Goal: Complete application form: Complete application form

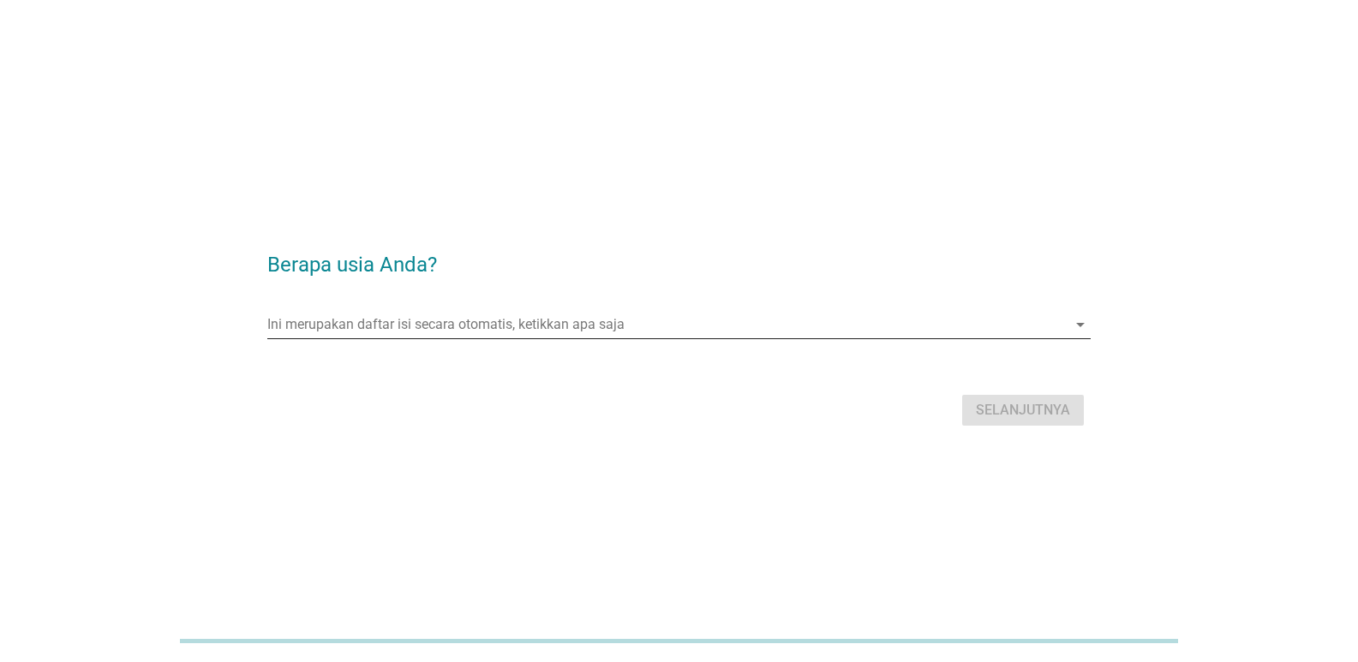
click at [432, 325] on input "Ini merupakan daftar isi secara otomatis, ketikkan apa saja" at bounding box center [666, 324] width 799 height 27
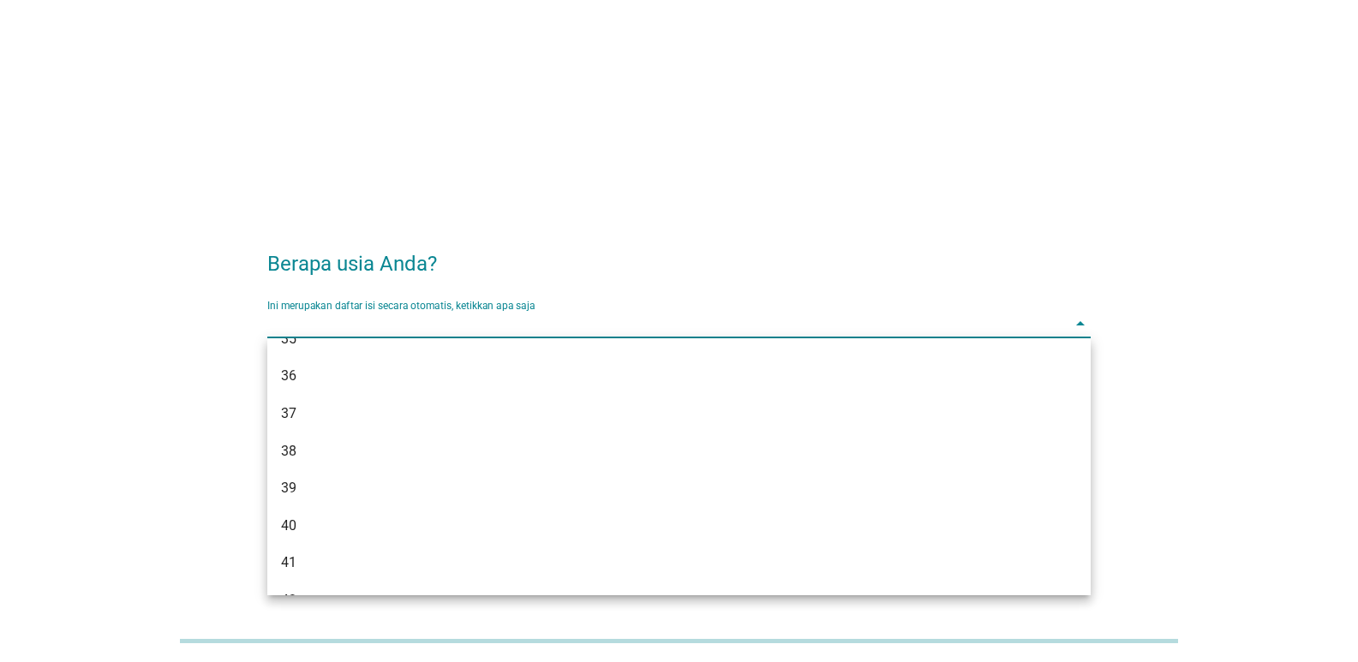
scroll to position [661, 0]
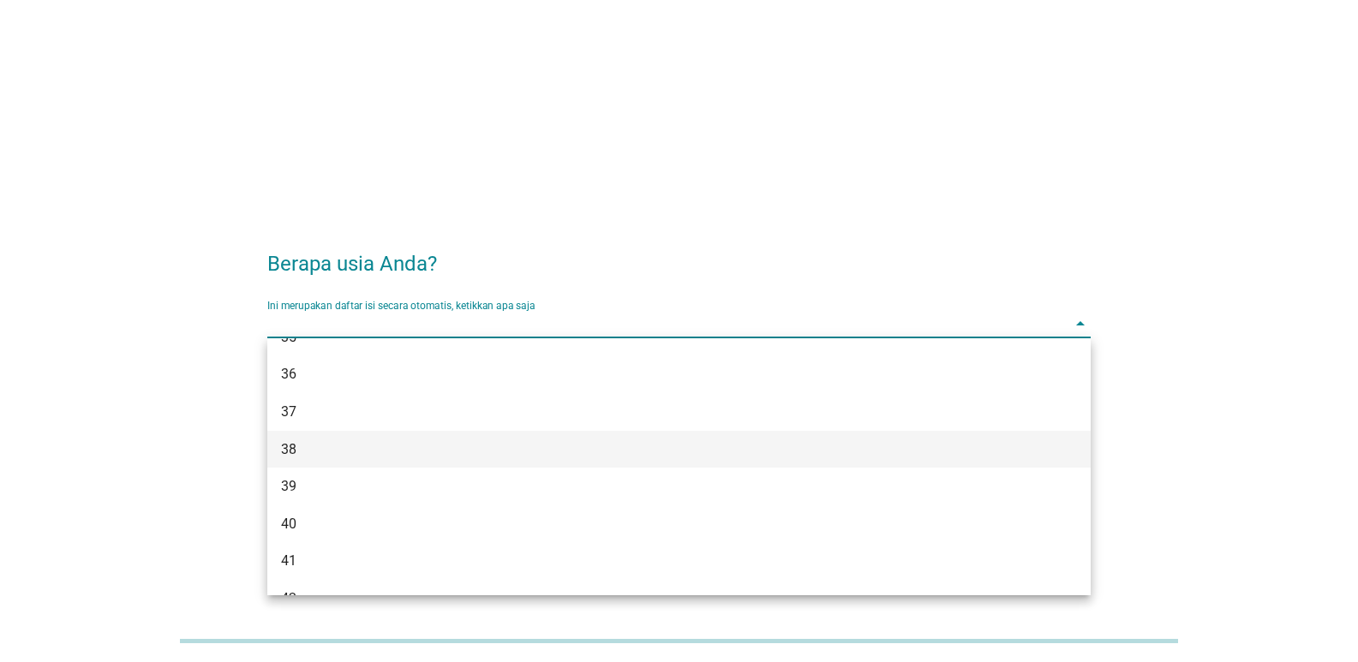
click at [300, 456] on div "38" at bounding box center [646, 449] width 730 height 21
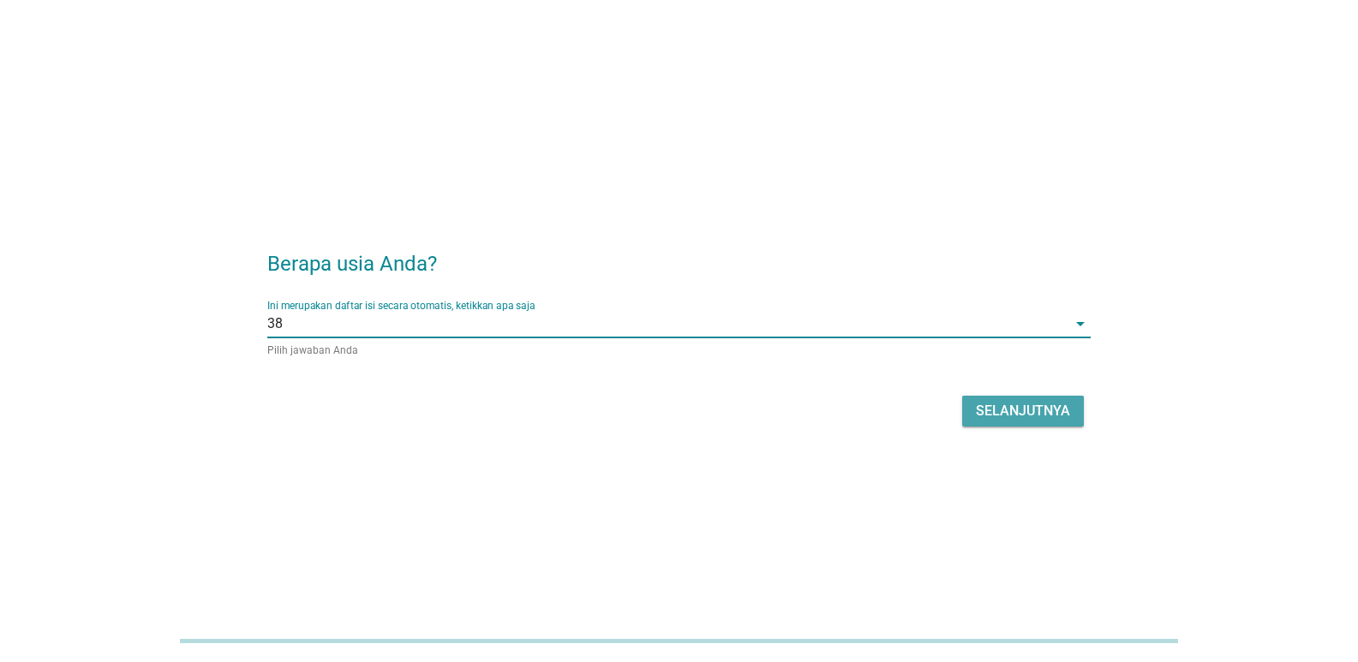
click at [1017, 426] on button "Selanjutnya" at bounding box center [1023, 411] width 122 height 31
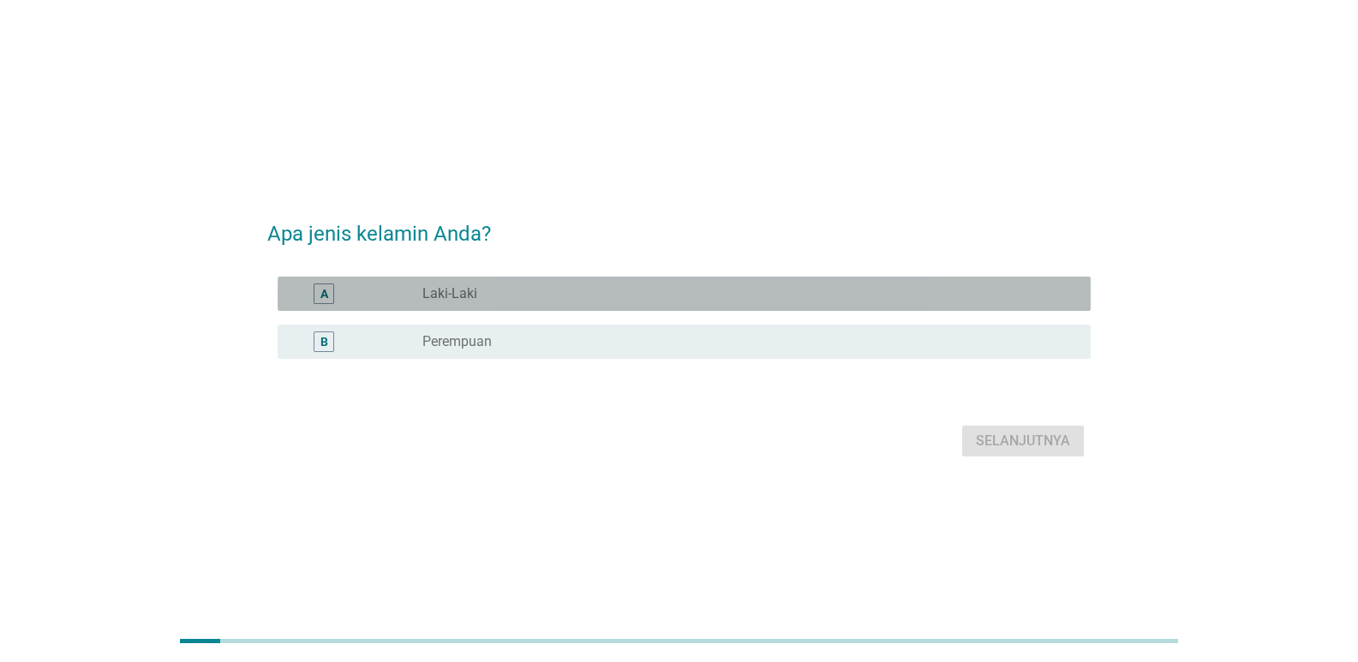
click at [807, 281] on div "A radio_button_unchecked Laki-Laki" at bounding box center [684, 294] width 813 height 34
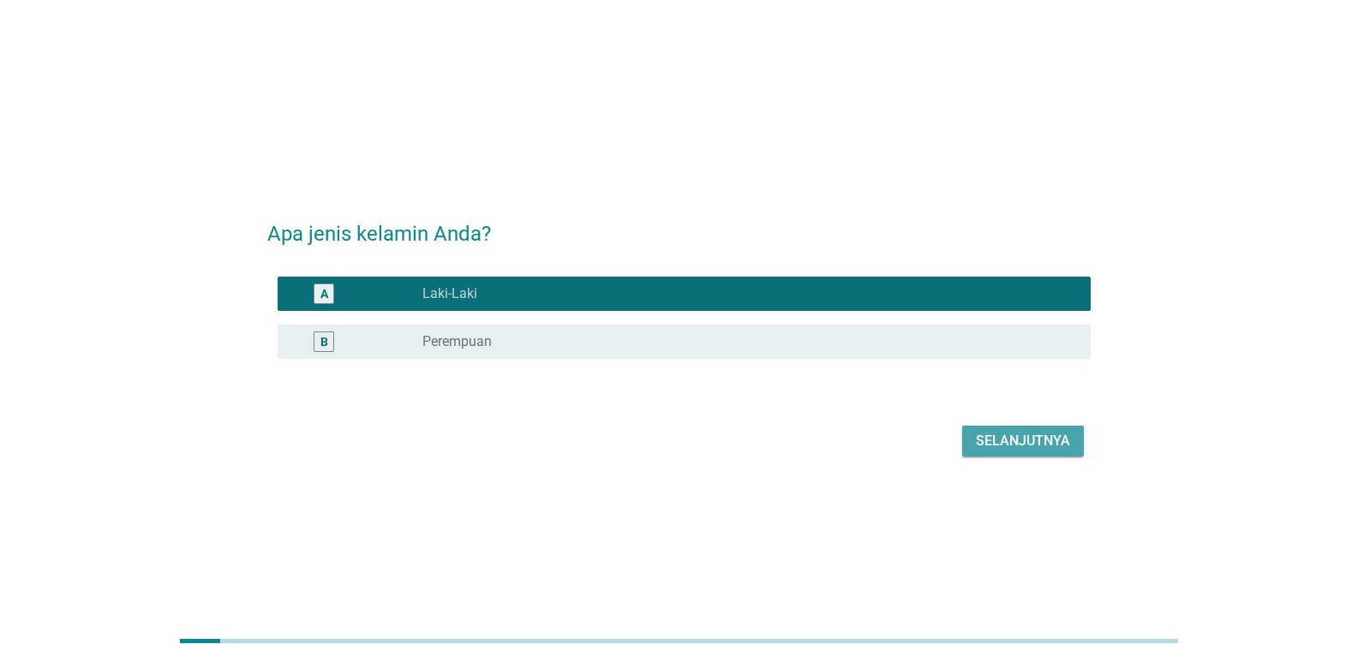
click at [1041, 448] on div "Selanjutnya" at bounding box center [1023, 441] width 94 height 21
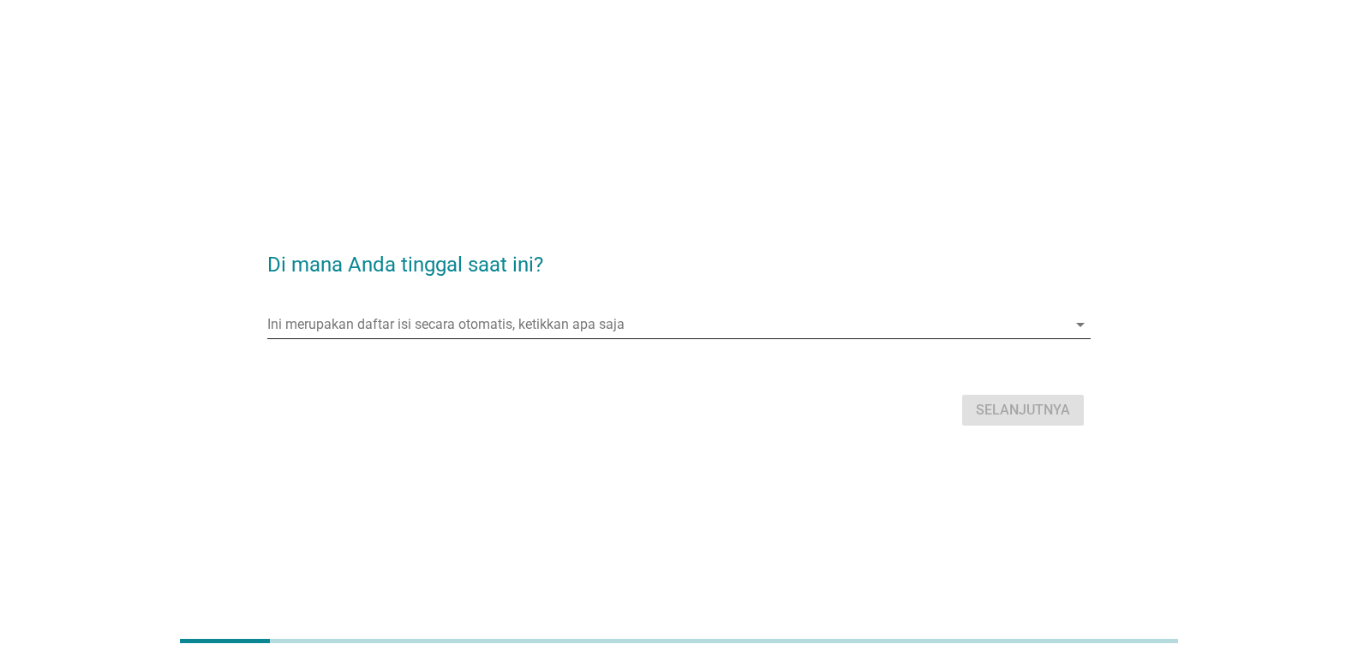
click at [723, 322] on input "Ini merupakan daftar isi secara otomatis, ketikkan apa saja" at bounding box center [666, 324] width 799 height 27
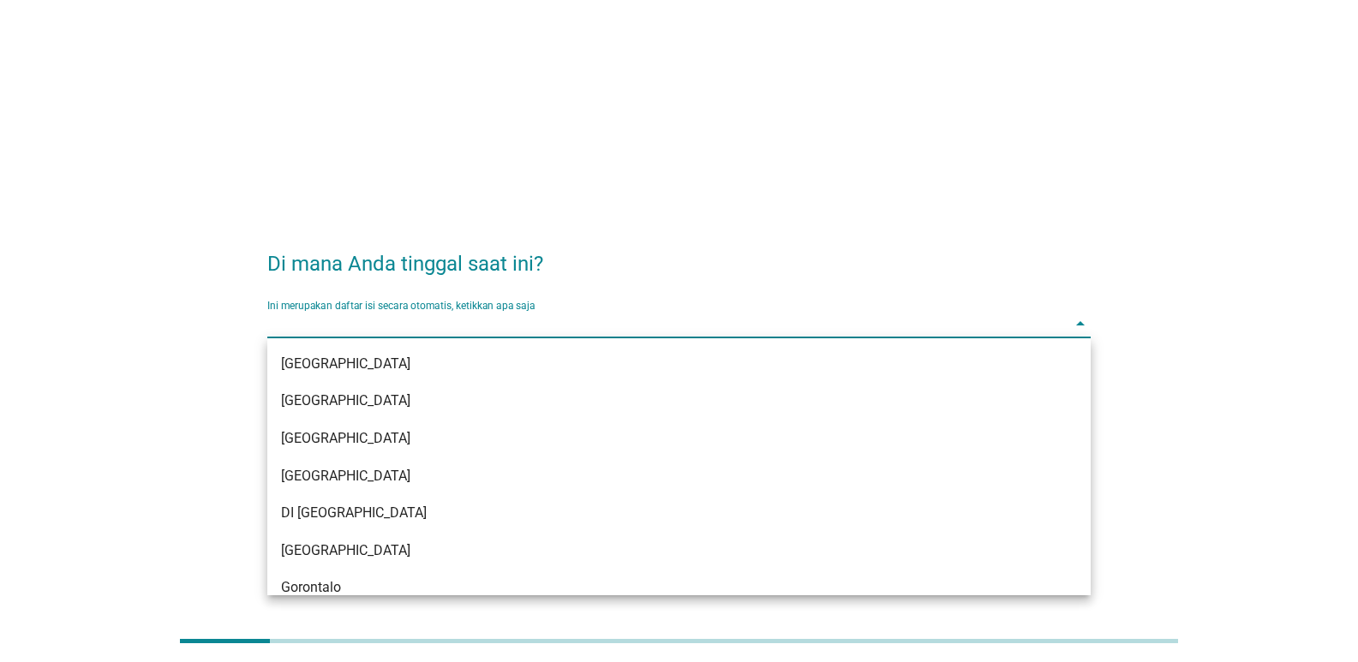
type input "j"
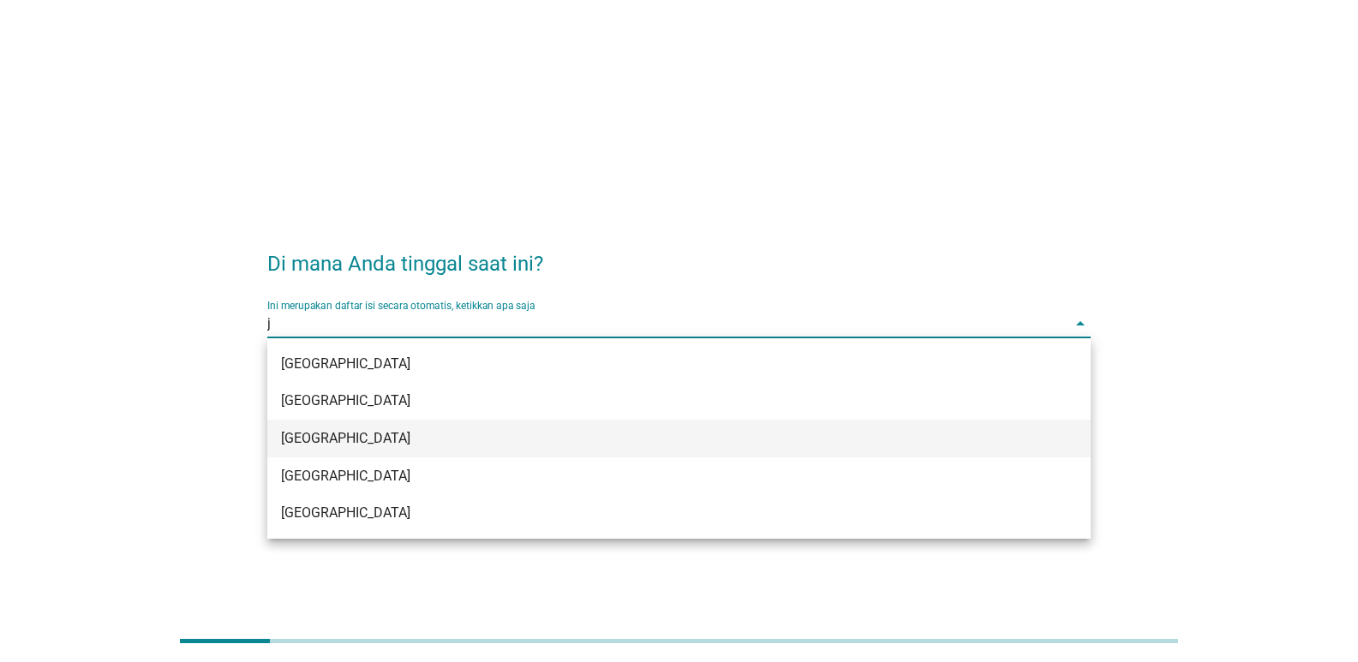
click at [298, 430] on div "[GEOGRAPHIC_DATA]" at bounding box center [646, 438] width 730 height 21
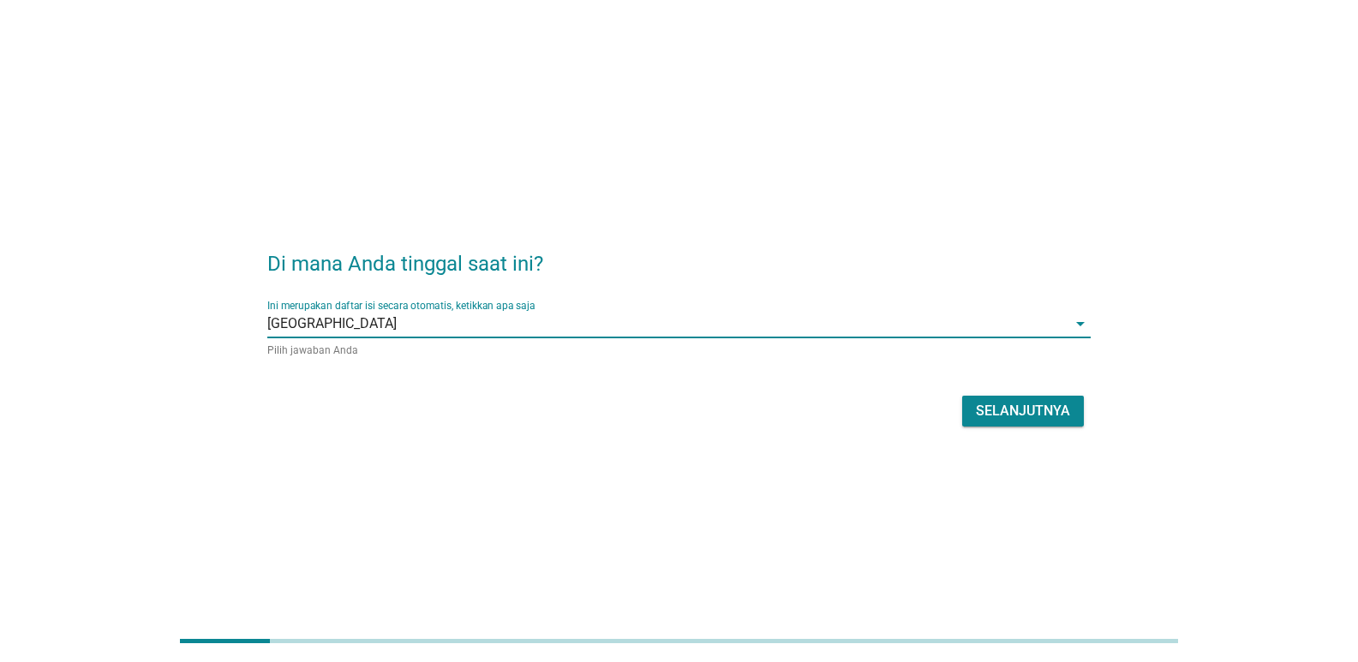
click at [1030, 409] on div "Selanjutnya" at bounding box center [1023, 411] width 94 height 21
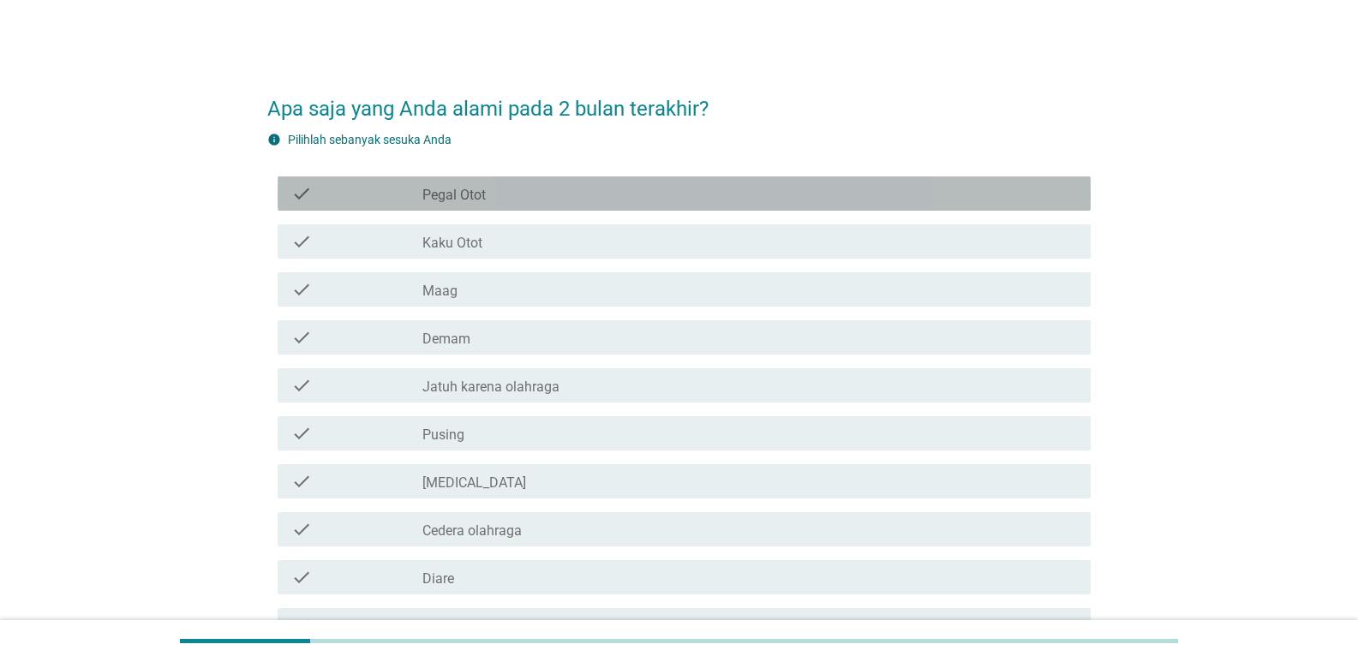
click at [467, 197] on label "Pegal Otot" at bounding box center [453, 195] width 63 height 17
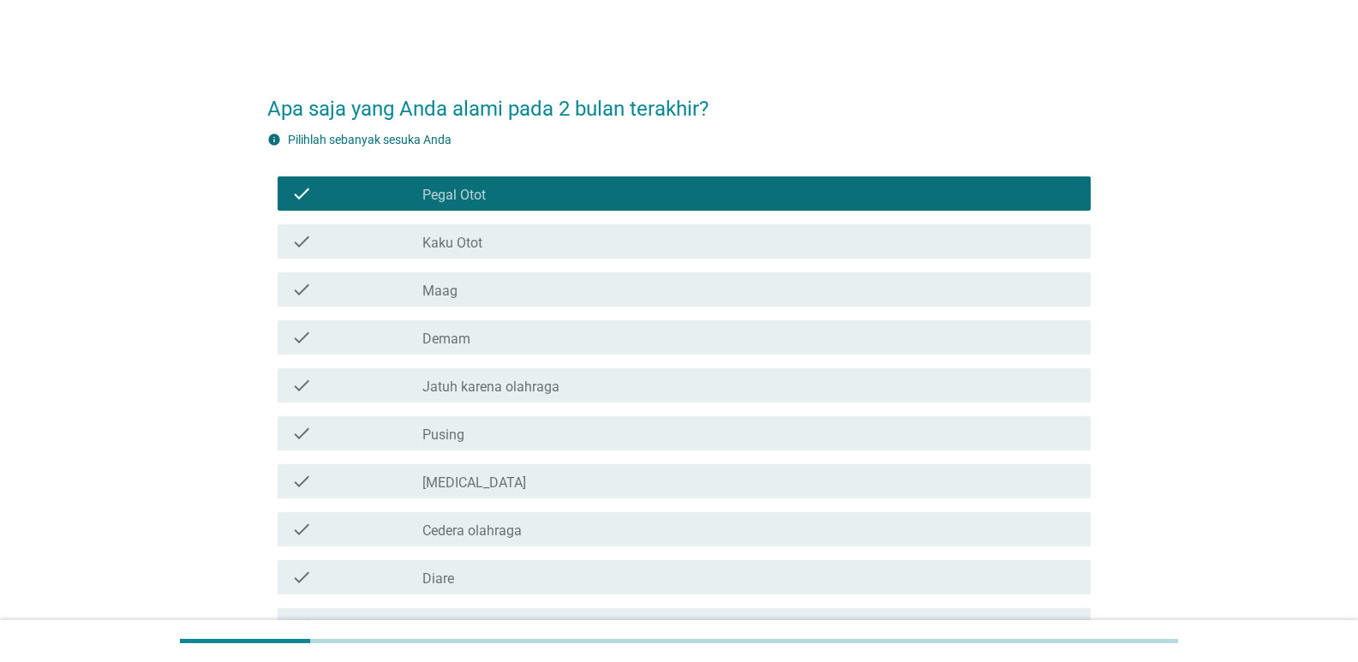
click at [490, 248] on div "check_box_outline_blank Kaku Otot" at bounding box center [749, 241] width 654 height 21
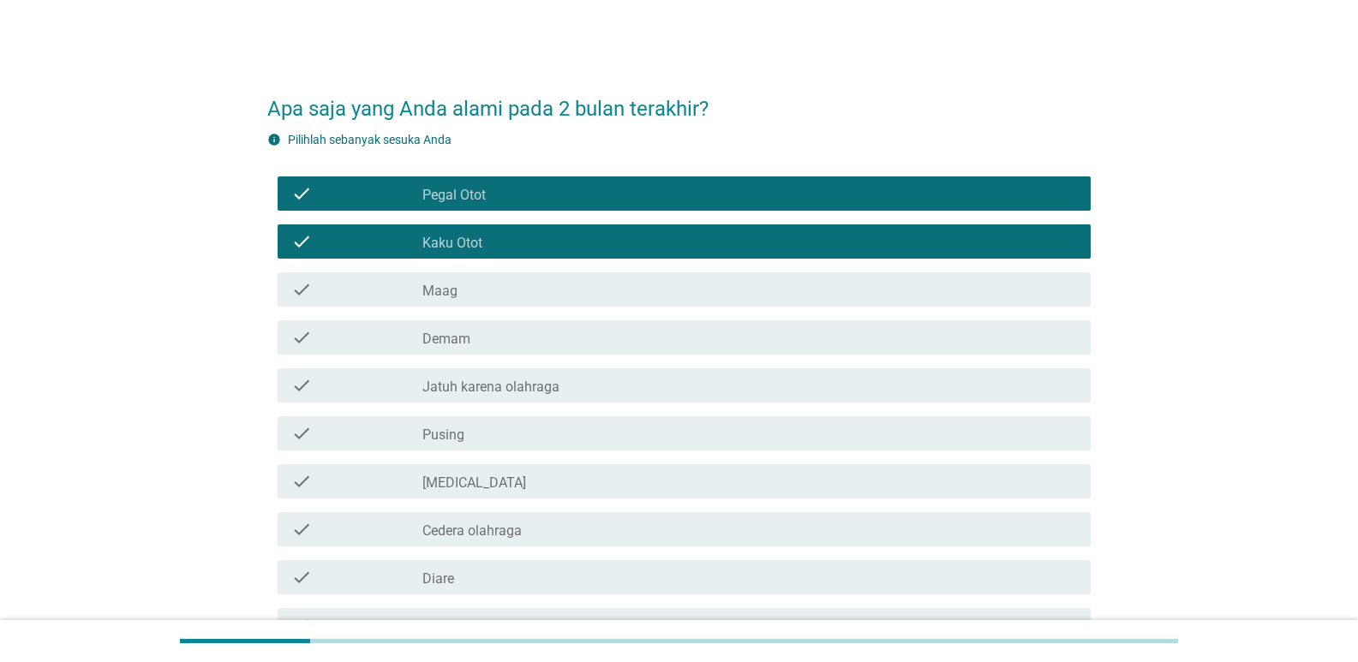
click at [491, 301] on div "check check_box_outline_blank Maag" at bounding box center [684, 289] width 813 height 34
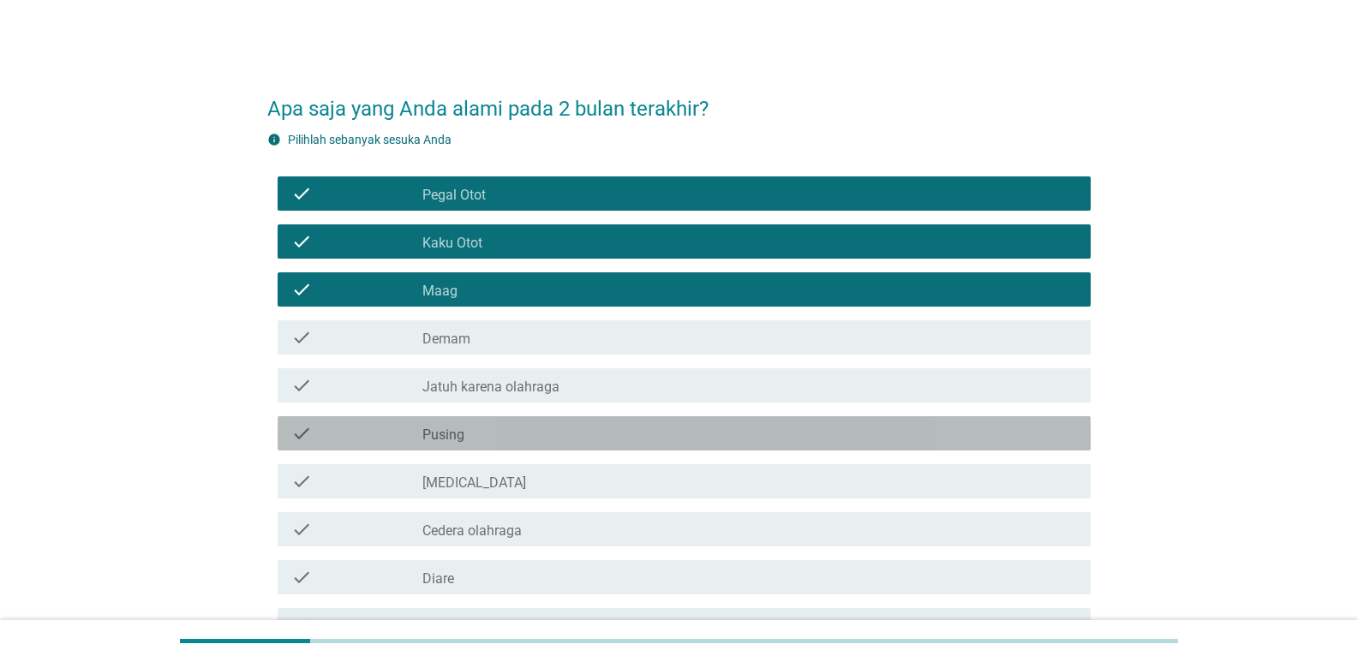
click at [491, 437] on div "check_box_outline_blank Pusing" at bounding box center [749, 433] width 654 height 21
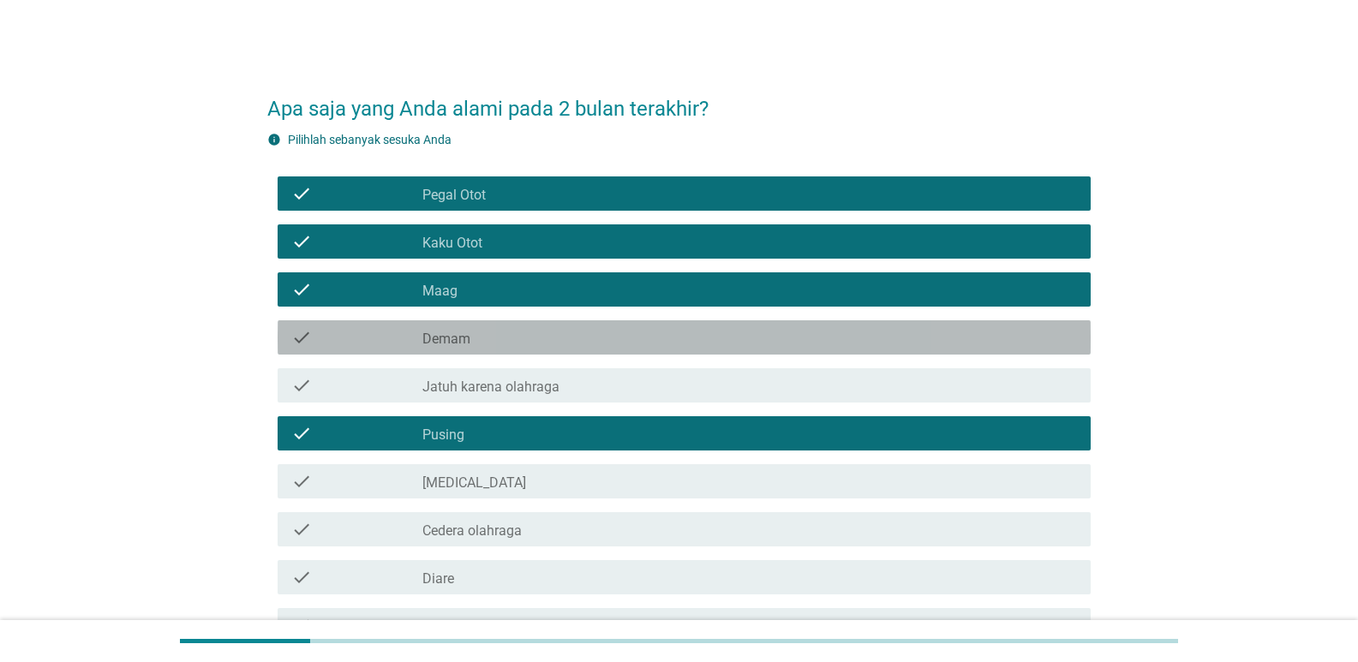
click at [469, 321] on div "check check_box_outline_blank Demam" at bounding box center [684, 337] width 813 height 34
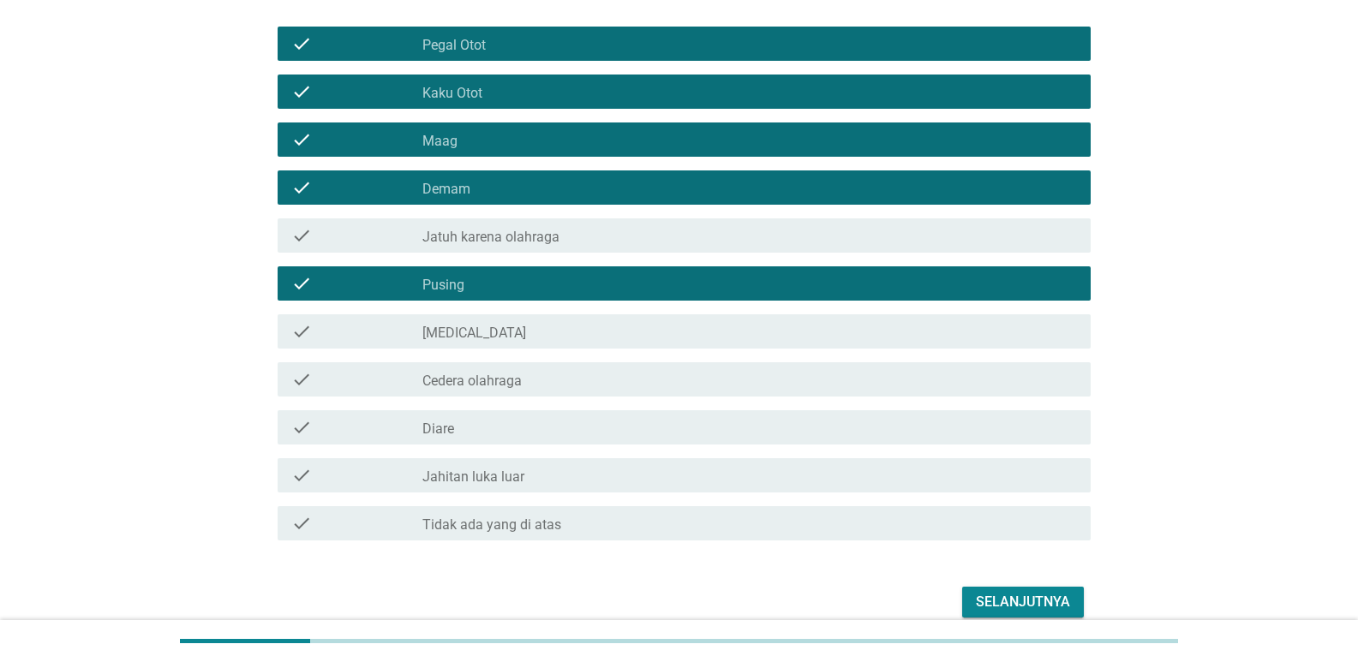
scroll to position [152, 0]
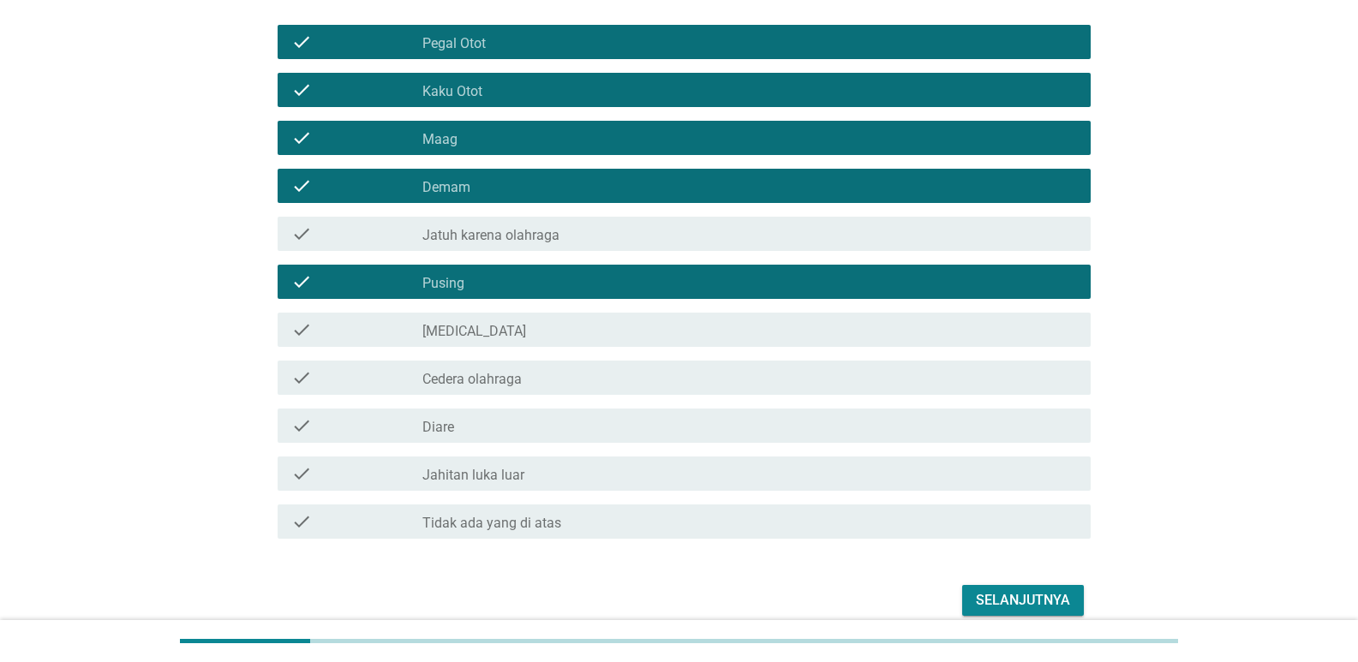
click at [505, 335] on div "check_box_outline_blank [MEDICAL_DATA]" at bounding box center [749, 330] width 654 height 21
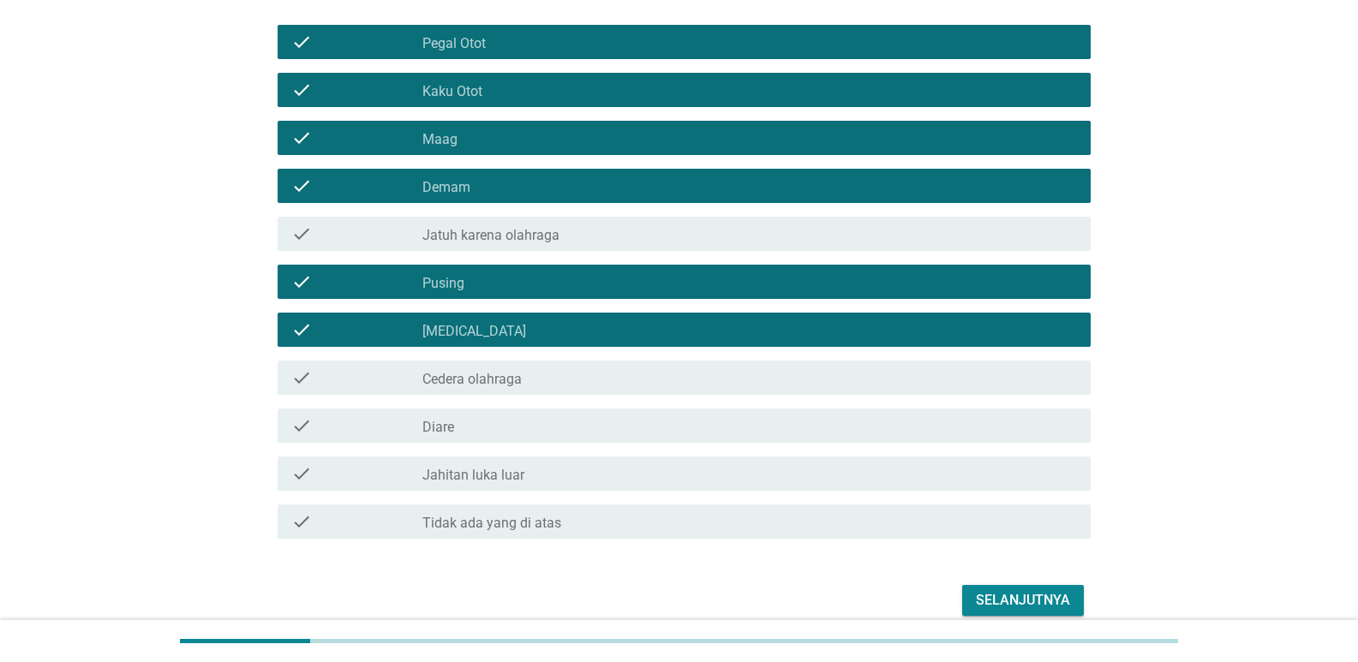
click at [517, 372] on label "Cedera olahraga" at bounding box center [471, 379] width 99 height 17
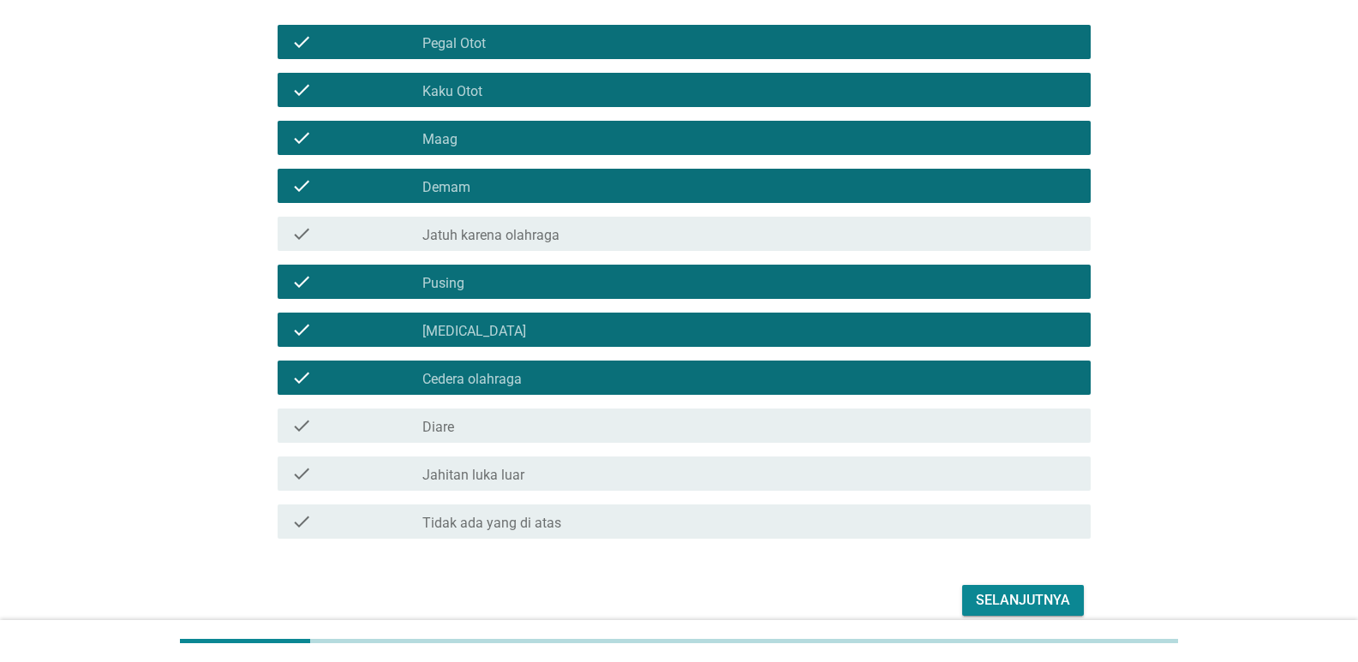
click at [987, 600] on div "Selanjutnya" at bounding box center [1023, 600] width 94 height 21
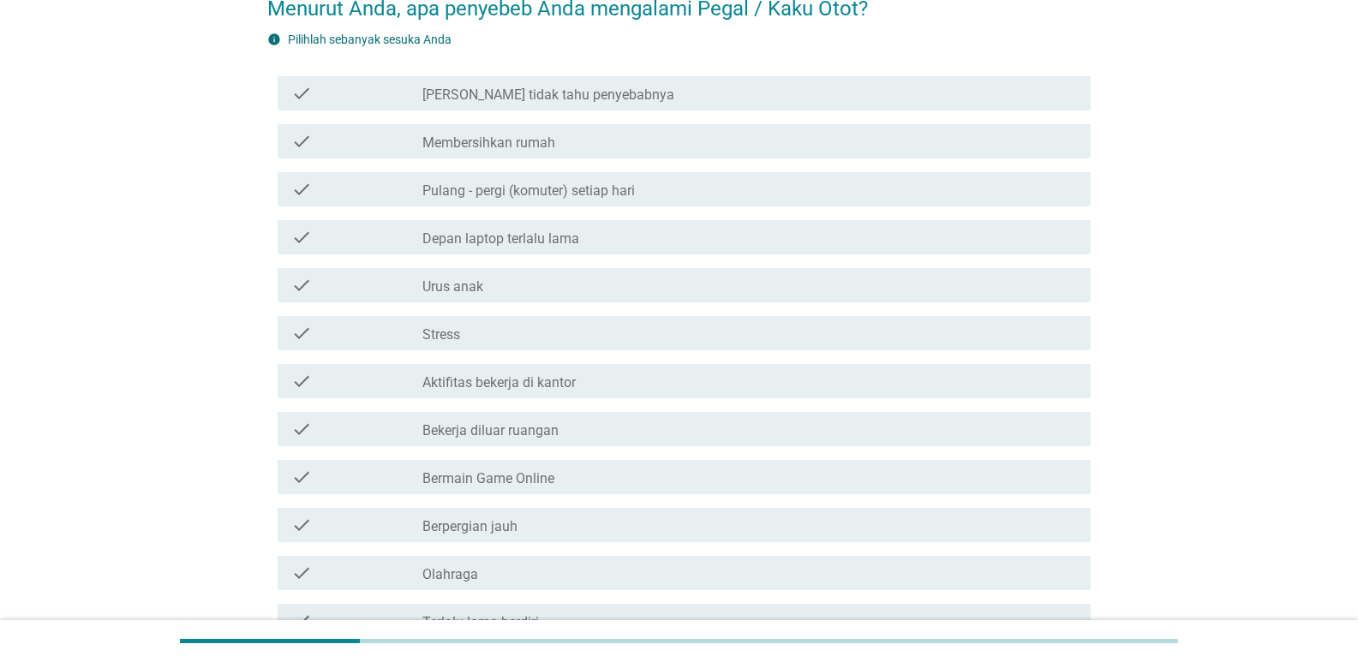
scroll to position [134, 0]
click at [557, 236] on label "Depan laptop terlalu lama" at bounding box center [500, 236] width 157 height 17
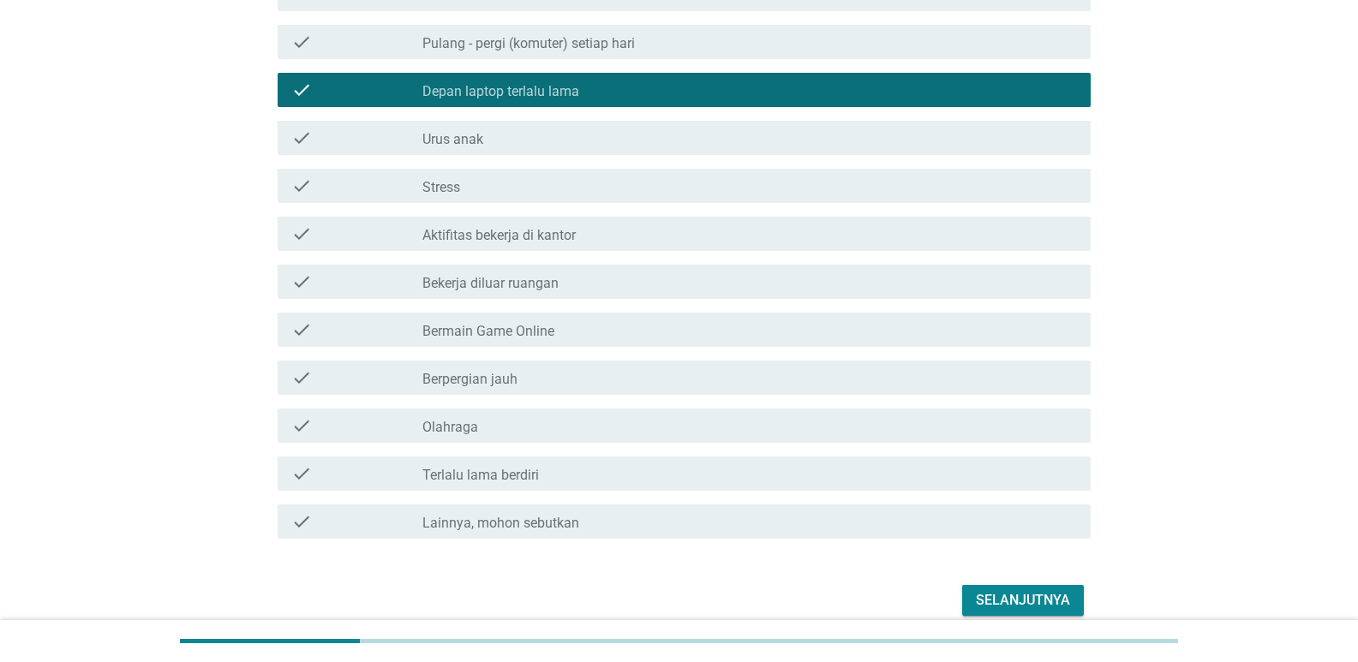
scroll to position [282, 0]
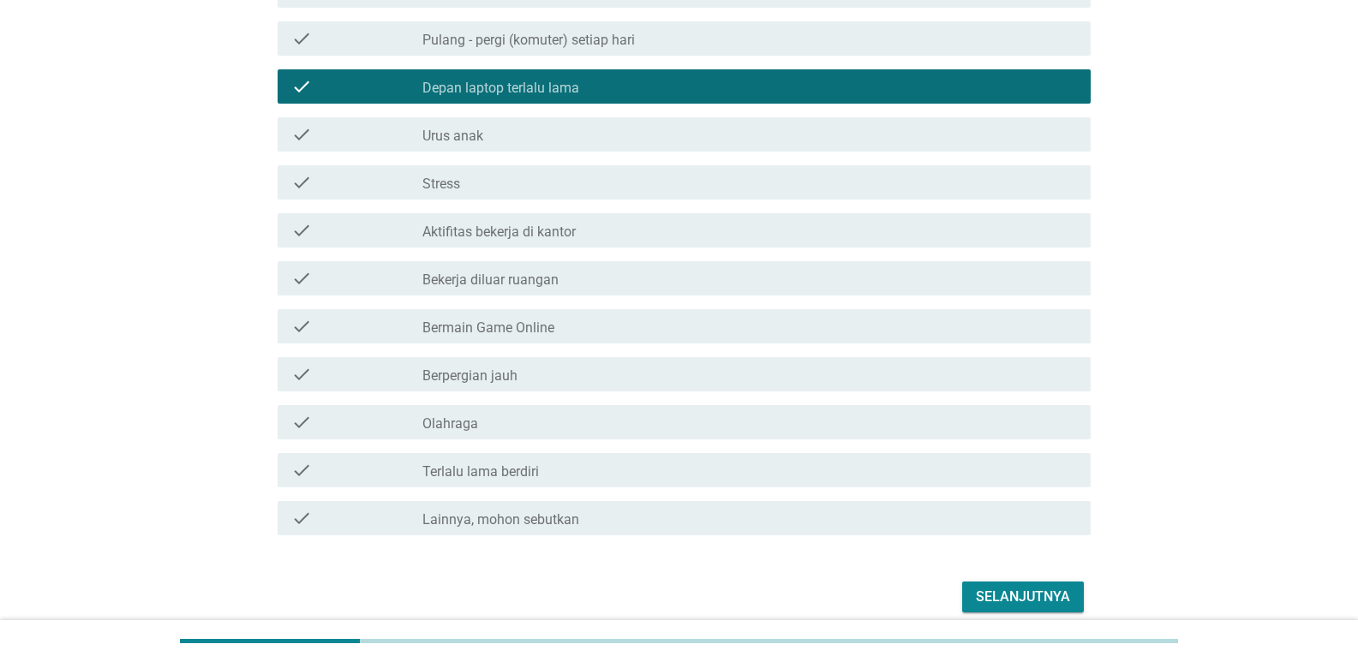
click at [475, 418] on label "Olahraga" at bounding box center [450, 423] width 56 height 17
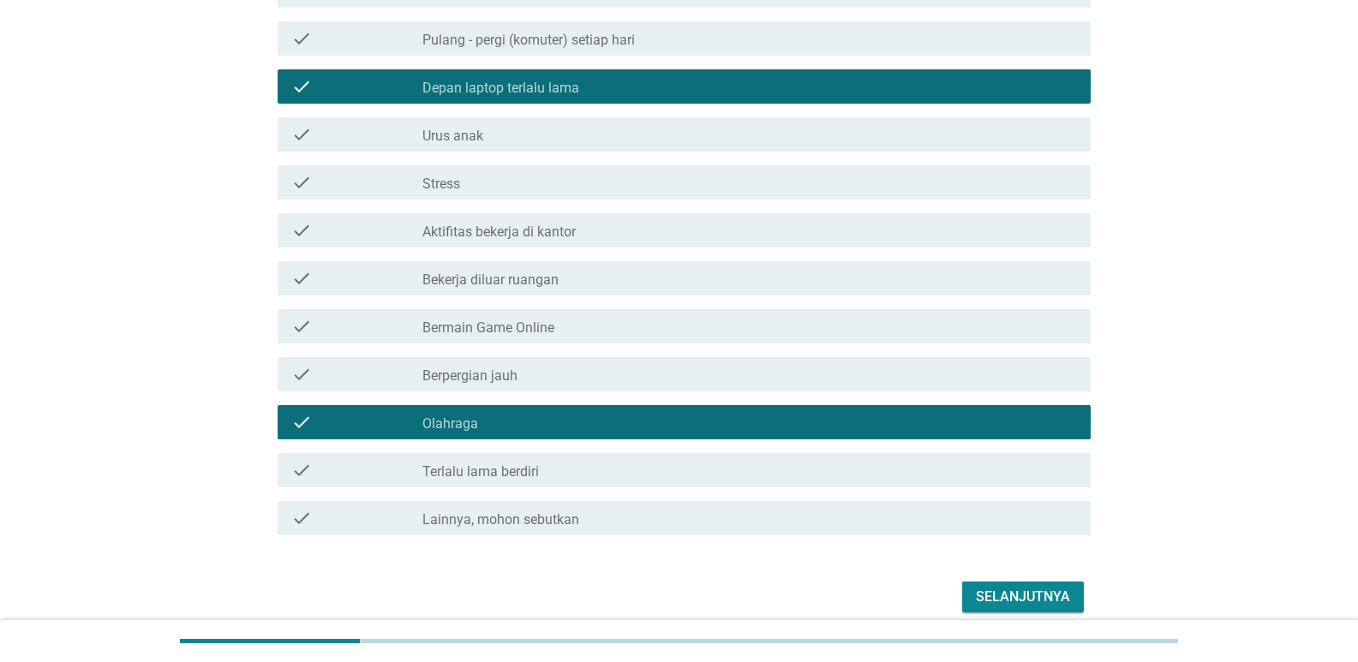
click at [534, 288] on label "Bekerja diluar ruangan" at bounding box center [490, 280] width 136 height 17
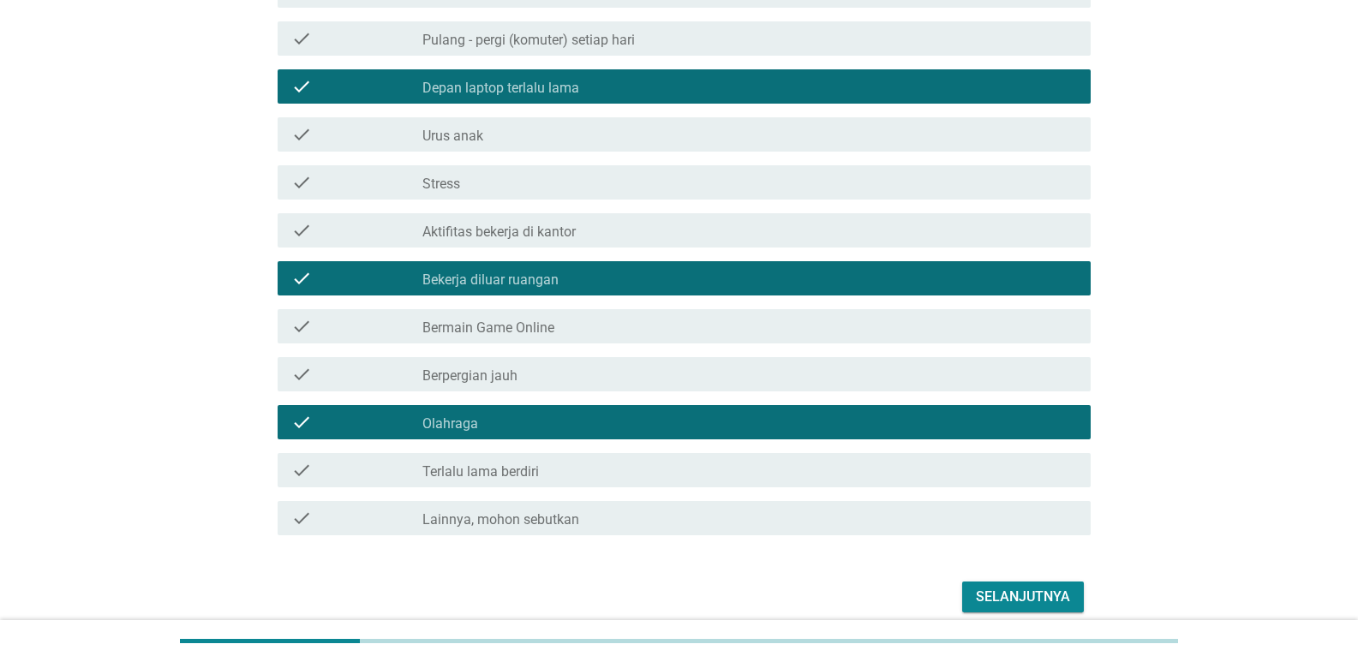
click at [1010, 594] on div "Selanjutnya" at bounding box center [1023, 597] width 94 height 21
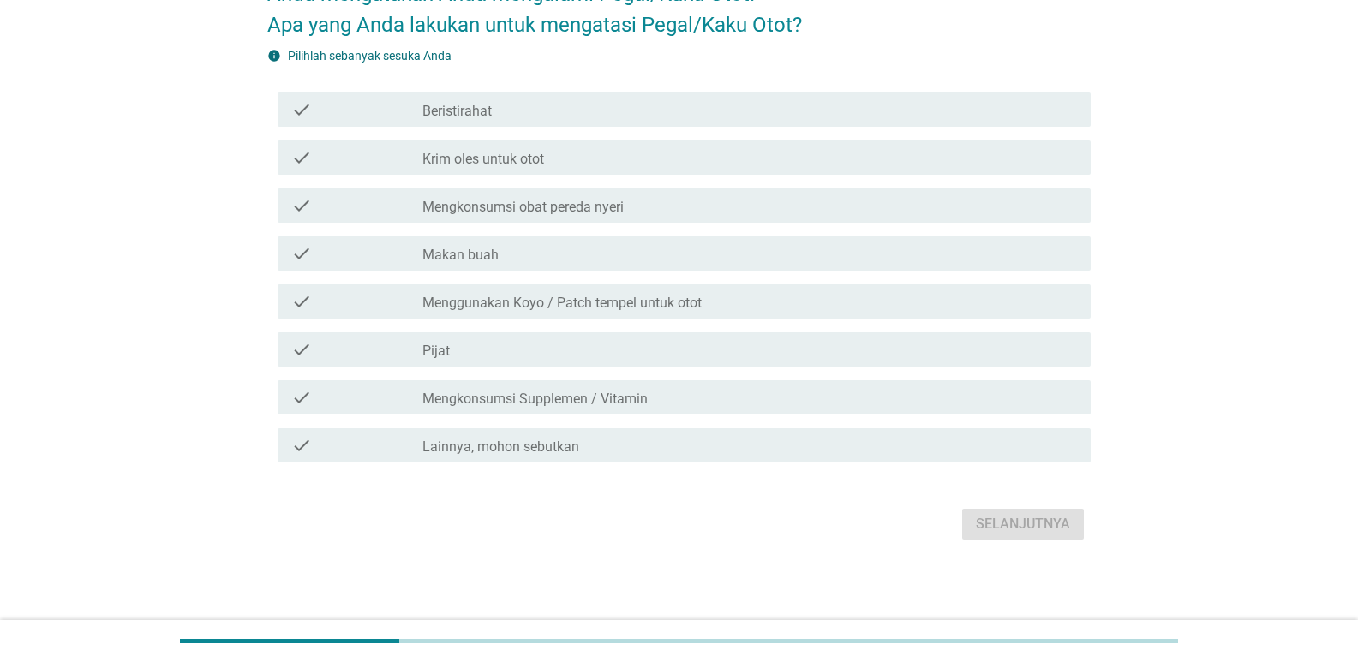
scroll to position [0, 0]
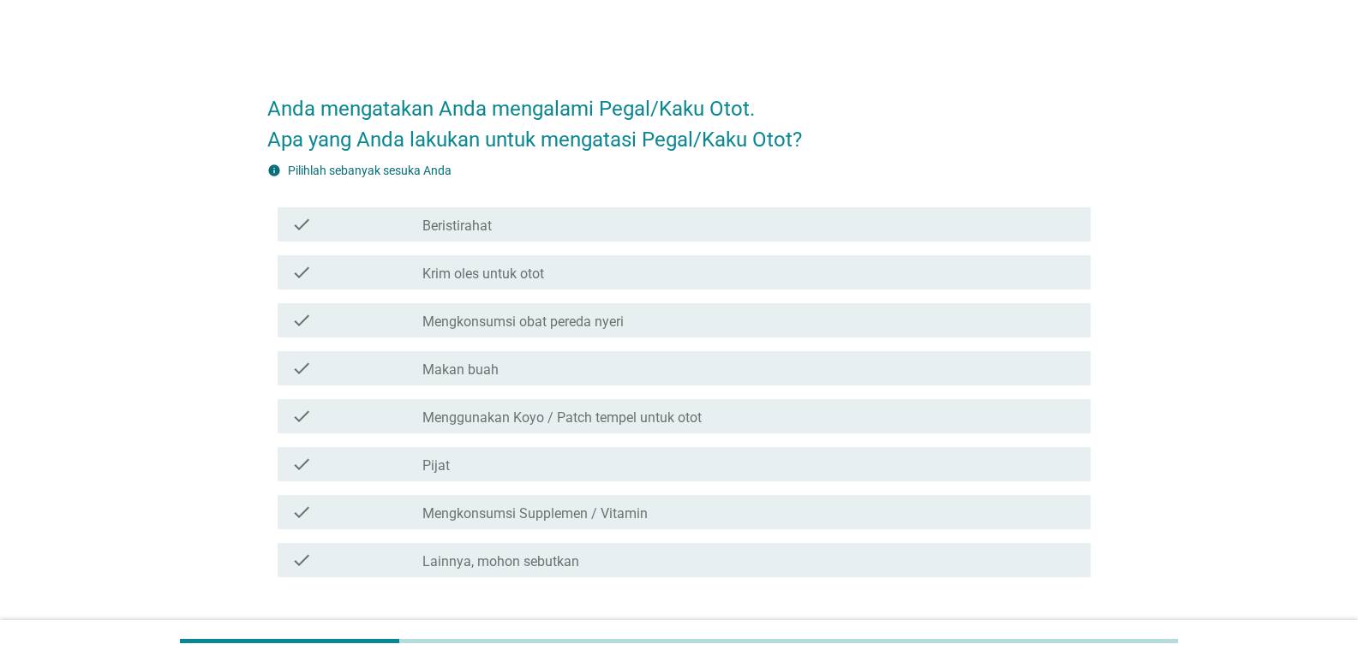
click at [542, 366] on div "check_box_outline_blank Makan buah" at bounding box center [749, 368] width 654 height 21
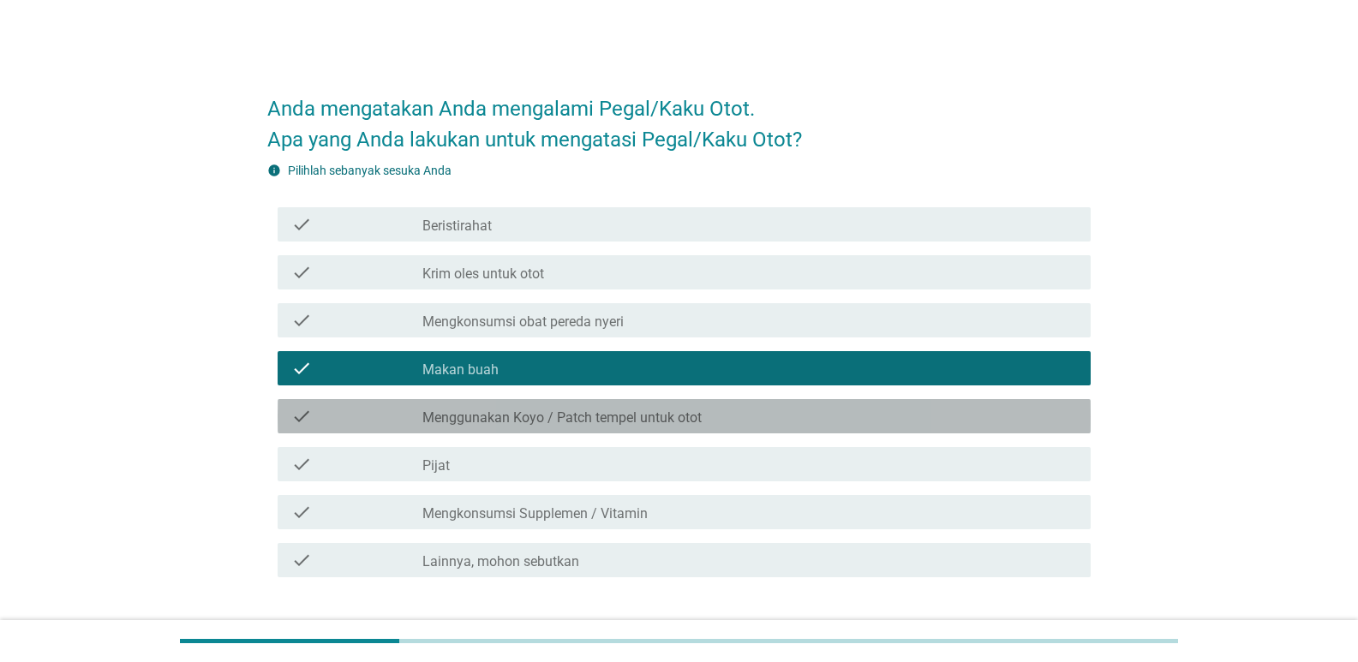
click at [495, 421] on label "Menggunakan Koyo / Patch tempel untuk otot" at bounding box center [561, 417] width 279 height 17
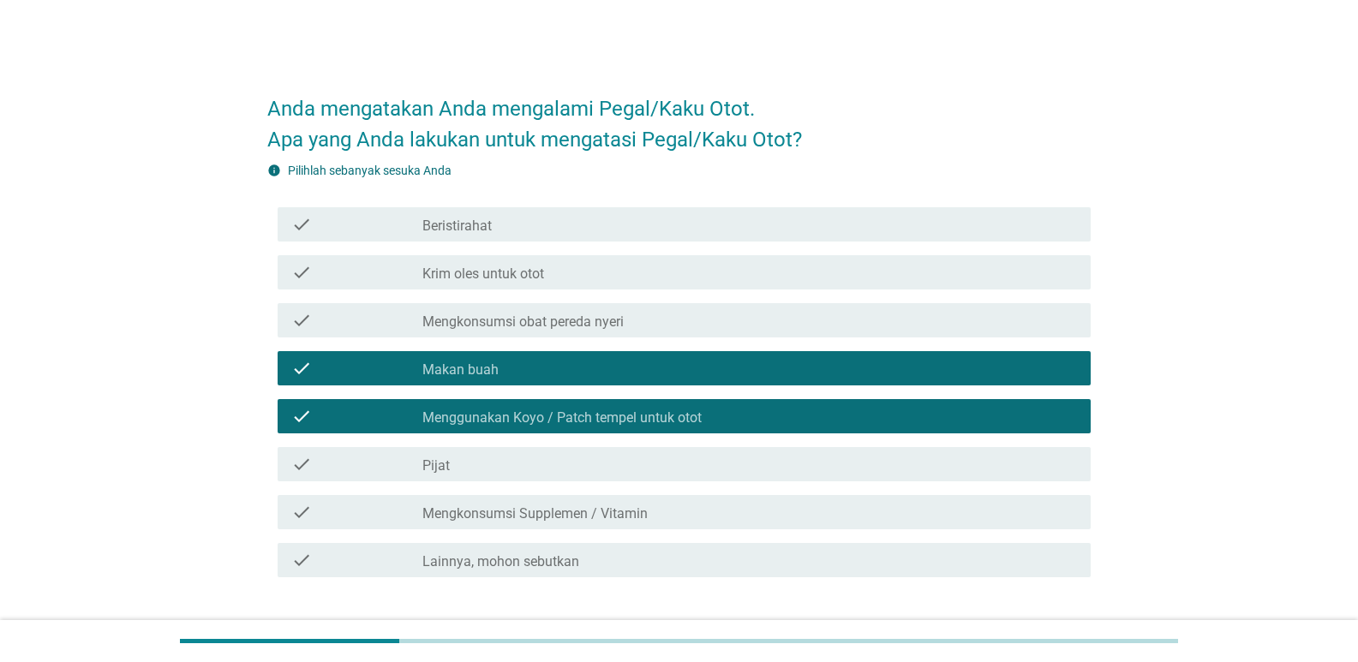
click at [498, 455] on div "check_box_outline_blank Pijat" at bounding box center [749, 464] width 654 height 21
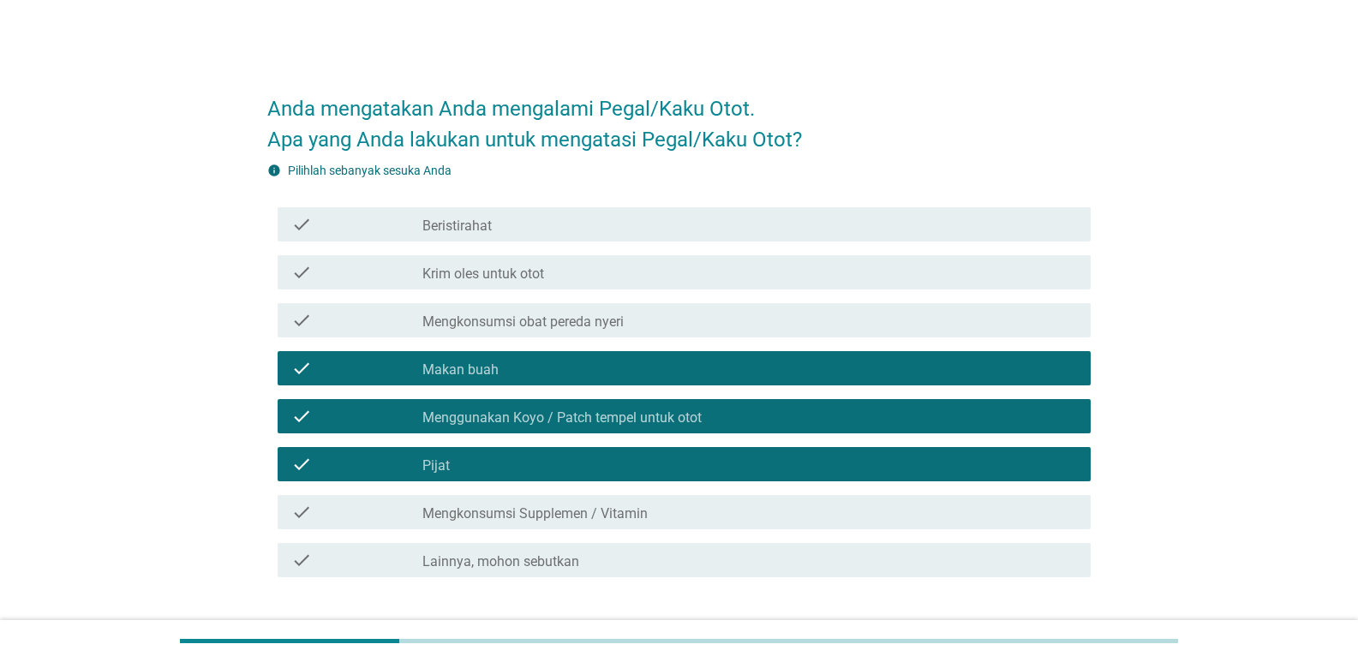
click at [544, 278] on label "Krim oles untuk otot" at bounding box center [483, 274] width 122 height 17
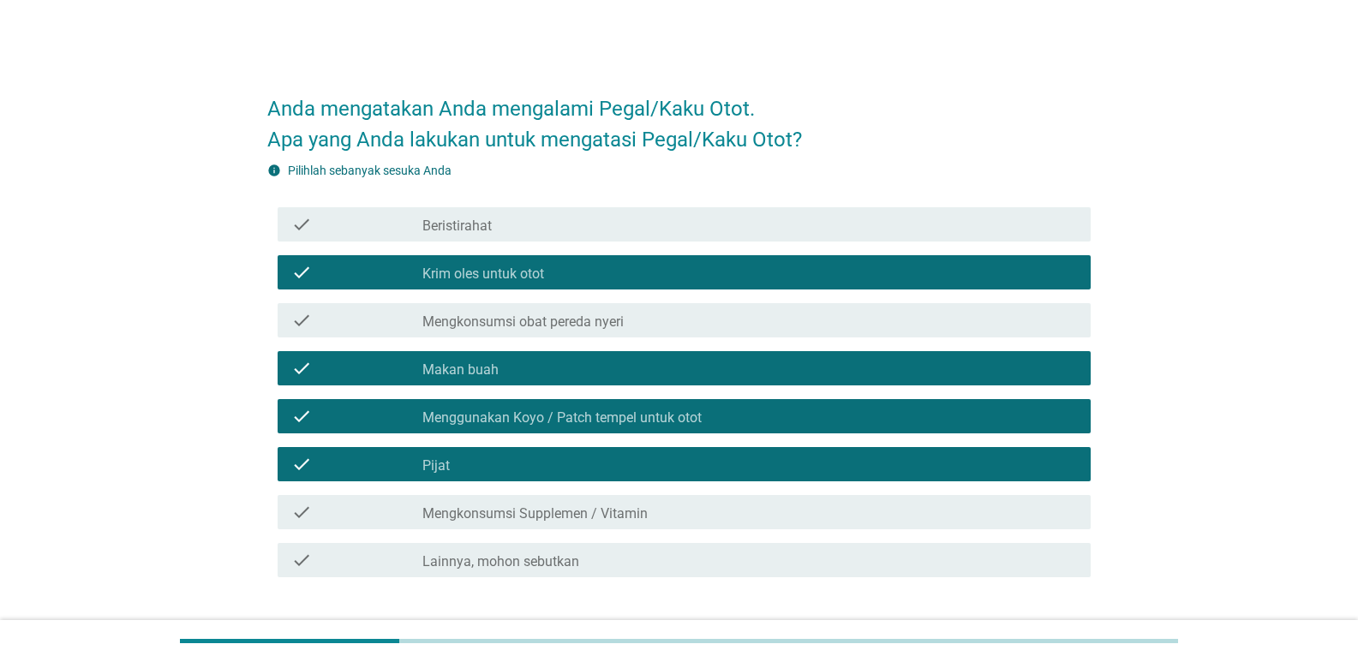
click at [535, 226] on div "check_box_outline_blank Beristirahat" at bounding box center [749, 224] width 654 height 21
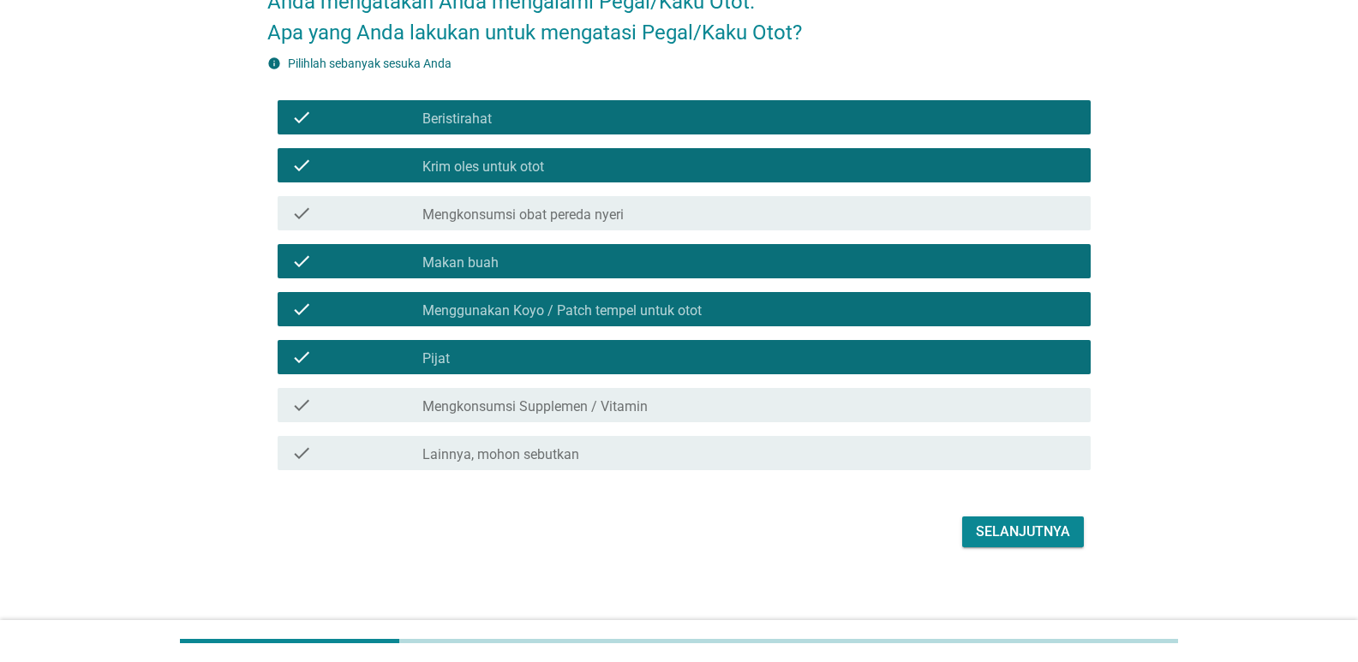
scroll to position [115, 0]
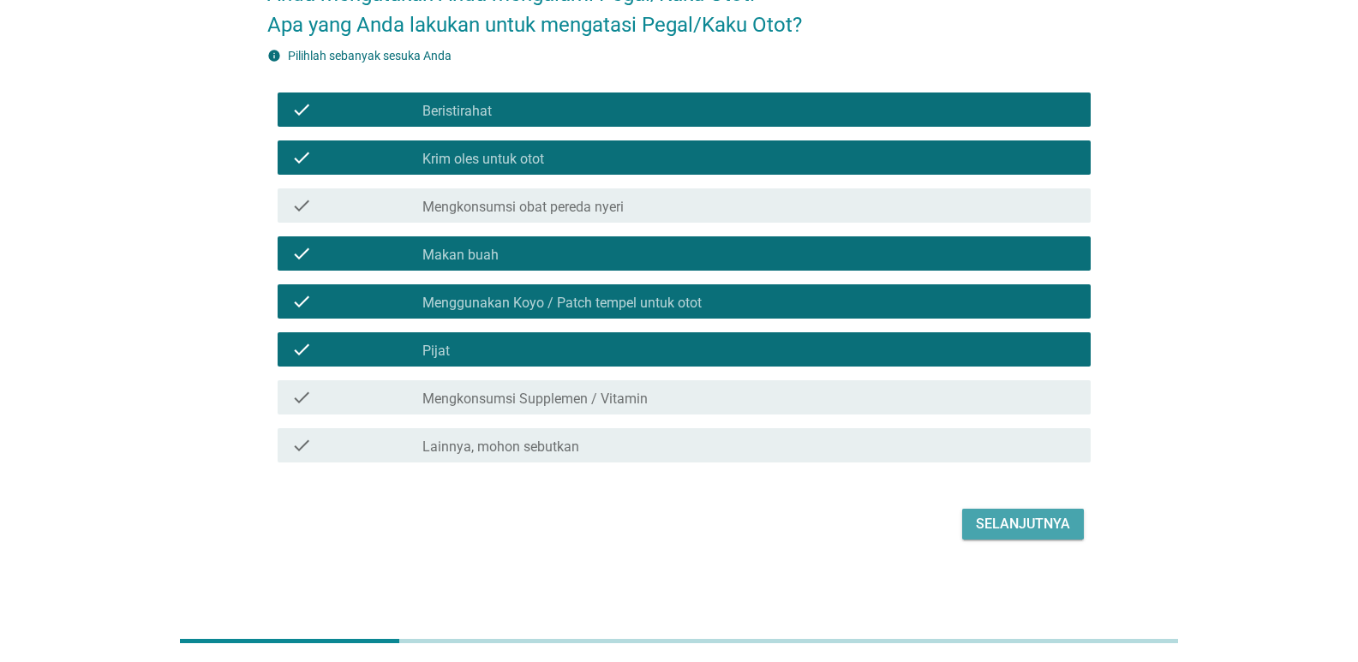
click at [1048, 520] on div "Selanjutnya" at bounding box center [1023, 524] width 94 height 21
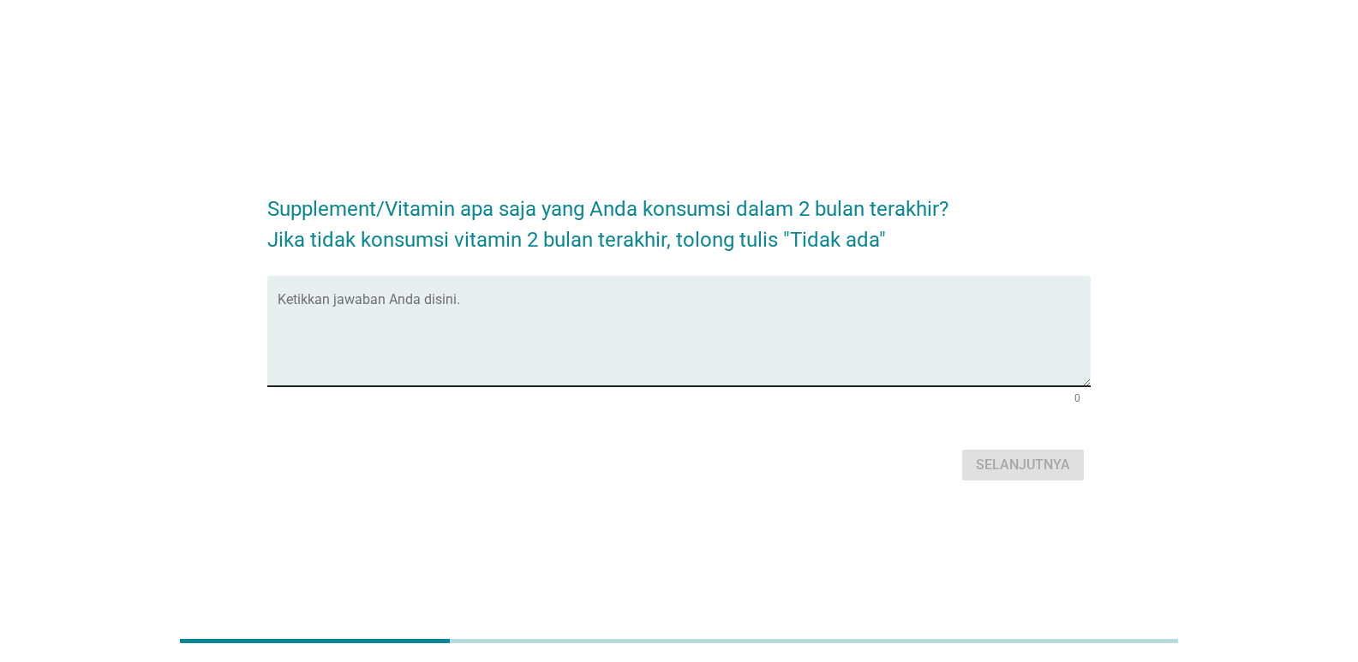
click at [409, 320] on textarea "Ketikkan jawaban Anda disini." at bounding box center [684, 341] width 813 height 90
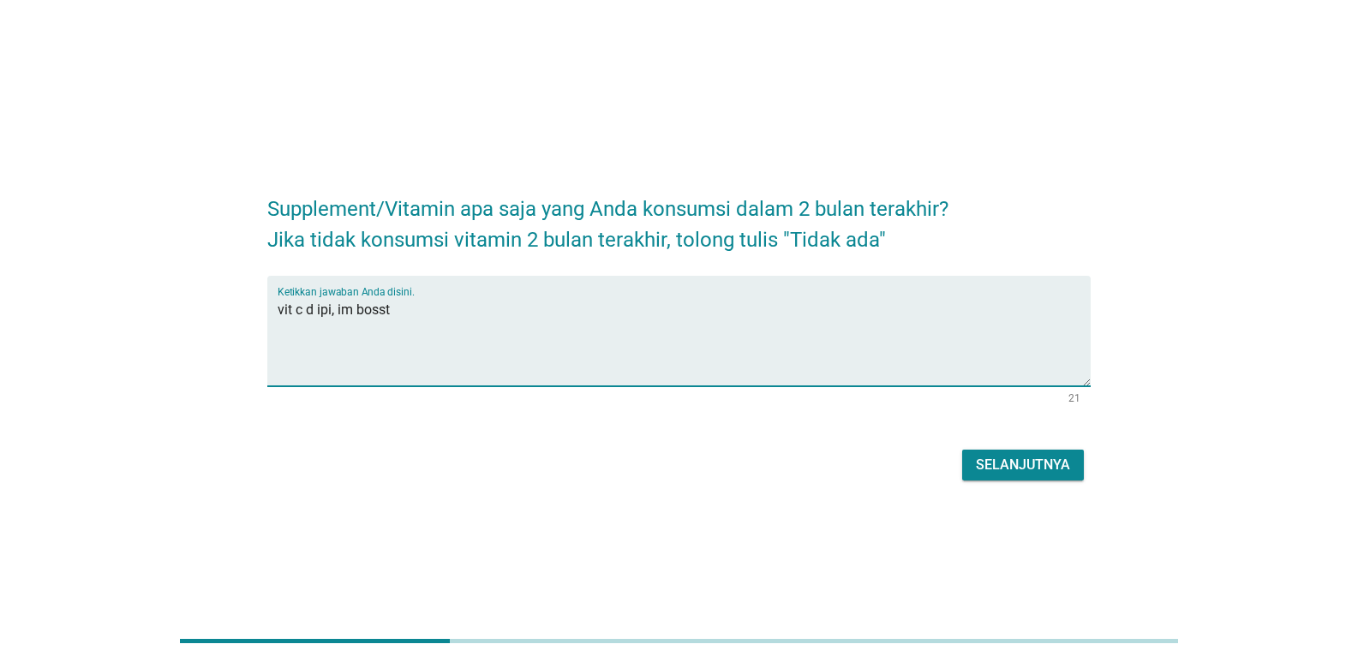
type textarea "vit c d ipi, im bosst"
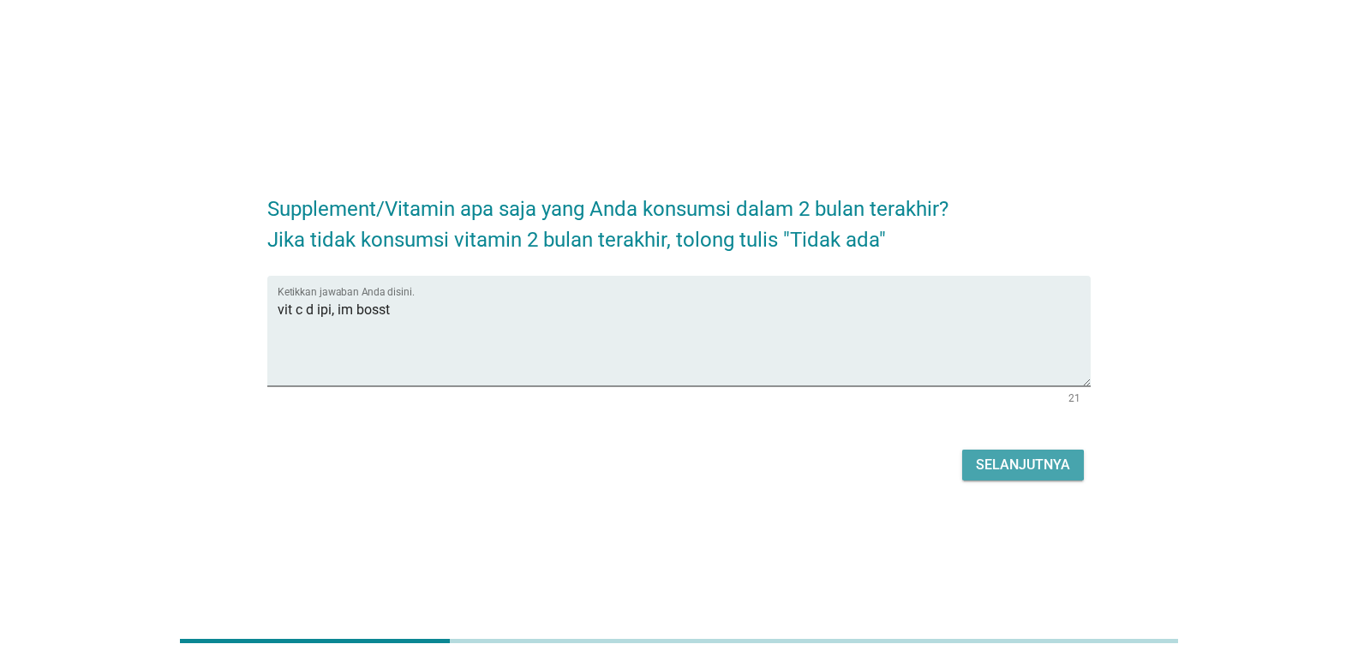
click at [1044, 463] on div "Selanjutnya" at bounding box center [1023, 465] width 94 height 21
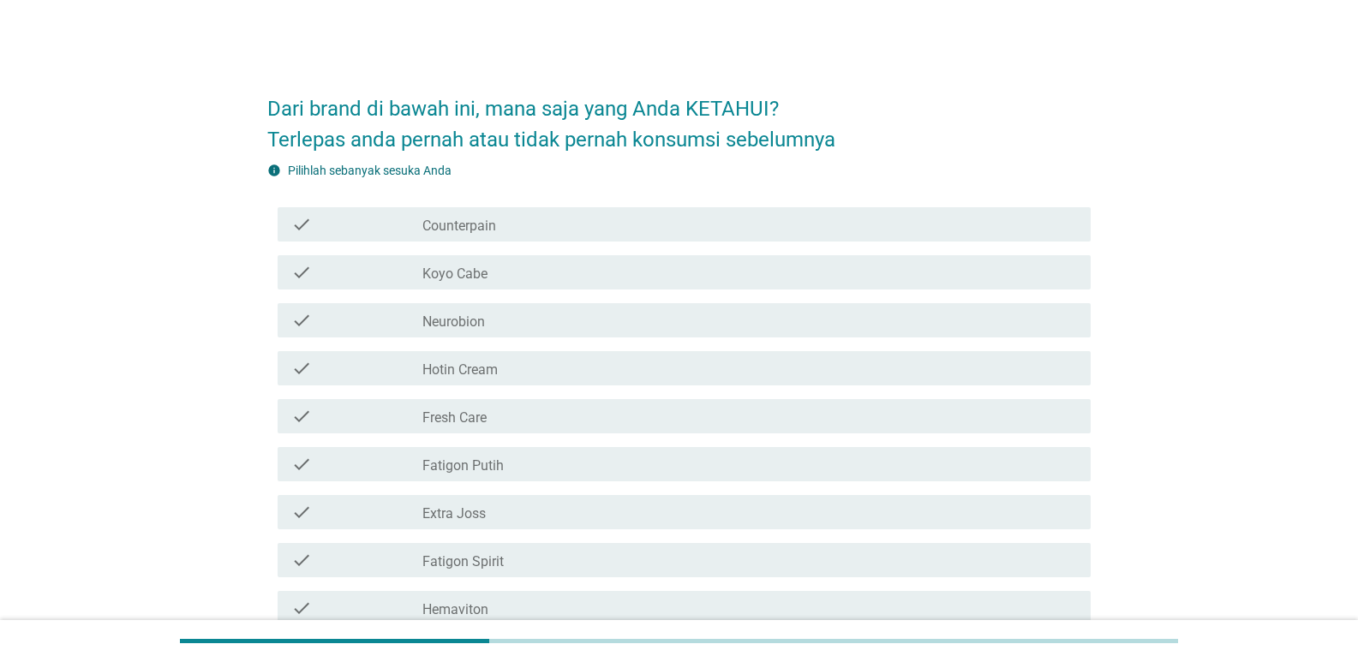
click at [457, 224] on label "Counterpain" at bounding box center [459, 226] width 74 height 17
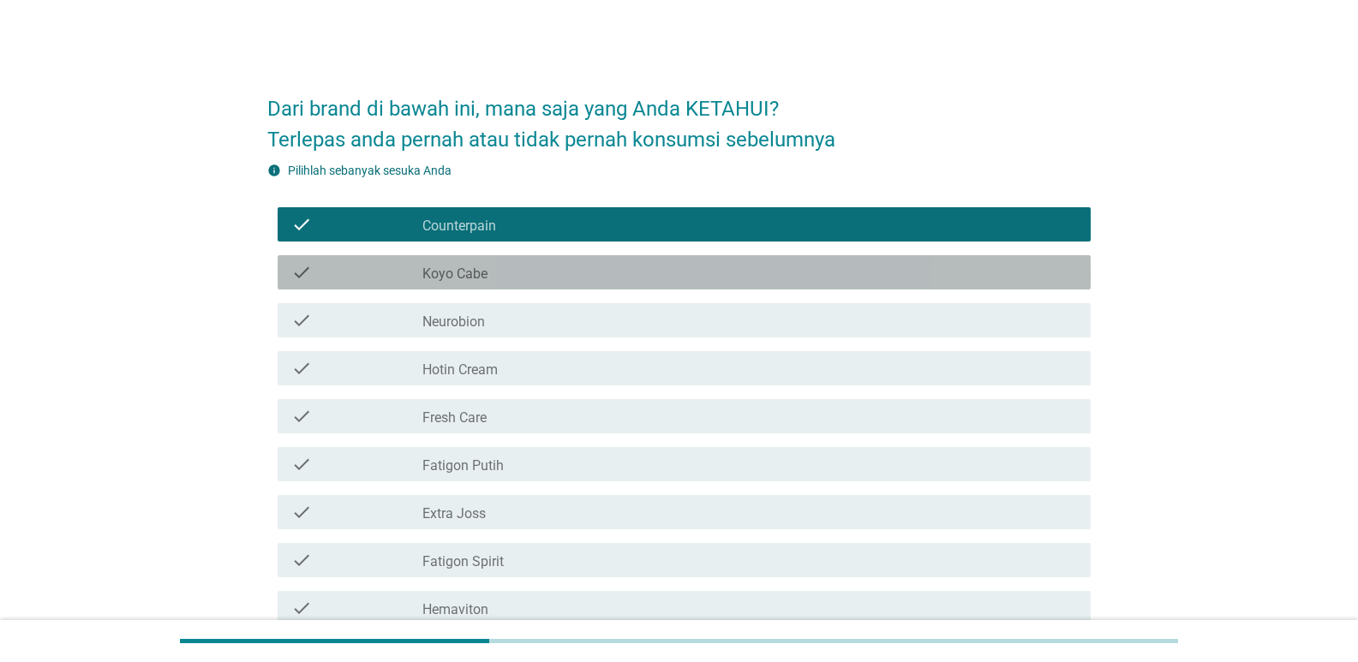
click at [460, 272] on label "Koyo Cabe" at bounding box center [454, 274] width 65 height 17
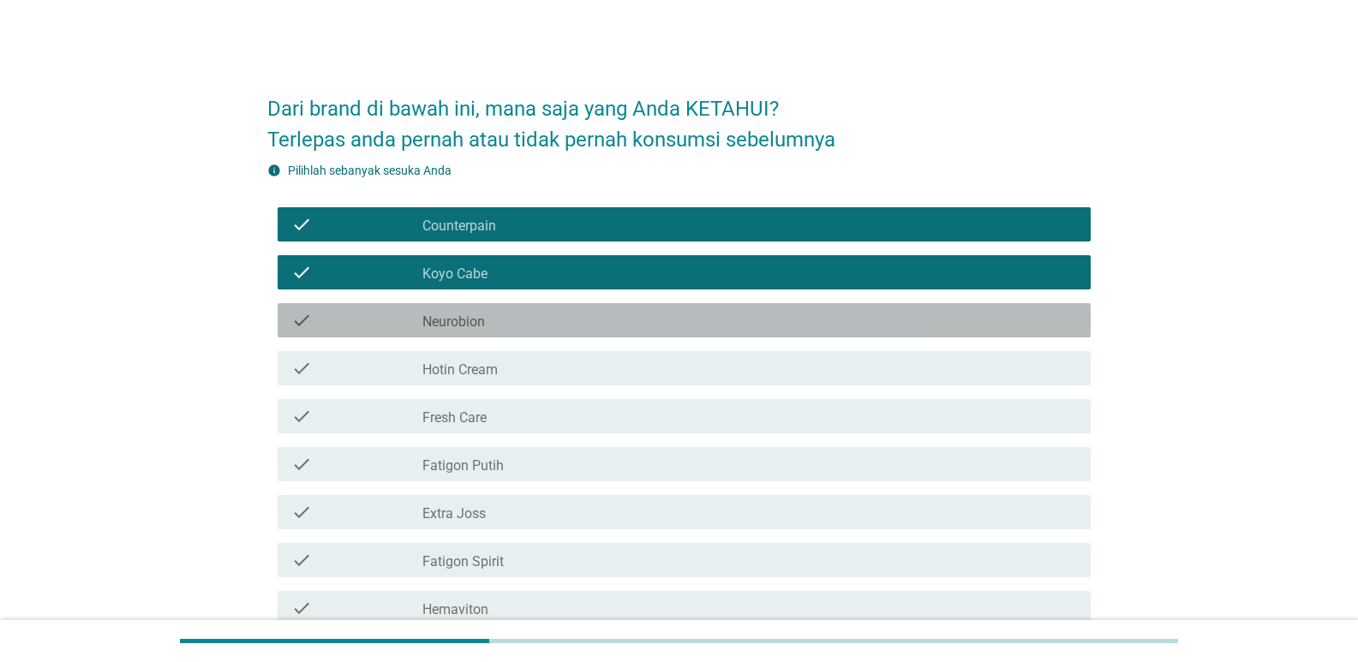
click at [460, 312] on div "check_box_outline_blank Neurobion" at bounding box center [749, 320] width 654 height 21
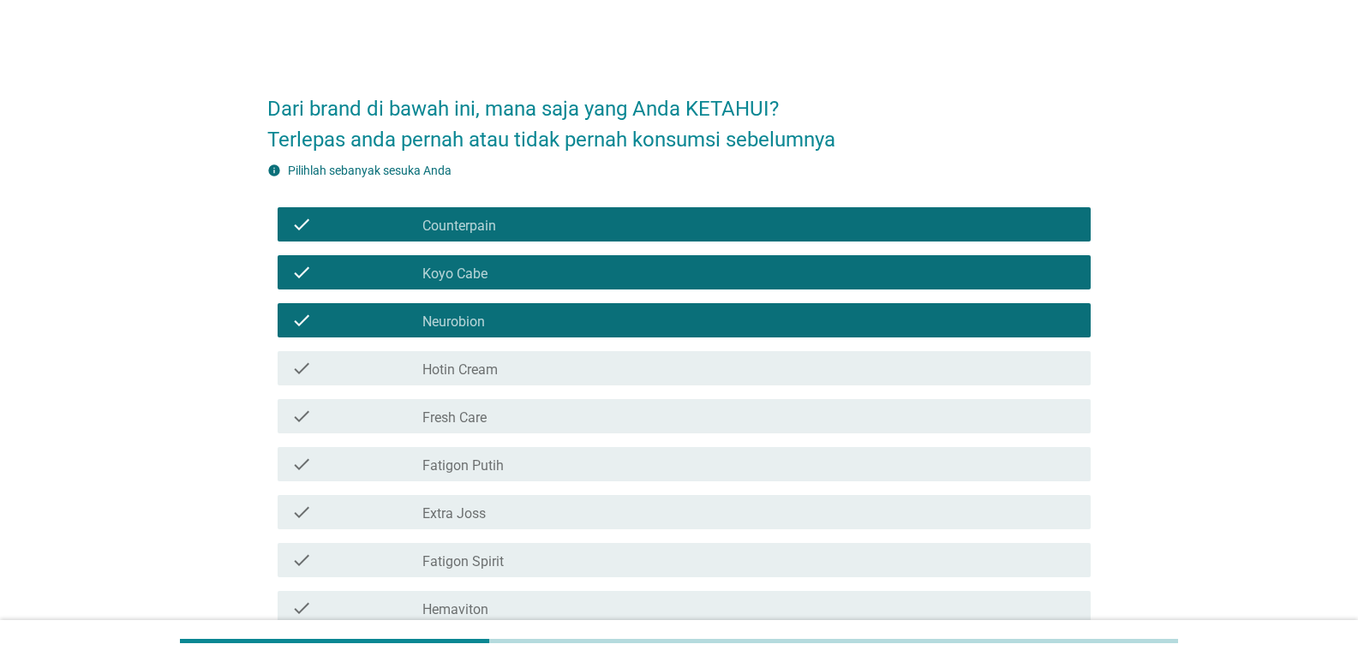
click at [463, 372] on label "Hotin Cream" at bounding box center [459, 369] width 75 height 17
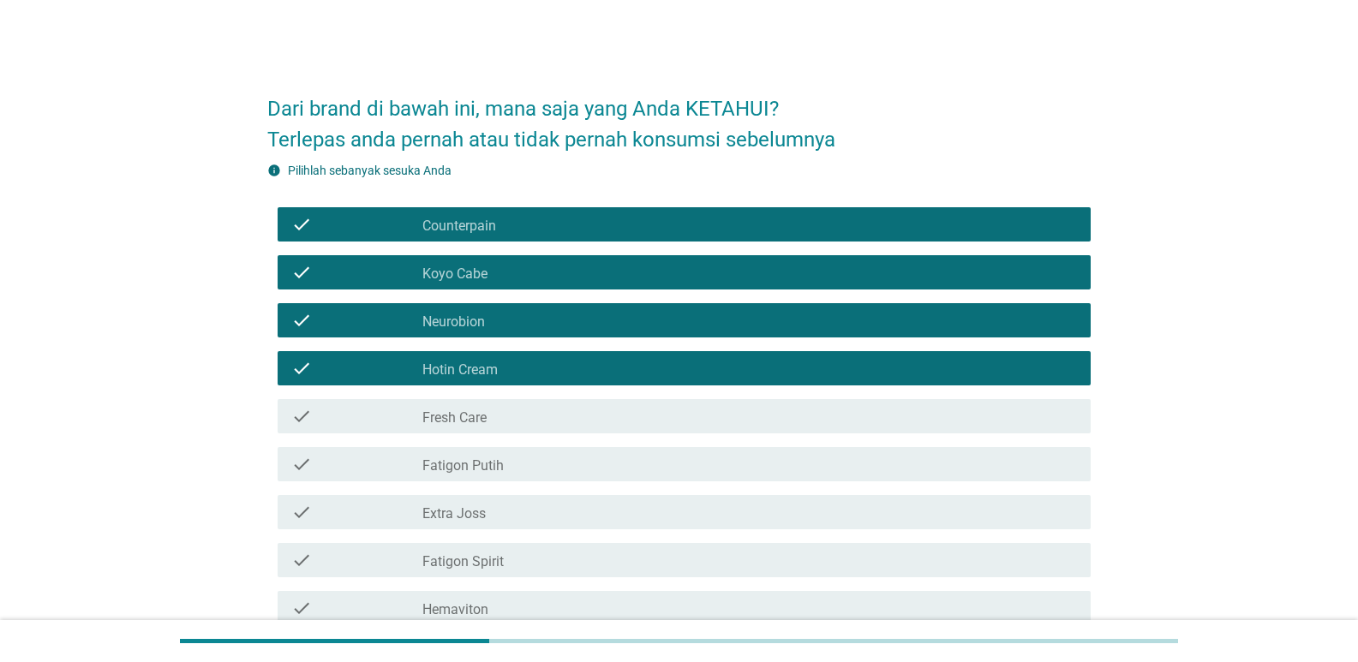
click at [465, 438] on div "check check_box_outline_blank Fresh Care" at bounding box center [678, 416] width 823 height 48
click at [463, 410] on label "Fresh Care" at bounding box center [454, 417] width 64 height 17
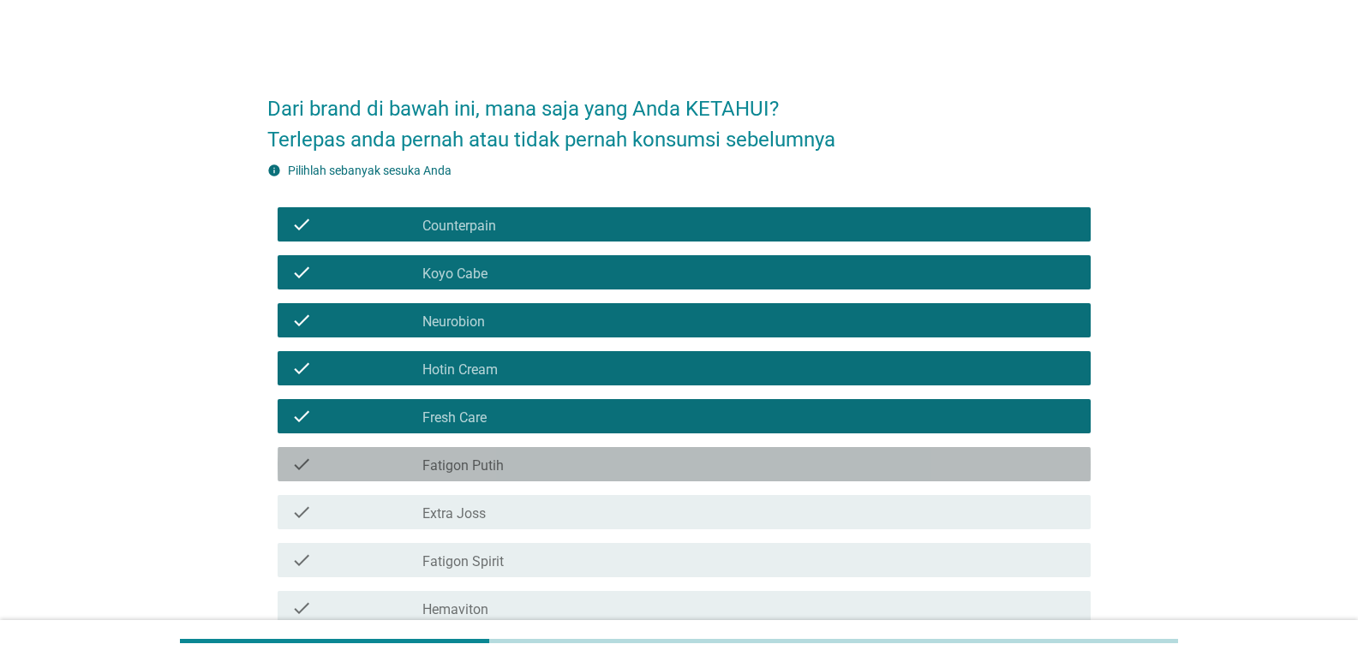
click at [463, 469] on label "Fatigon Putih" at bounding box center [462, 465] width 81 height 17
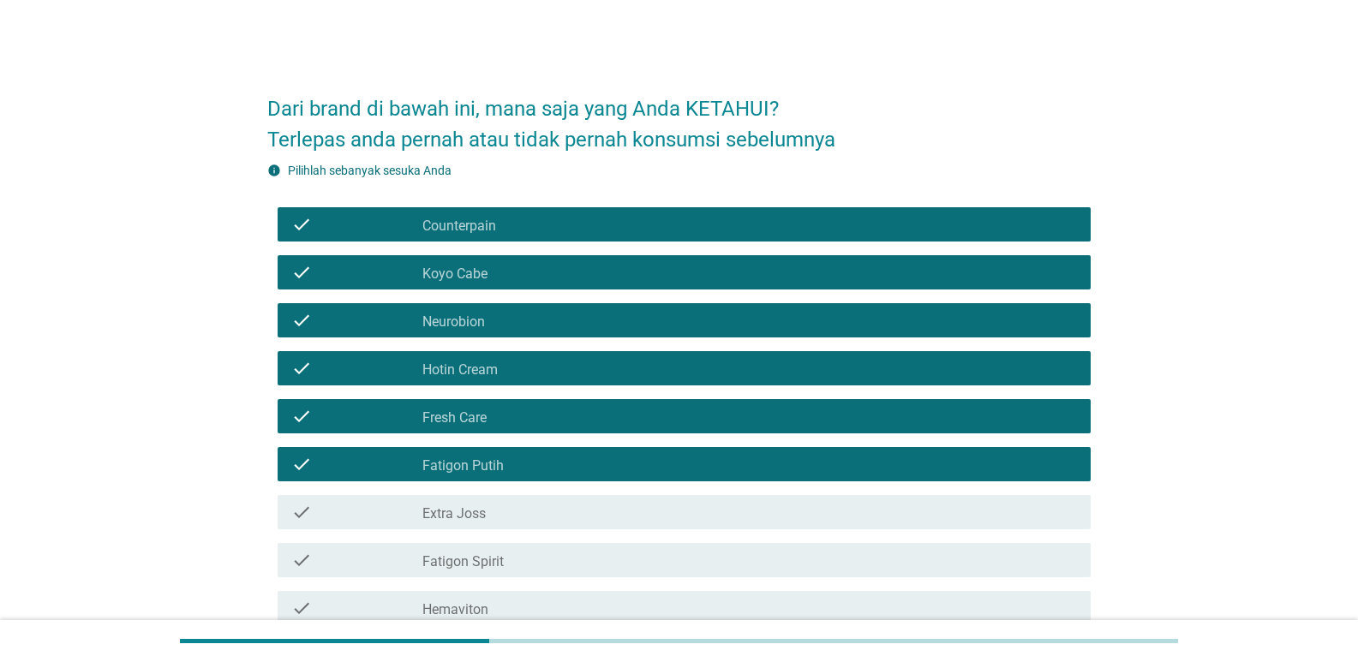
click at [463, 512] on label "Extra Joss" at bounding box center [453, 513] width 63 height 17
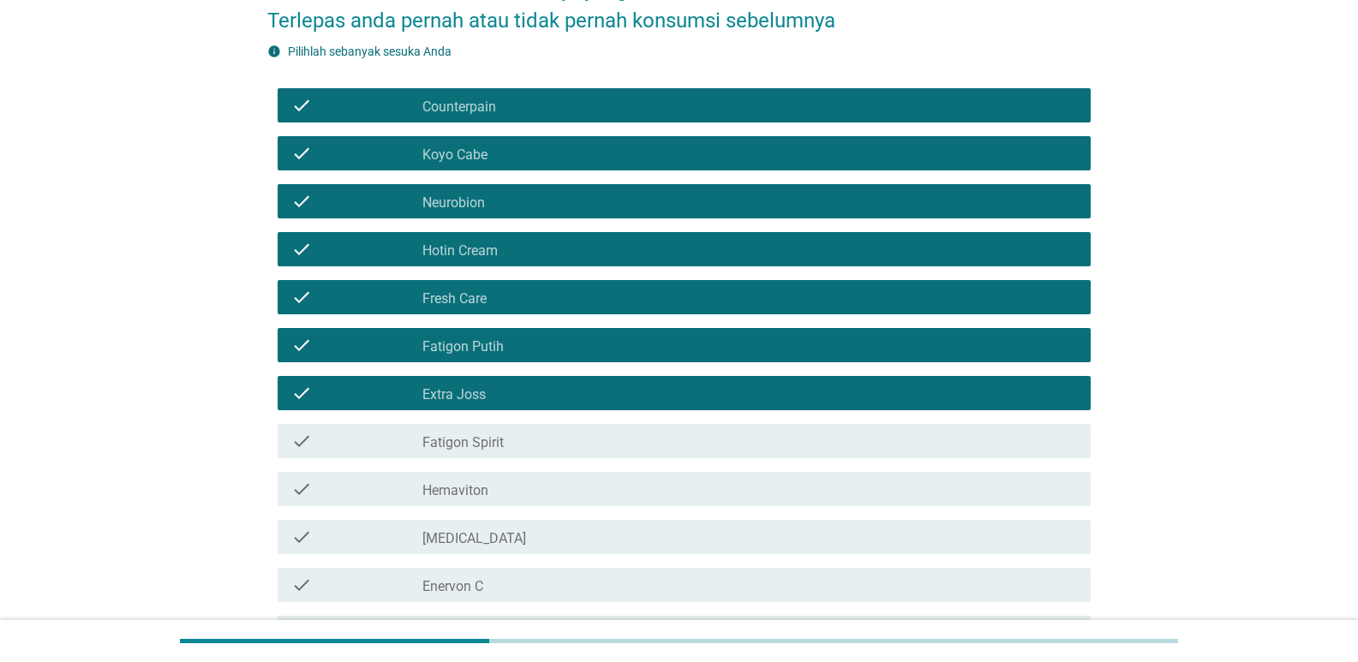
scroll to position [131, 0]
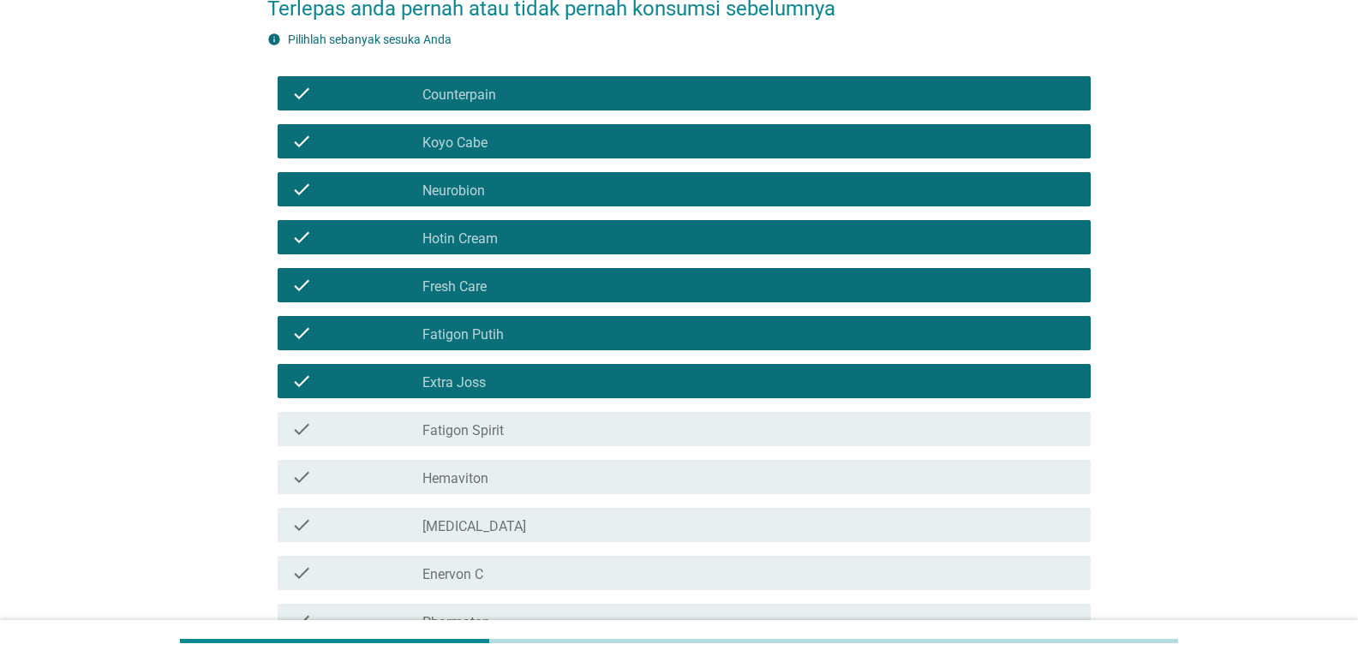
click at [474, 430] on label "Fatigon Spirit" at bounding box center [462, 430] width 81 height 17
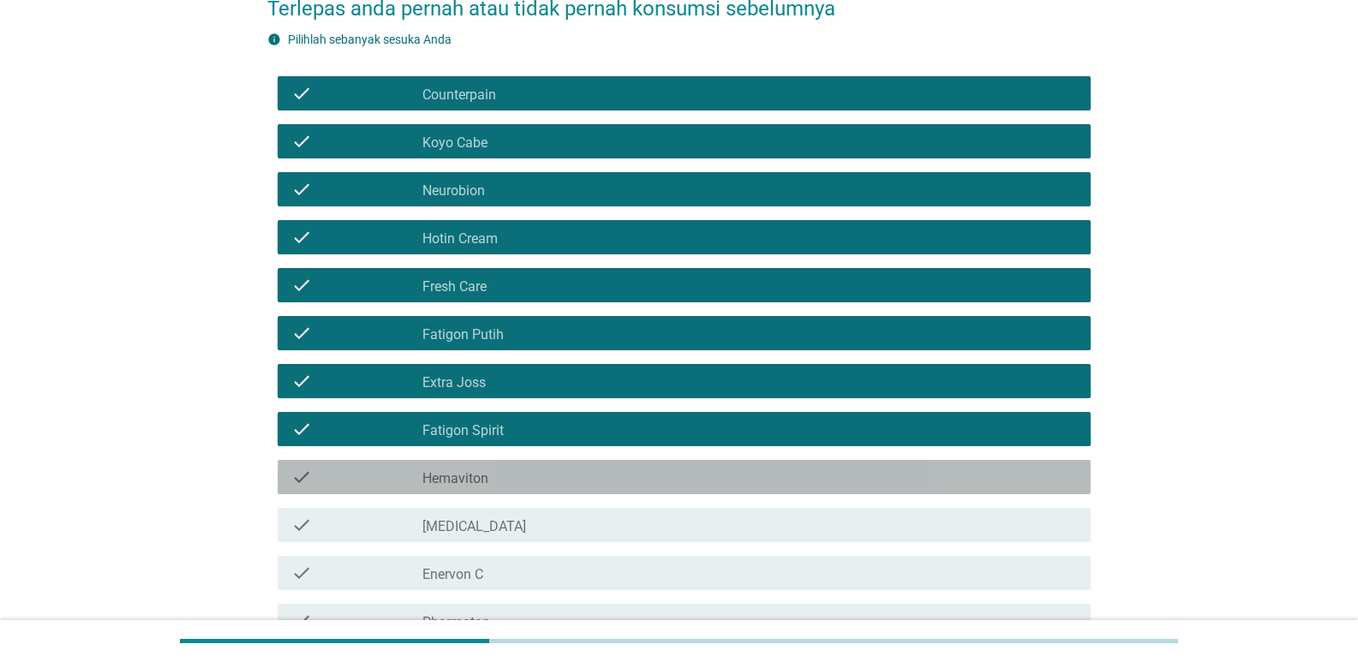
click at [474, 486] on label "Hemaviton" at bounding box center [455, 478] width 66 height 17
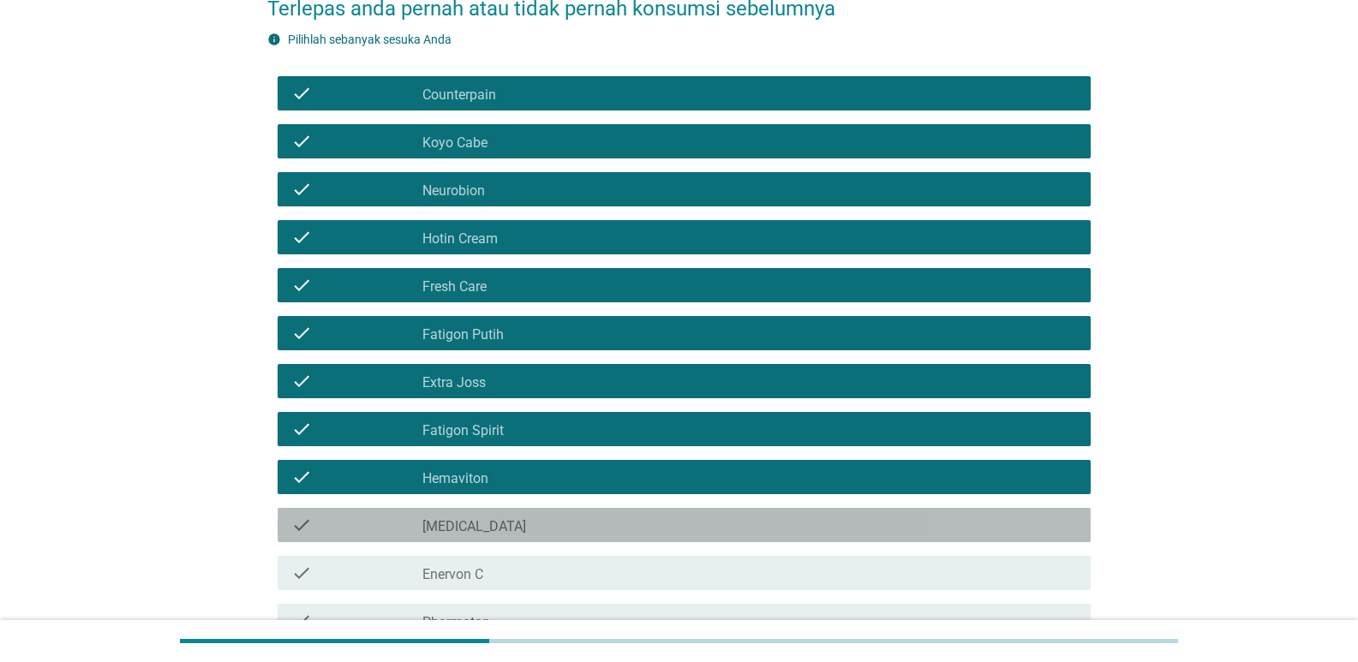
click at [474, 529] on label "[MEDICAL_DATA]" at bounding box center [474, 526] width 104 height 17
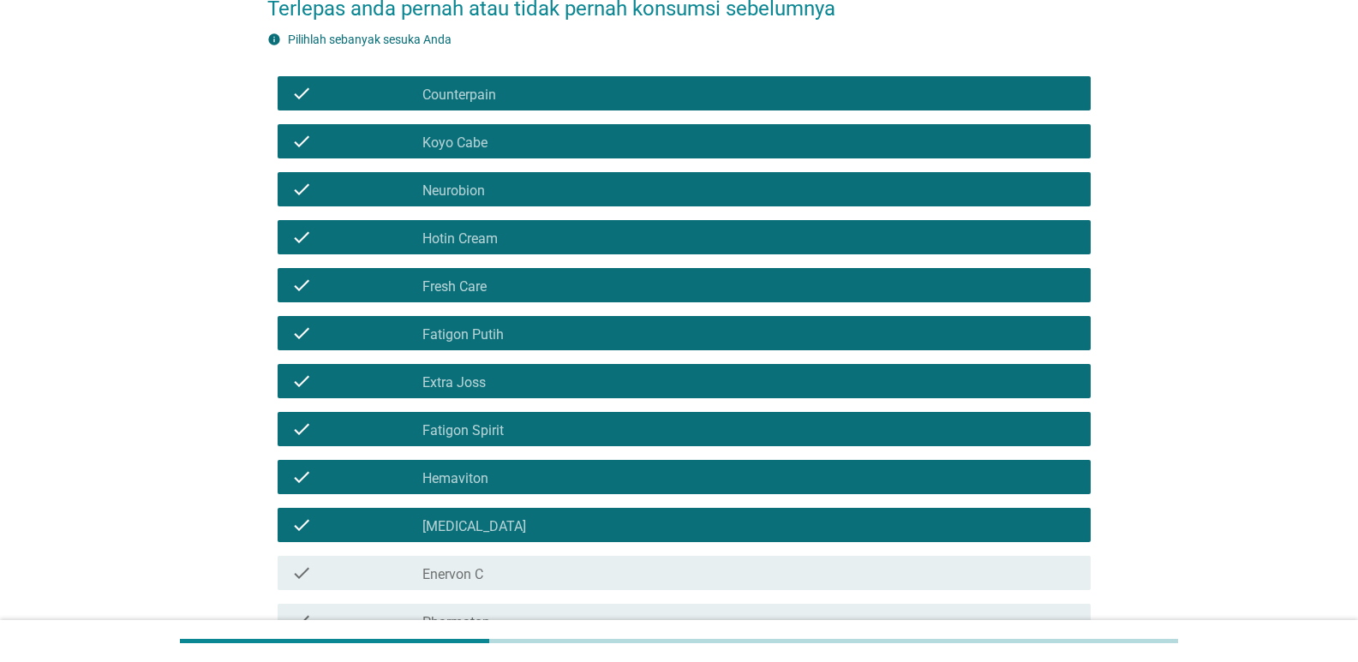
click at [473, 577] on label "Enervon C" at bounding box center [452, 574] width 61 height 17
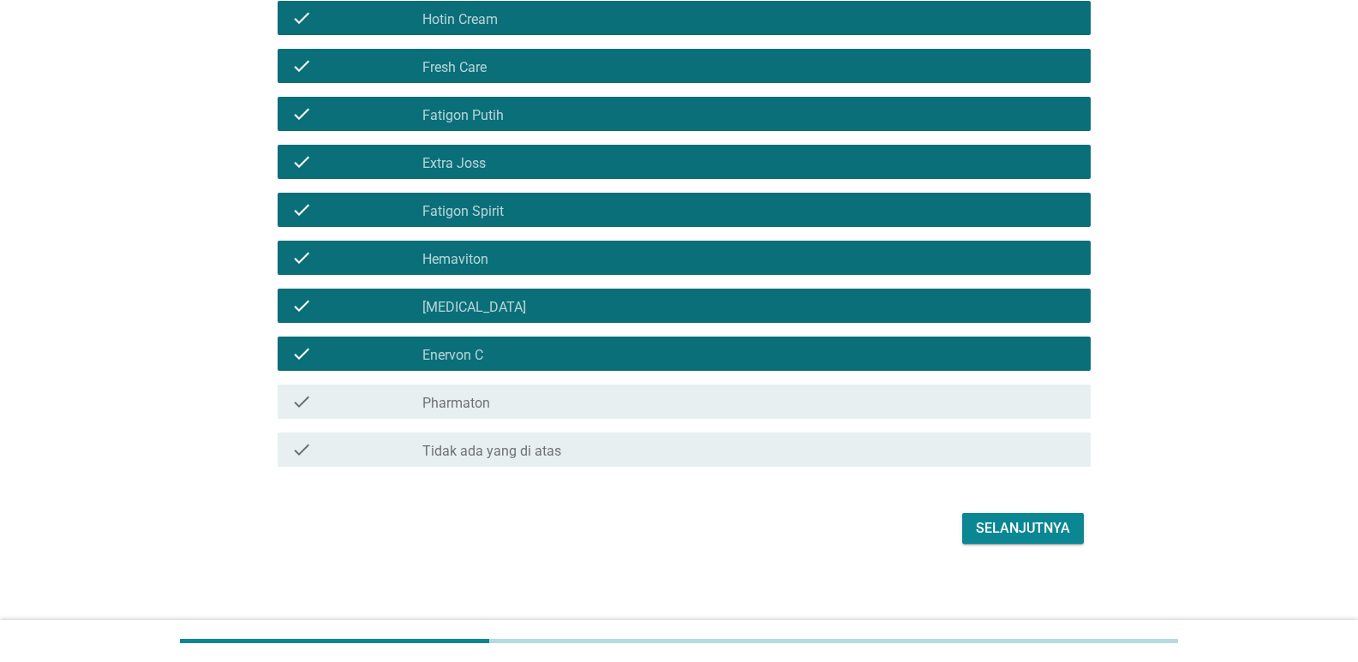
scroll to position [355, 0]
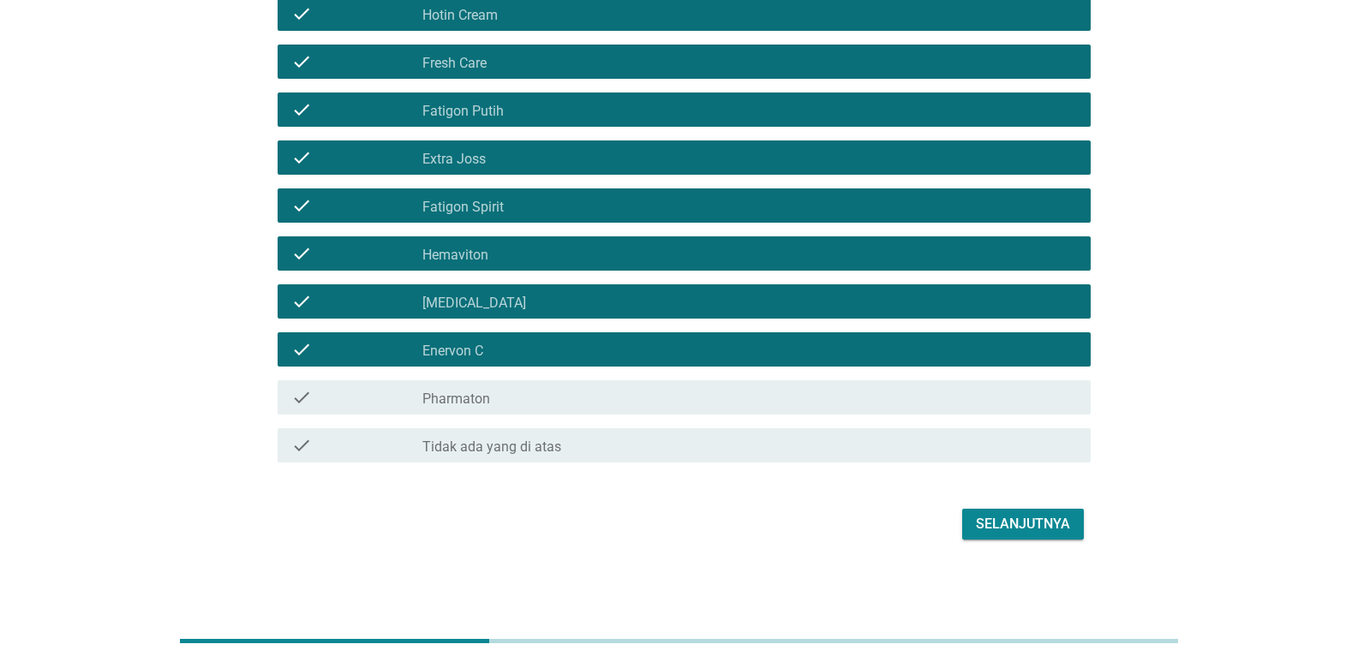
click at [516, 408] on div "check check_box_outline_blank Pharmaton" at bounding box center [684, 397] width 813 height 34
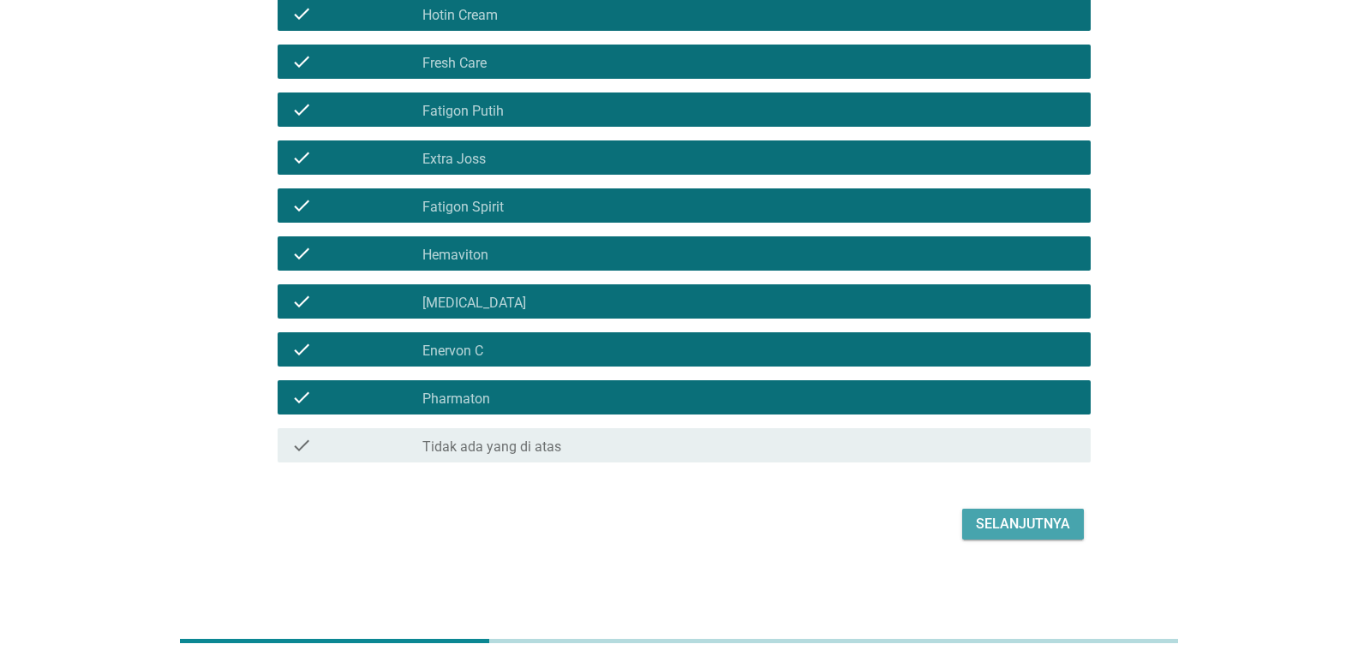
click at [1023, 520] on div "Selanjutnya" at bounding box center [1023, 524] width 94 height 21
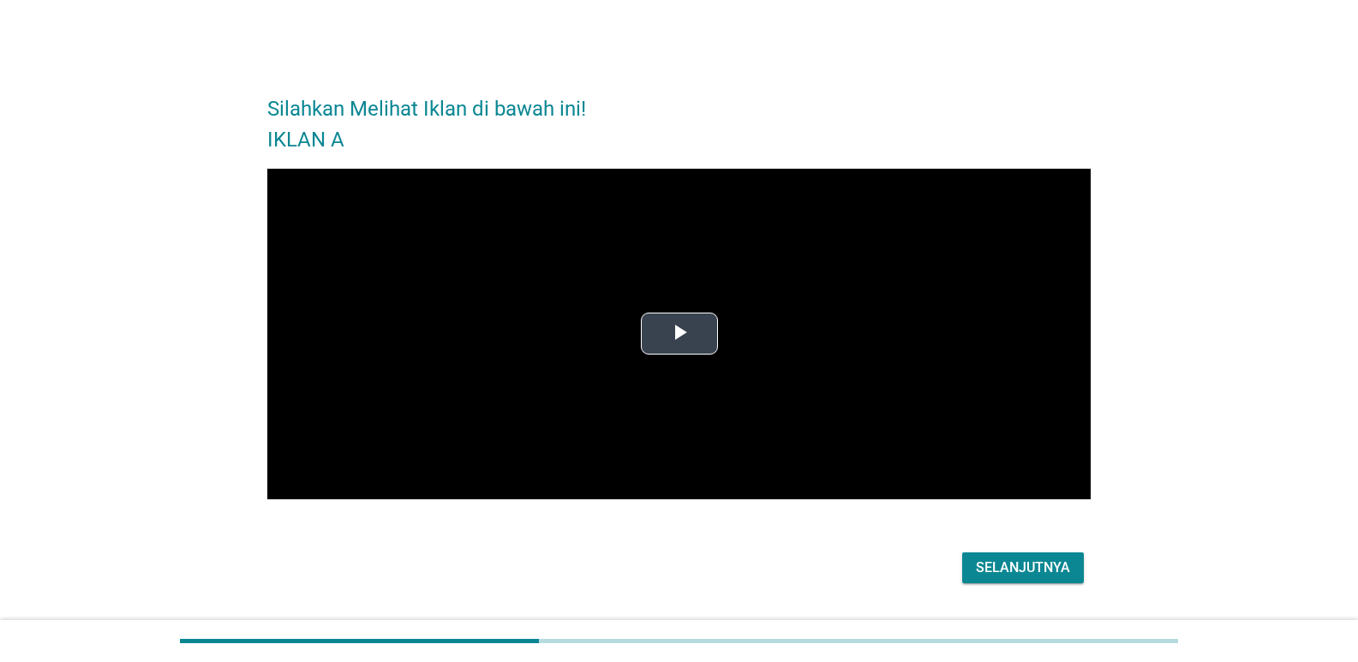
click at [679, 334] on span "Video Player" at bounding box center [679, 334] width 0 height 0
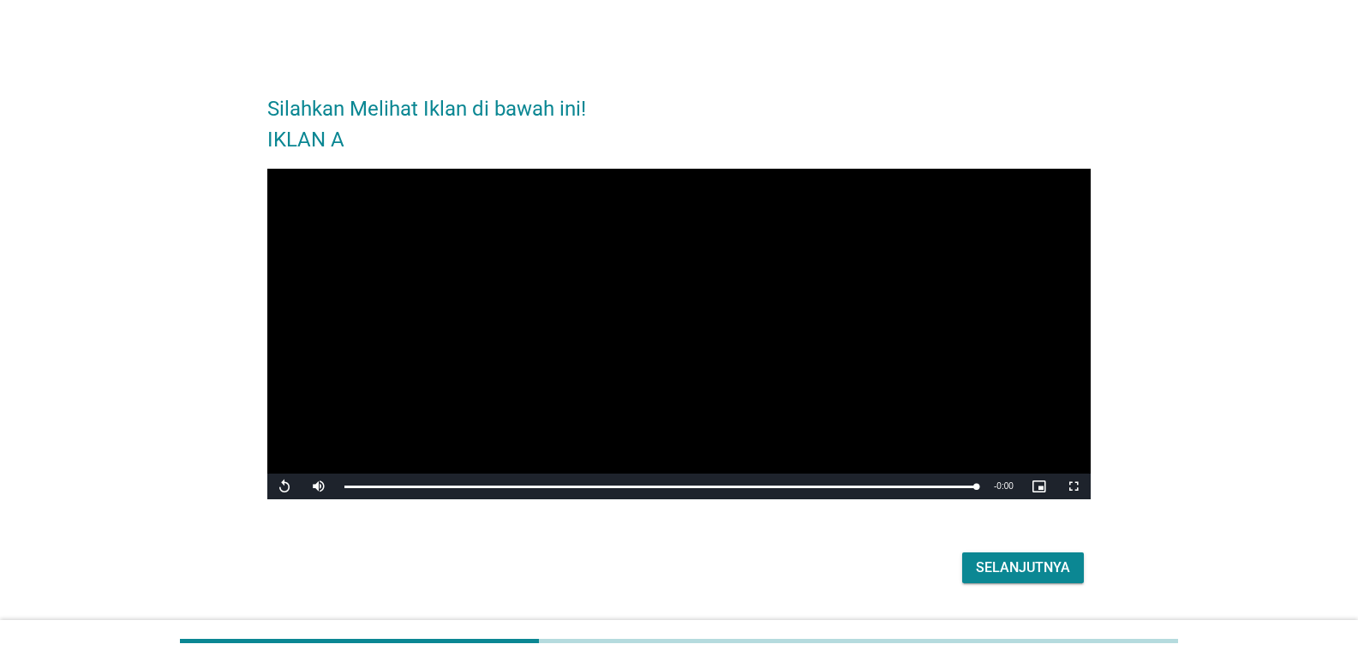
click at [1033, 563] on div "Selanjutnya" at bounding box center [1023, 568] width 94 height 21
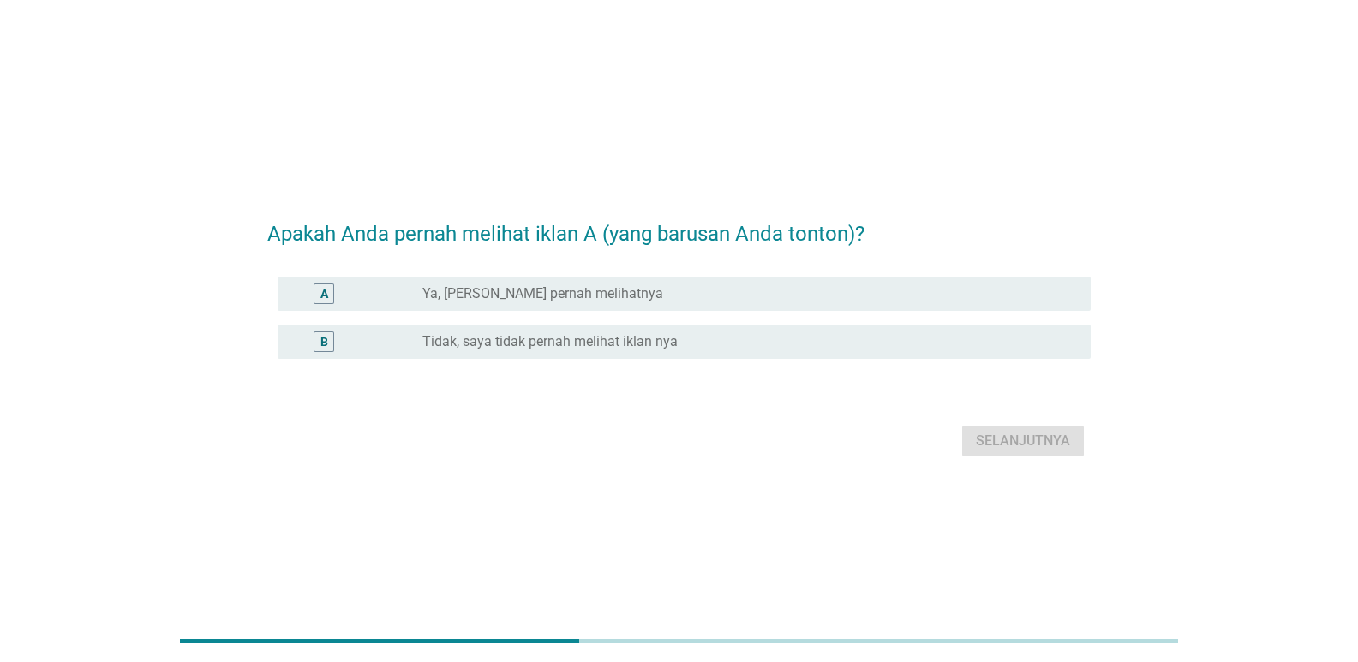
click at [756, 292] on div "radio_button_unchecked Ya, [PERSON_NAME] pernah melihatnya" at bounding box center [742, 293] width 641 height 17
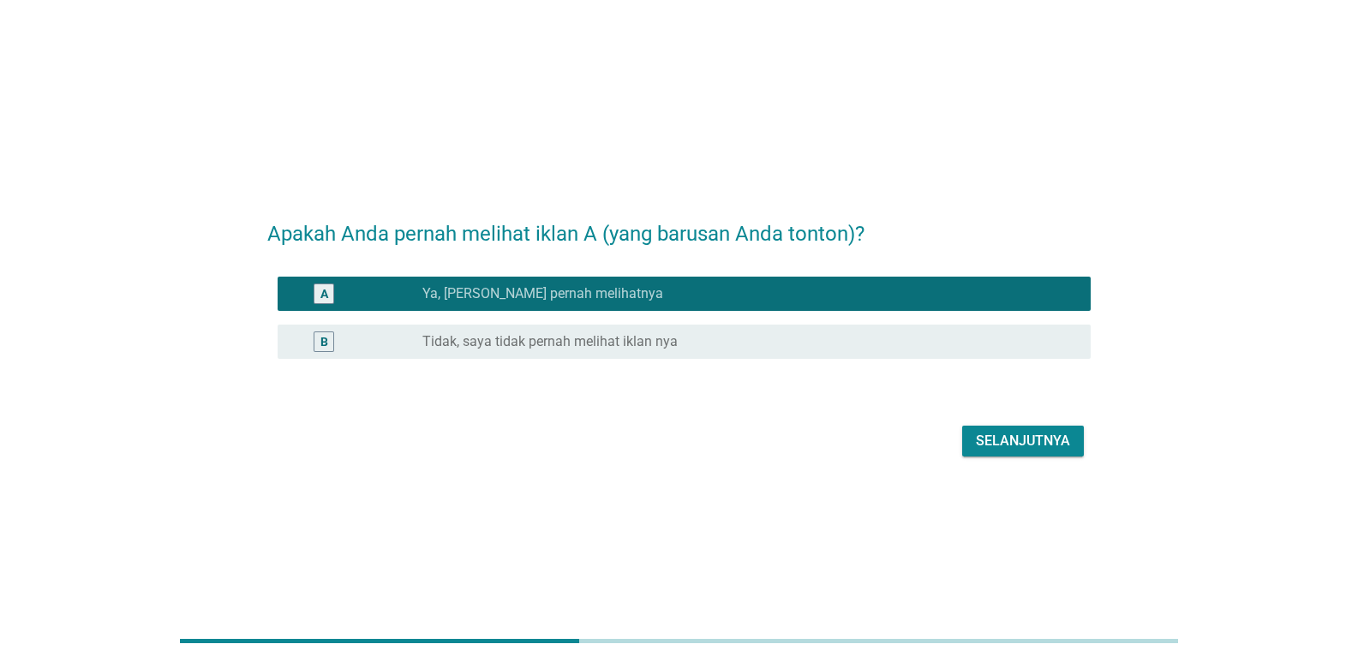
click at [1029, 427] on button "Selanjutnya" at bounding box center [1023, 441] width 122 height 31
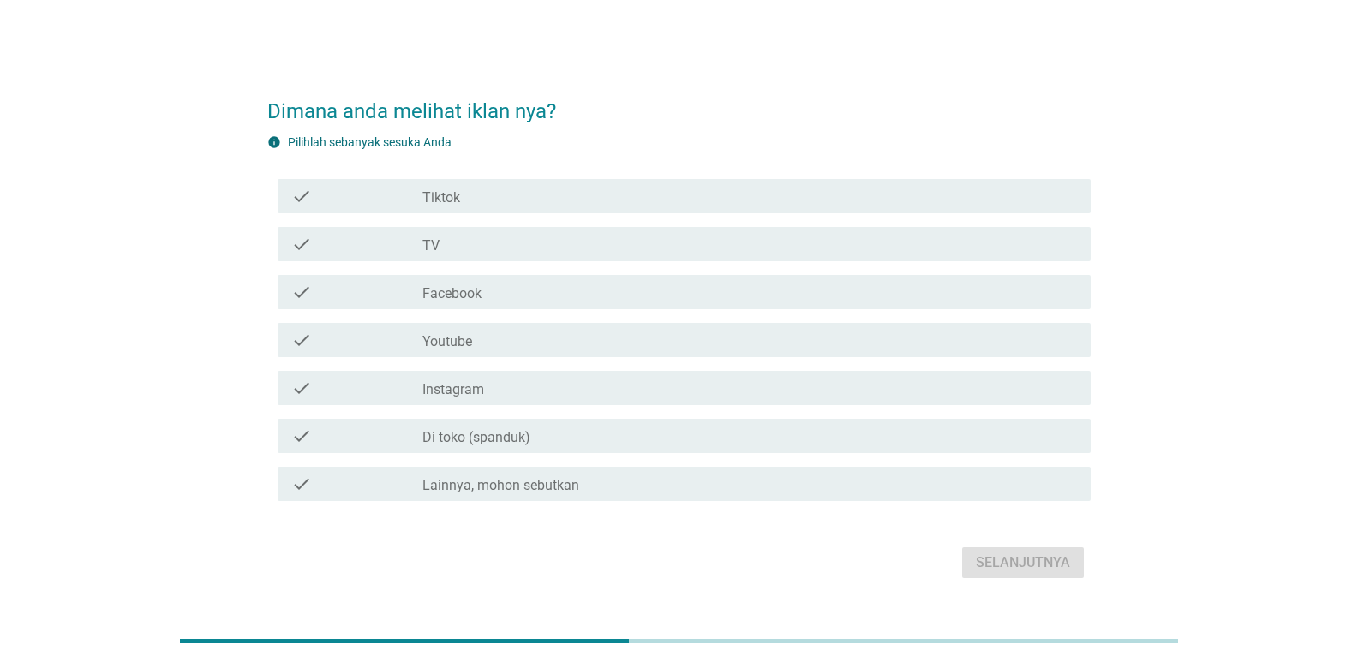
click at [456, 249] on div "check_box_outline_blank TV" at bounding box center [749, 244] width 654 height 21
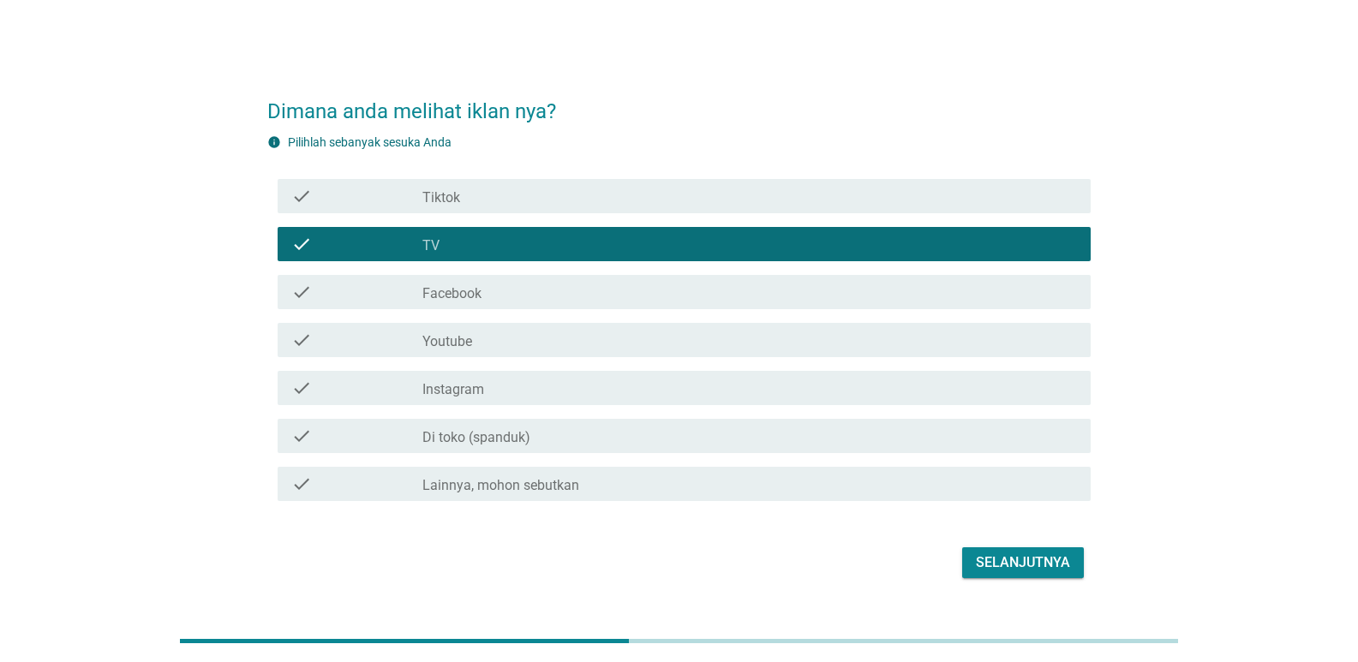
click at [1024, 559] on div "Selanjutnya" at bounding box center [1023, 563] width 94 height 21
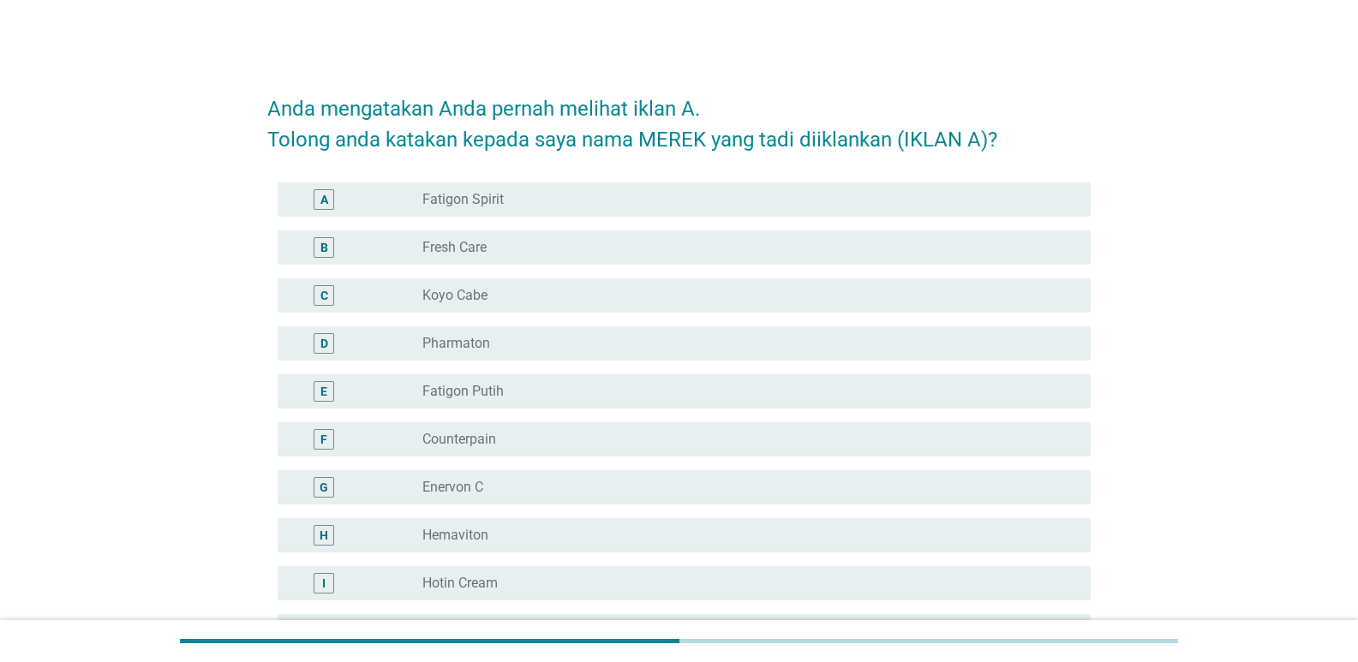
click at [532, 201] on div "radio_button_unchecked Fatigon Spirit" at bounding box center [742, 199] width 641 height 17
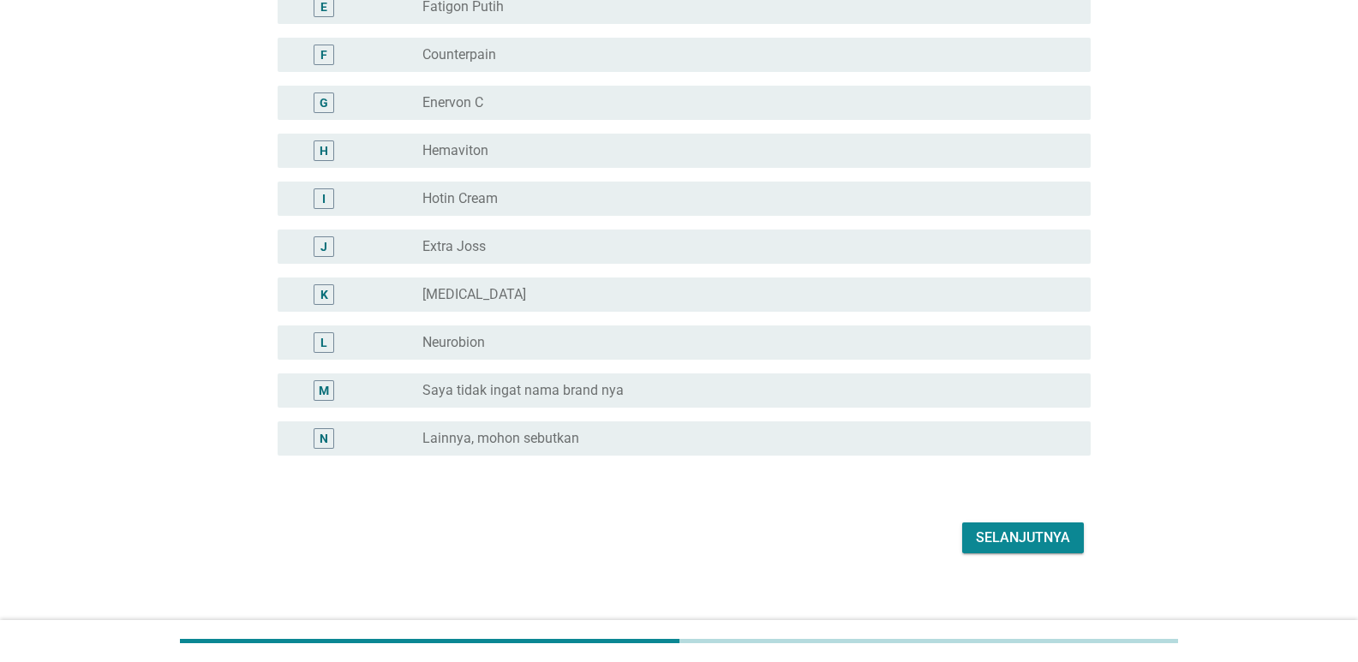
scroll to position [398, 0]
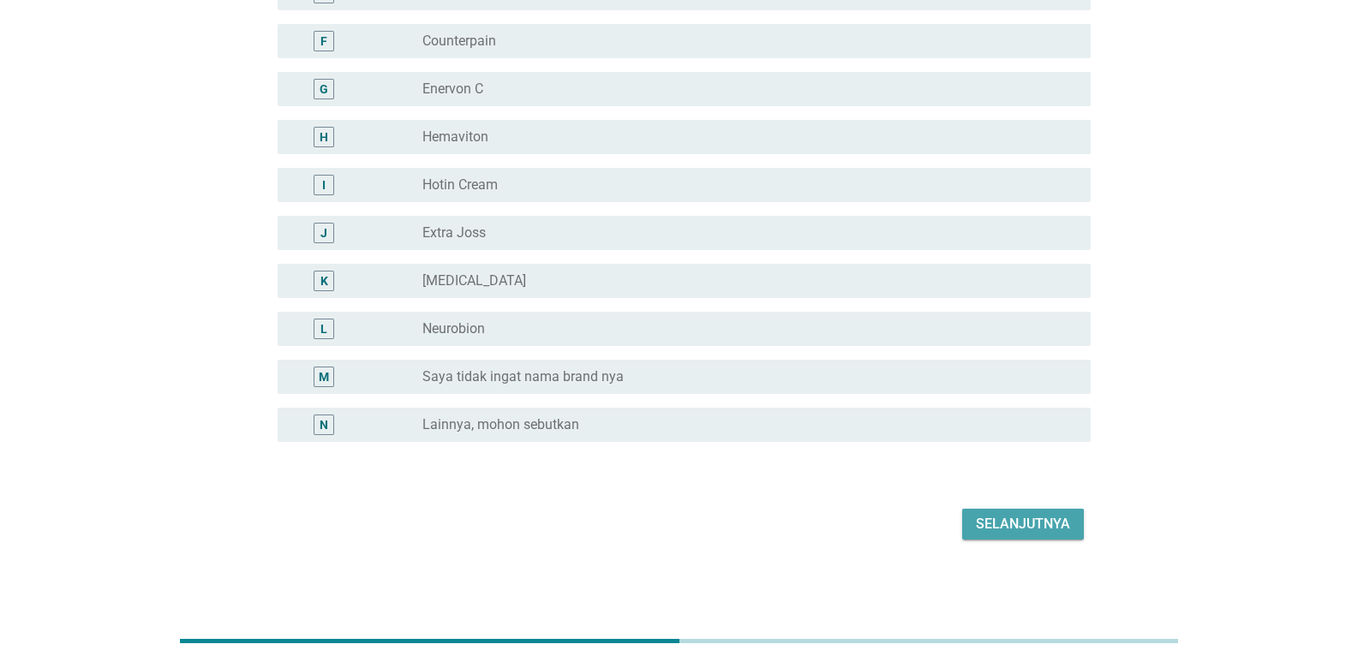
click at [1029, 514] on div "Selanjutnya" at bounding box center [1023, 524] width 94 height 21
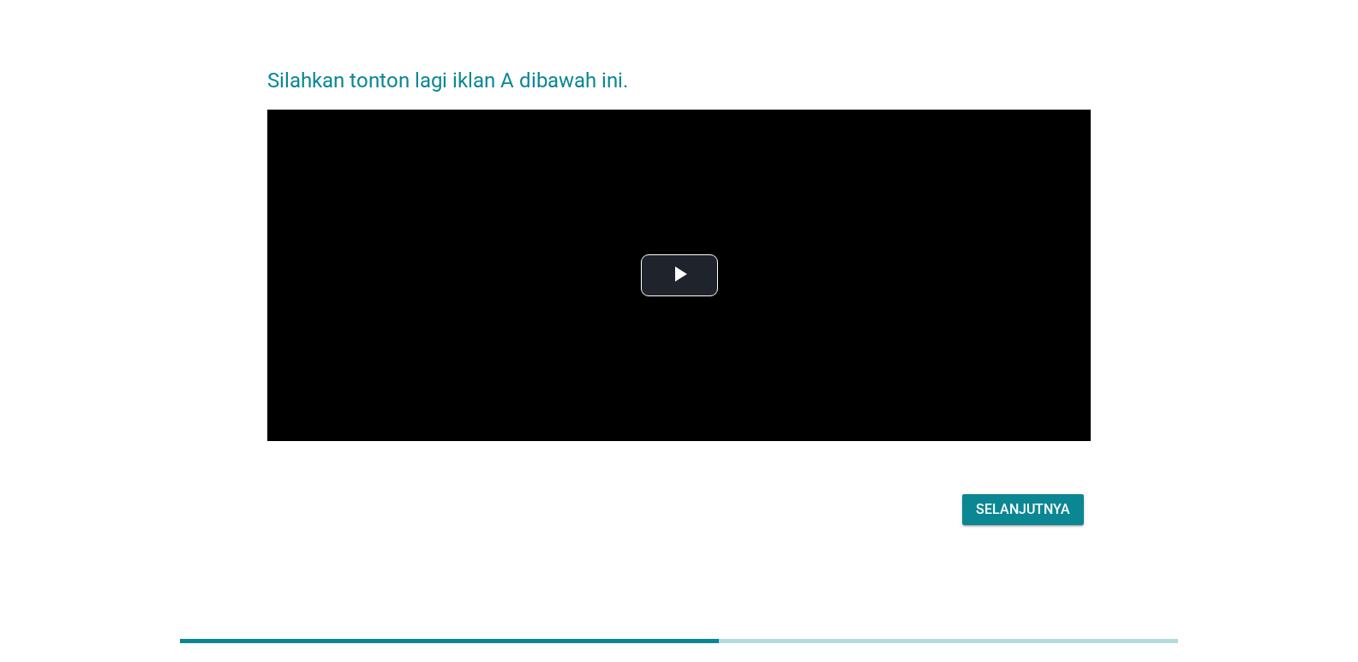
scroll to position [0, 0]
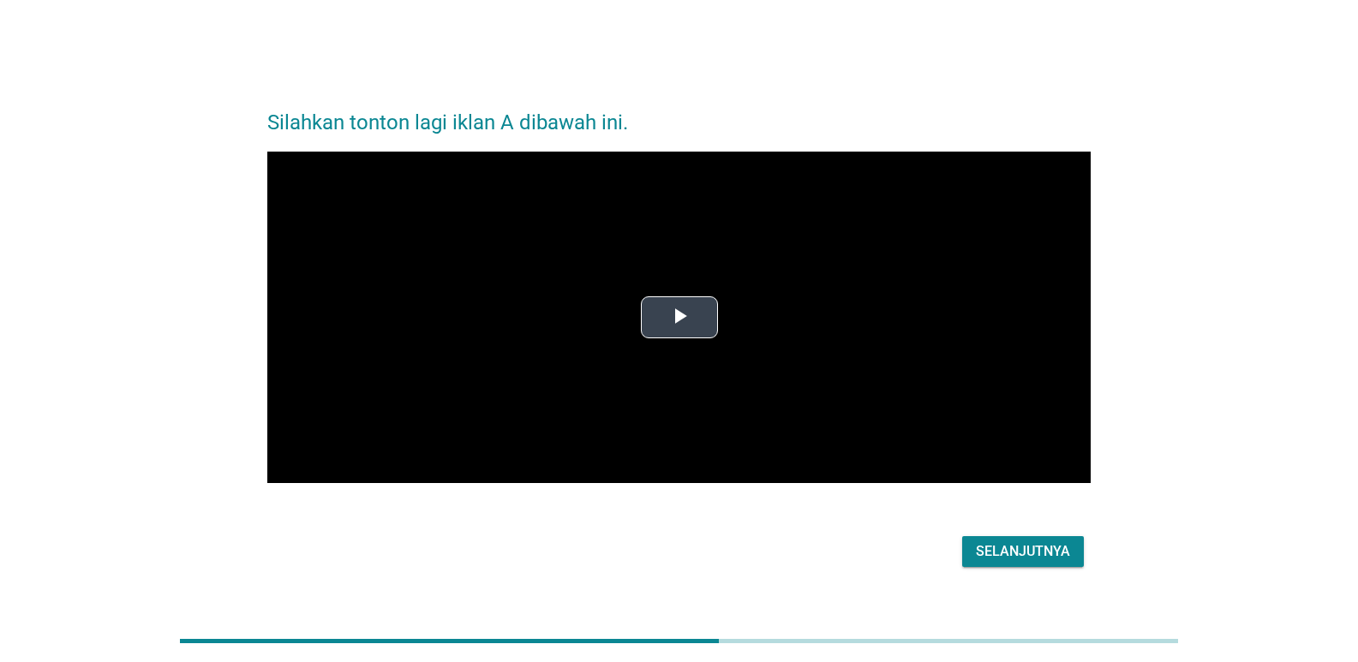
click at [679, 318] on span "Video Player" at bounding box center [679, 318] width 0 height 0
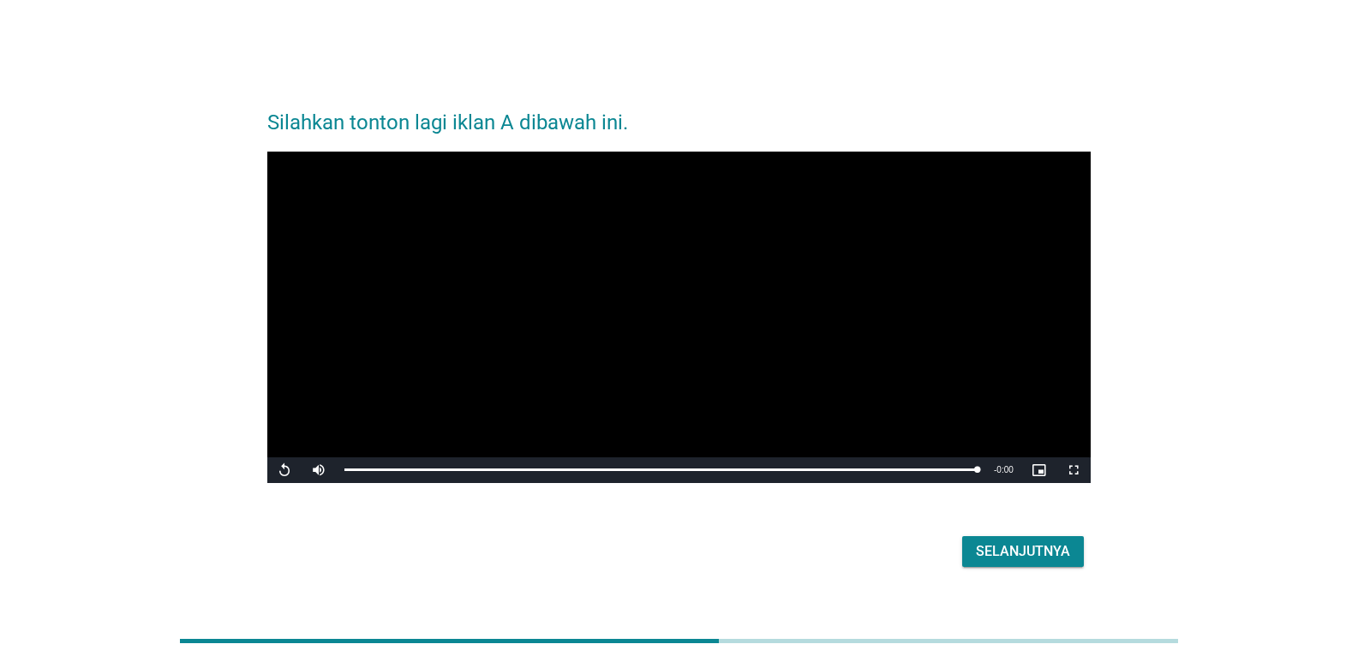
click at [981, 548] on div "Selanjutnya" at bounding box center [1023, 551] width 94 height 21
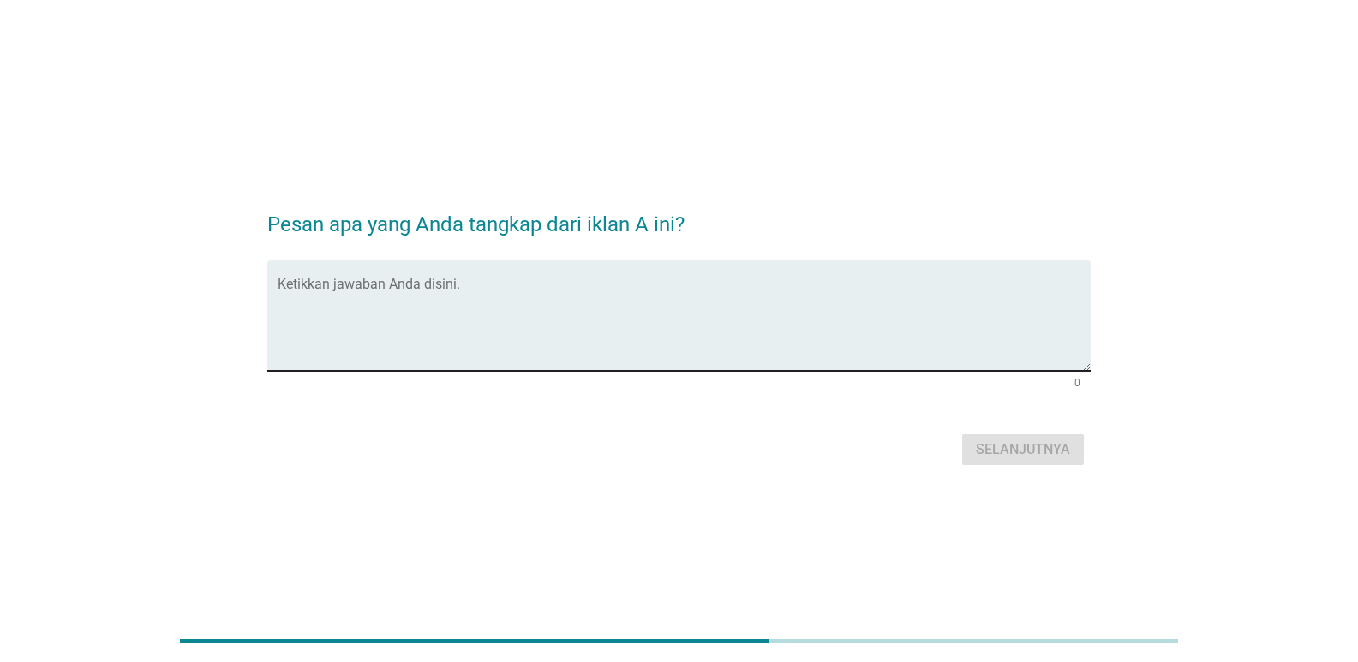
click at [541, 321] on textarea "Ketikkan jawaban Anda disini." at bounding box center [684, 326] width 813 height 90
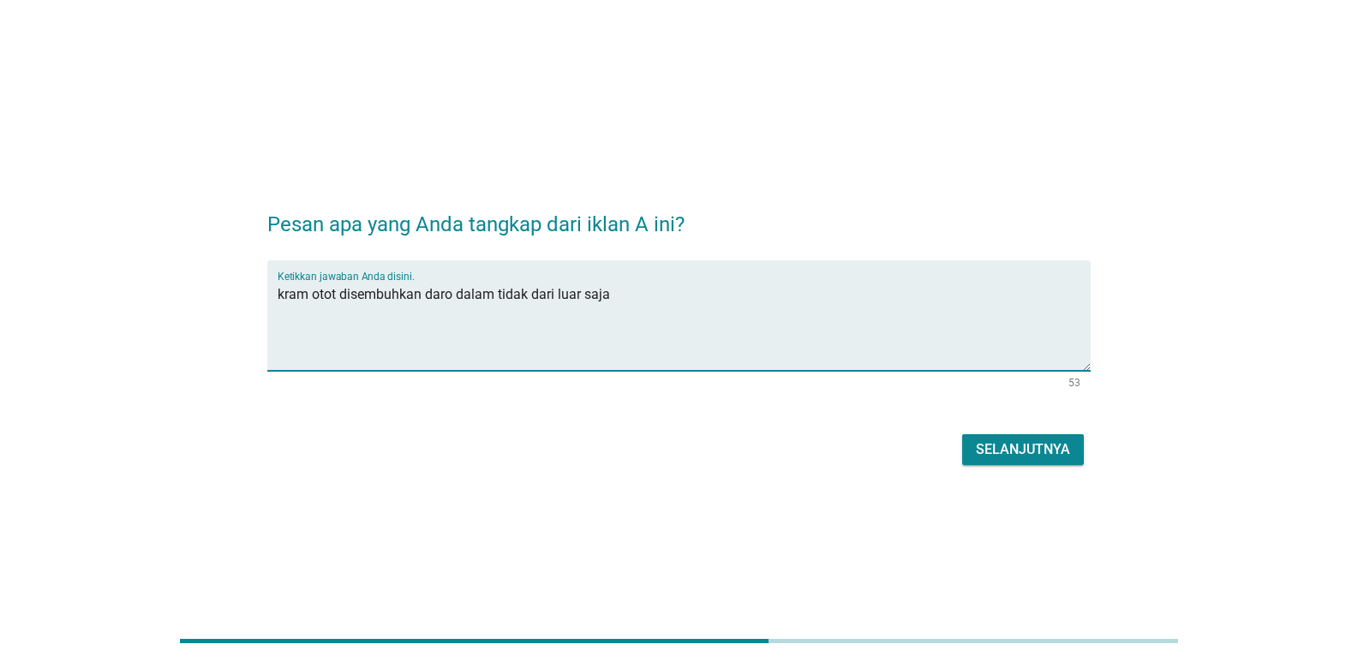
type textarea "kram otot disembuhkan daro dalam tidak dari luar saja"
click at [1065, 440] on div "Selanjutnya" at bounding box center [1023, 449] width 94 height 21
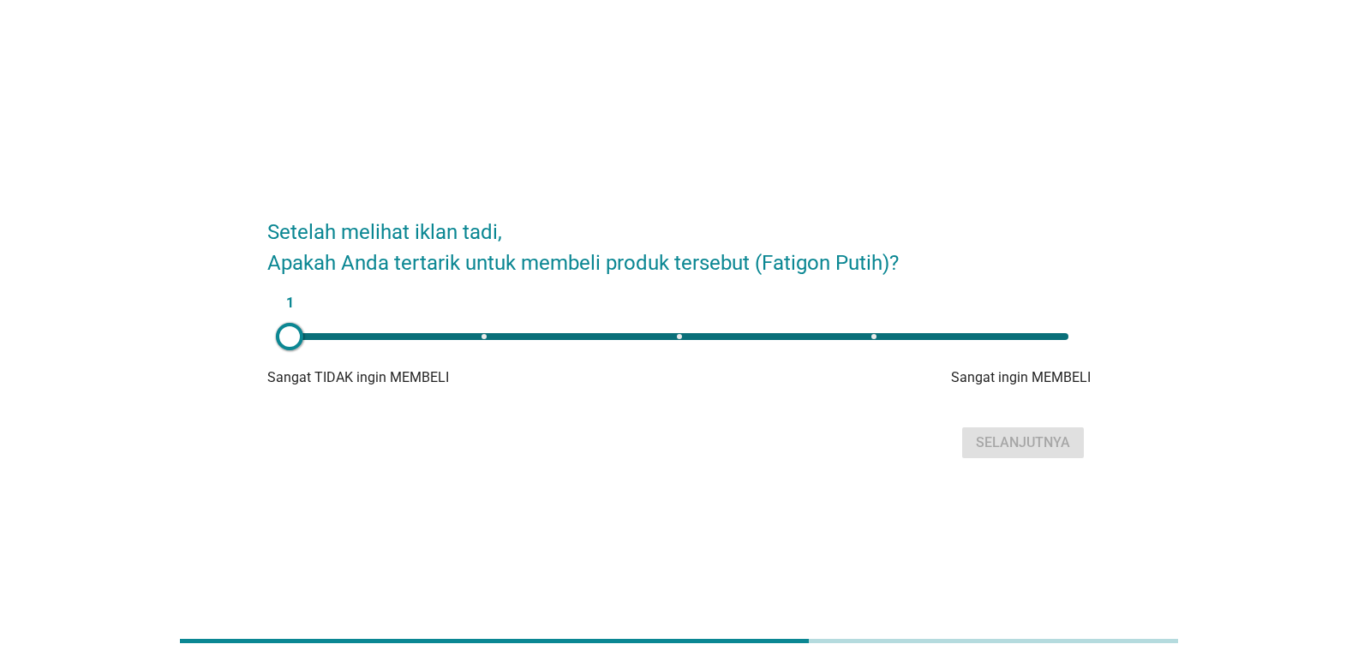
click at [873, 336] on div "1" at bounding box center [679, 336] width 779 height 7
type input "4"
click at [1014, 443] on div "Selanjutnya" at bounding box center [1023, 443] width 94 height 21
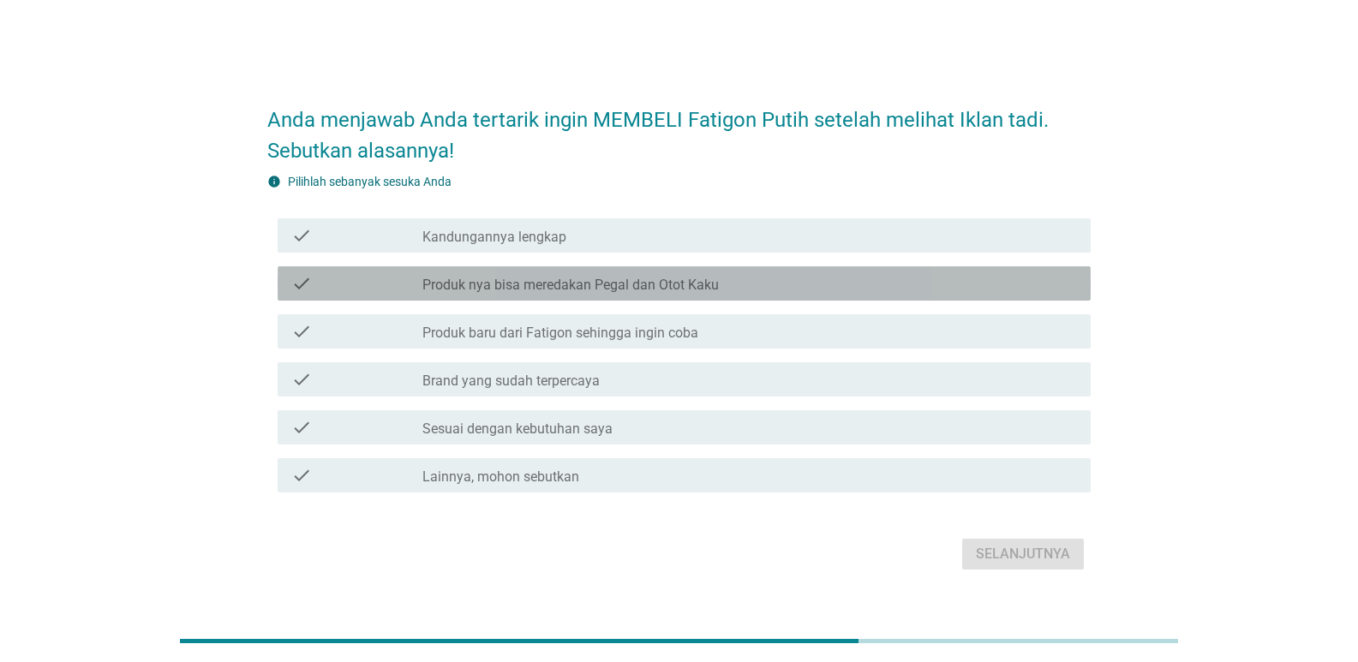
click at [537, 285] on label "Produk nya bisa meredakan Pegal dan Otot Kaku" at bounding box center [570, 285] width 296 height 17
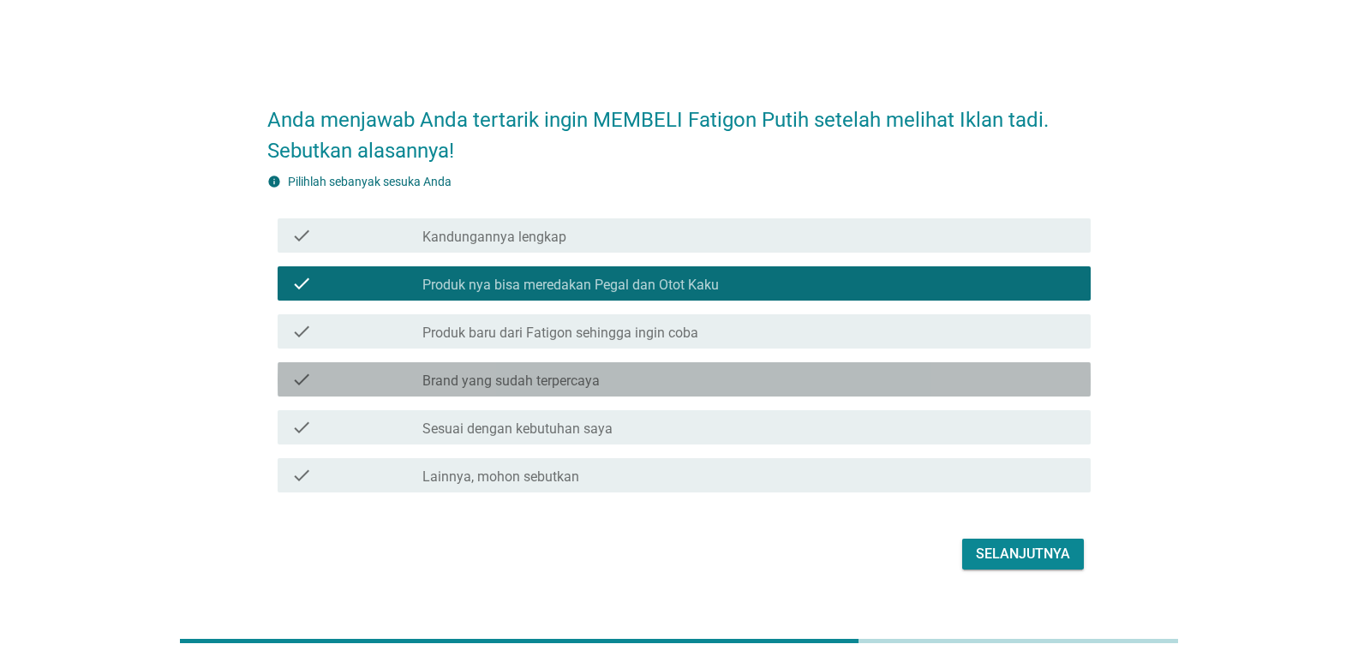
click at [511, 367] on div "check check_box_outline_blank Brand yang sudah terpercaya" at bounding box center [684, 379] width 813 height 34
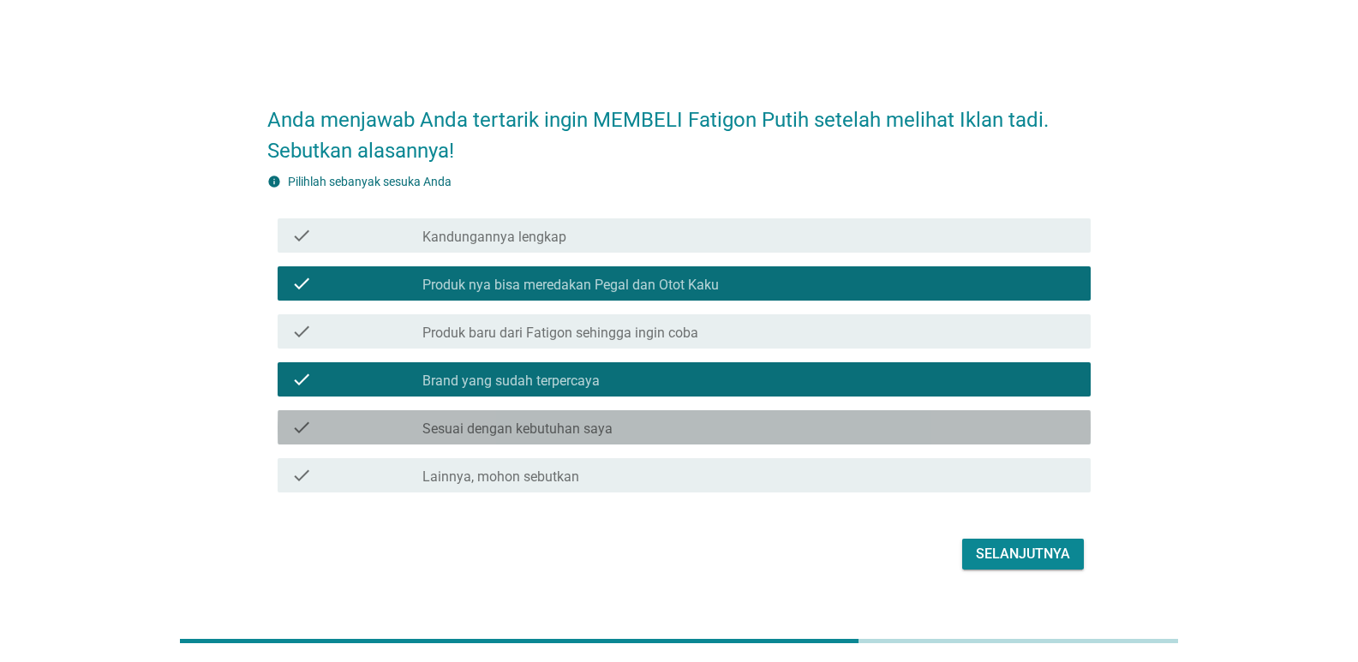
click at [515, 428] on label "Sesuai dengan kebutuhan saya" at bounding box center [517, 429] width 190 height 17
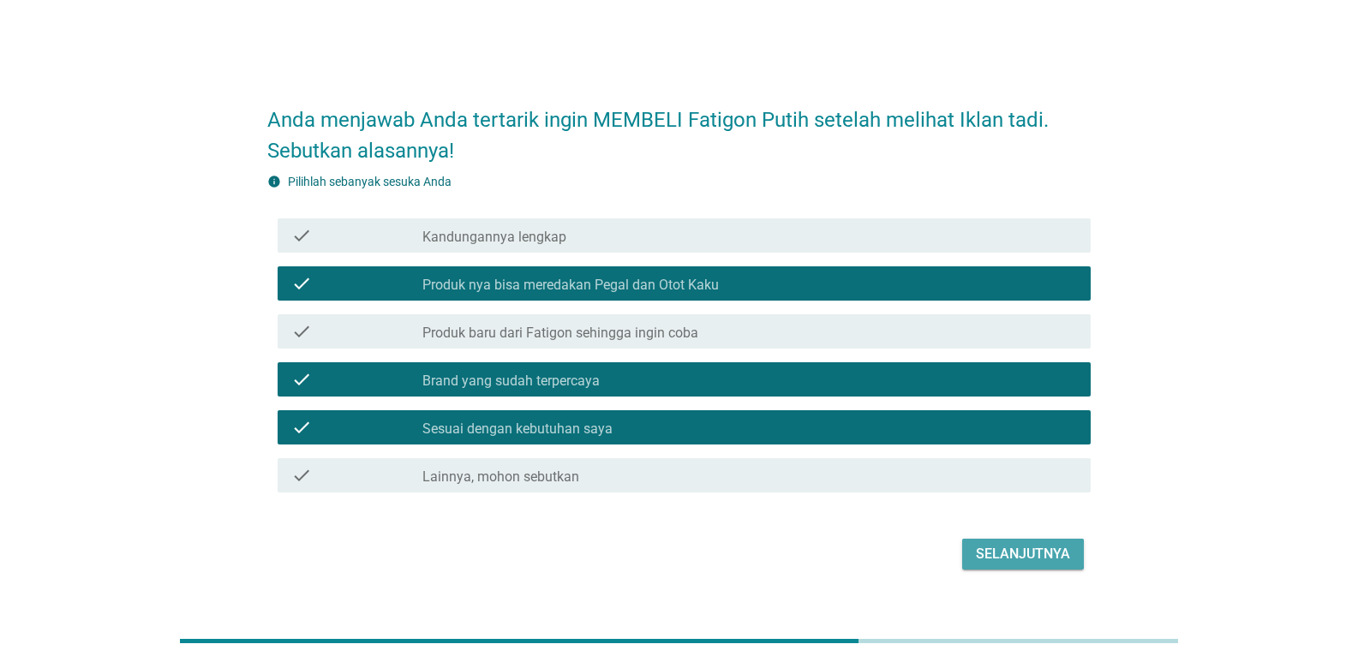
click at [983, 550] on div "Selanjutnya" at bounding box center [1023, 554] width 94 height 21
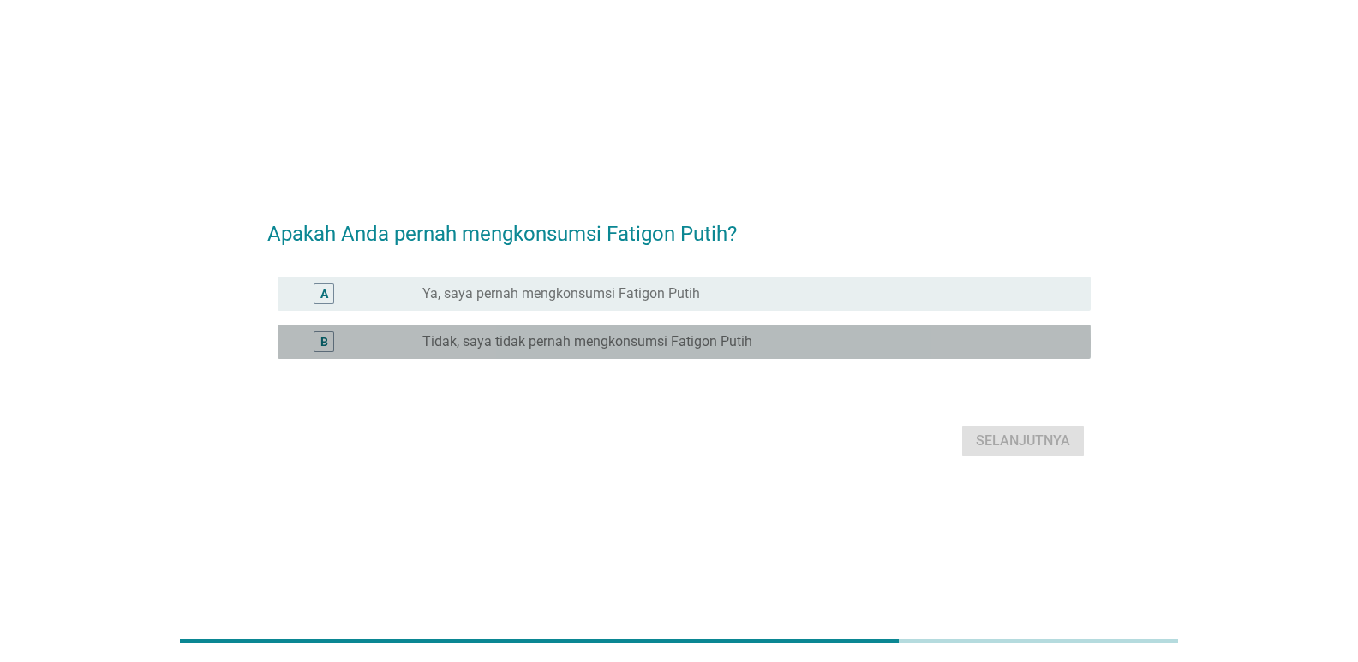
click at [702, 342] on label "Tidak, saya tidak pernah mengkonsumsi Fatigon Putih" at bounding box center [587, 341] width 330 height 17
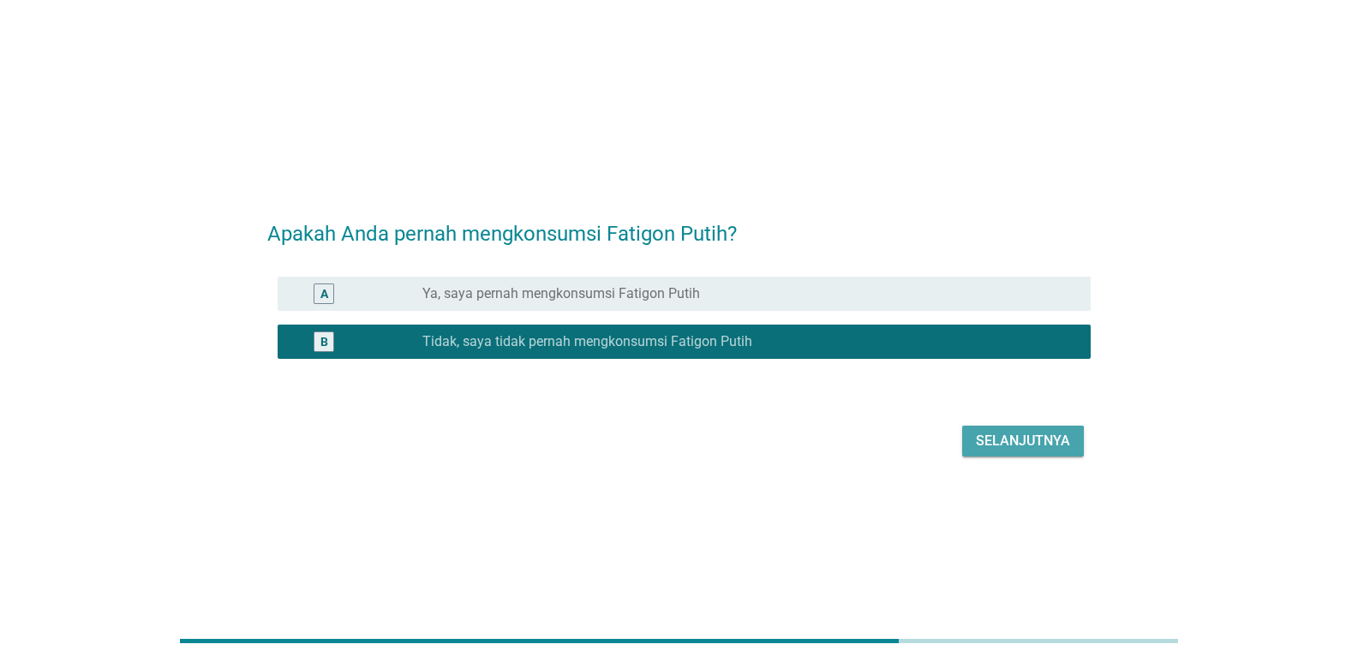
click at [1030, 451] on button "Selanjutnya" at bounding box center [1023, 441] width 122 height 31
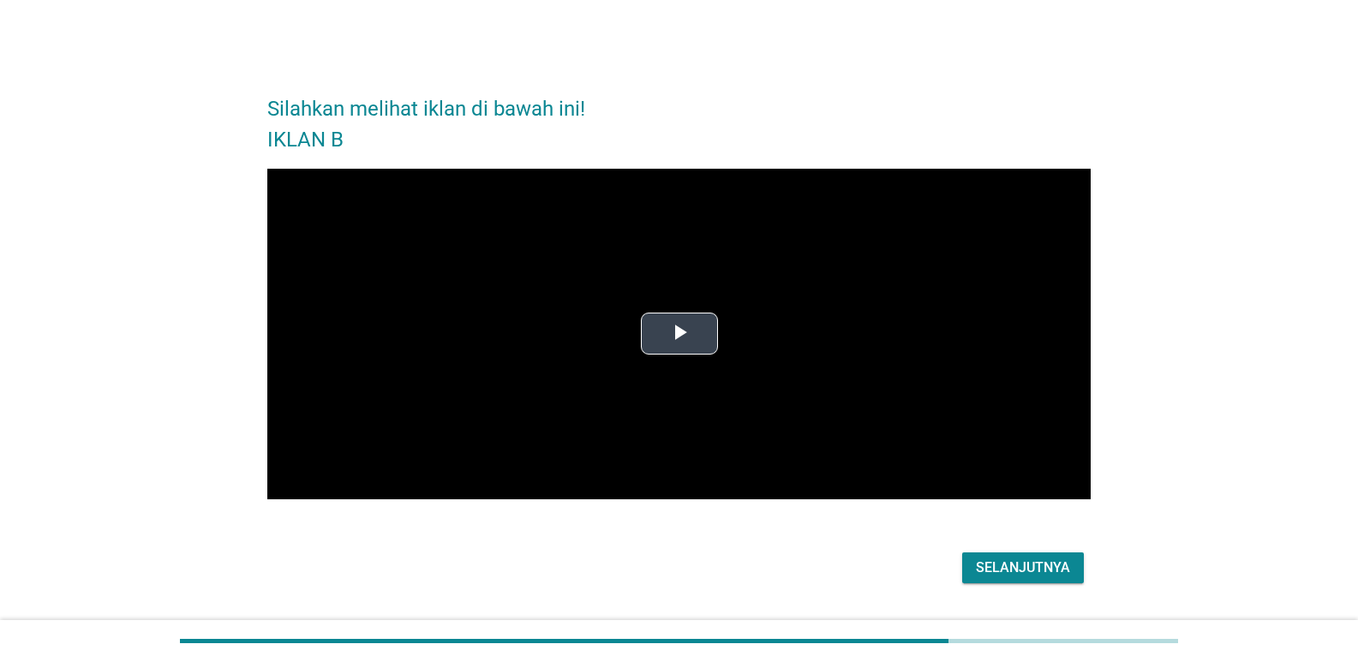
click at [679, 334] on span "Video Player" at bounding box center [679, 334] width 0 height 0
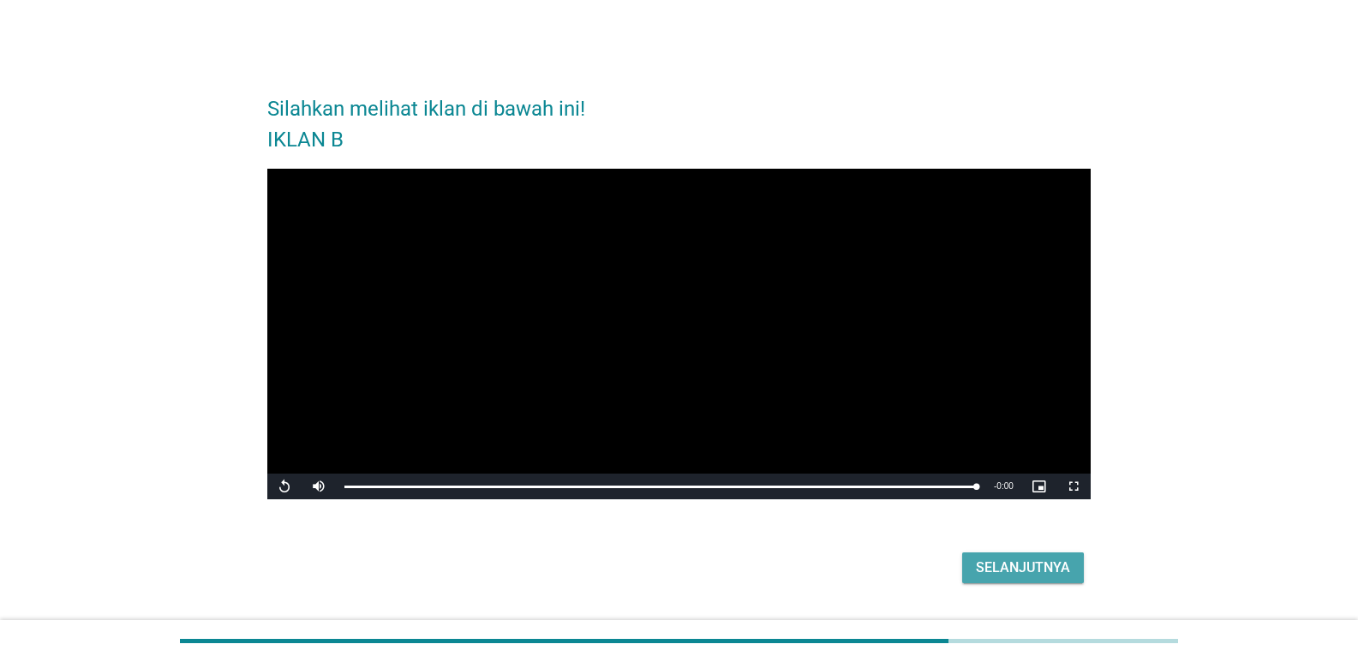
click at [972, 572] on button "Selanjutnya" at bounding box center [1023, 568] width 122 height 31
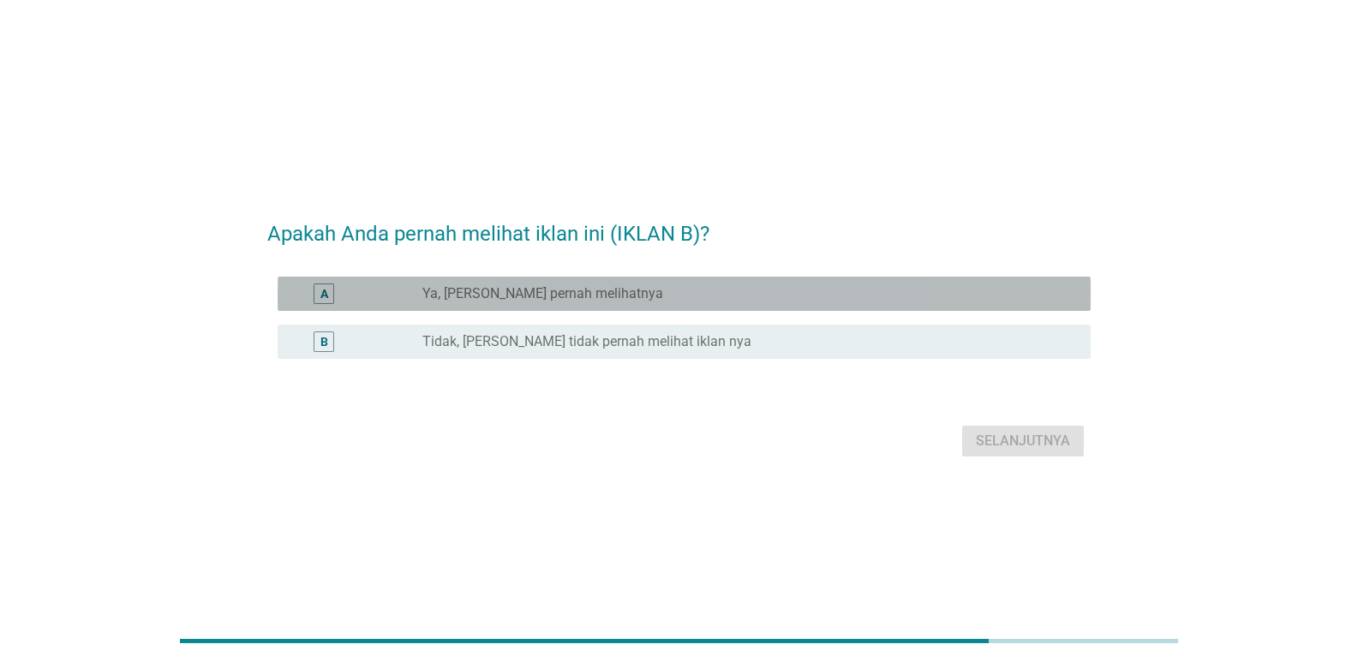
click at [650, 285] on div "radio_button_unchecked Ya, [PERSON_NAME] pernah melihatnya" at bounding box center [742, 293] width 641 height 17
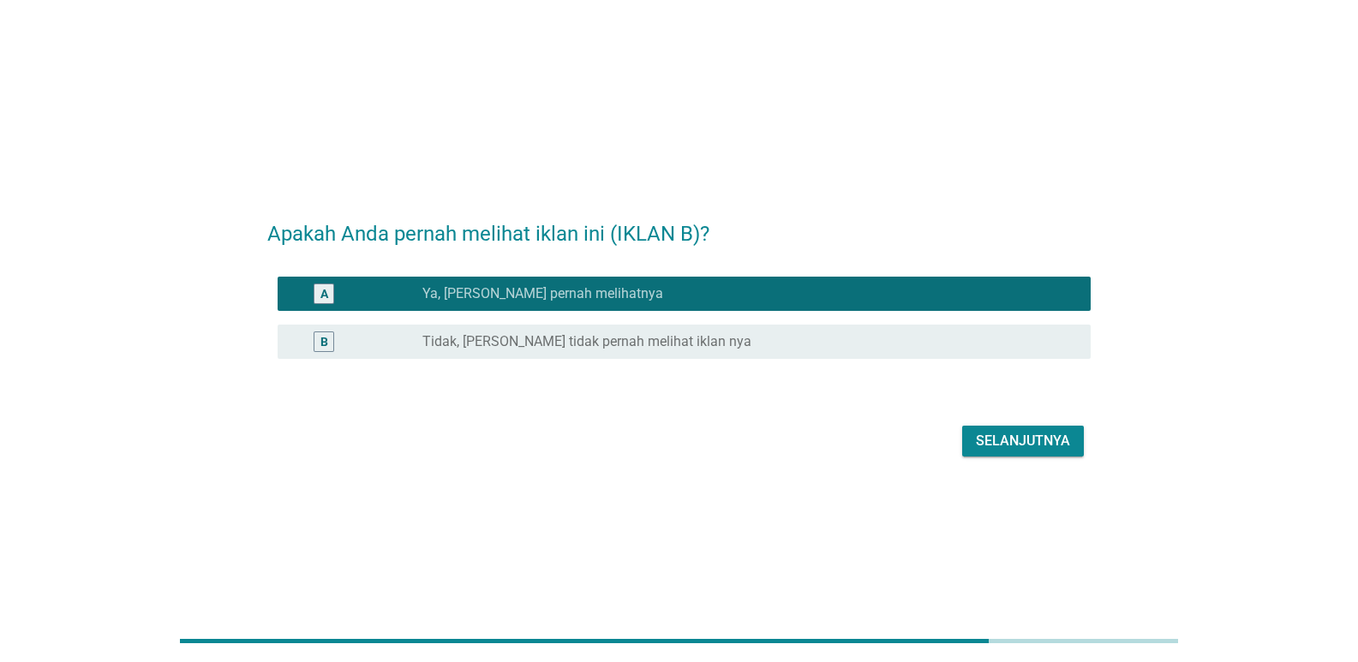
click at [1026, 452] on button "Selanjutnya" at bounding box center [1023, 441] width 122 height 31
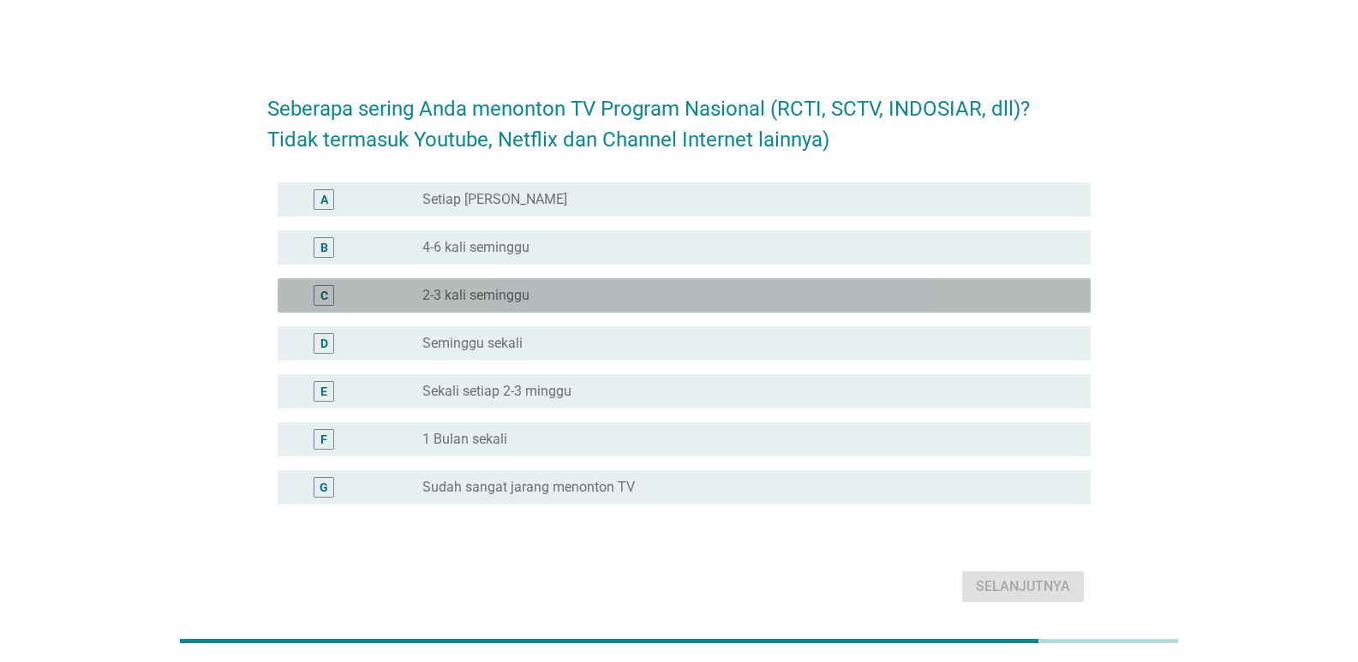
click at [550, 292] on div "radio_button_unchecked 2-3 kali seminggu" at bounding box center [742, 295] width 641 height 17
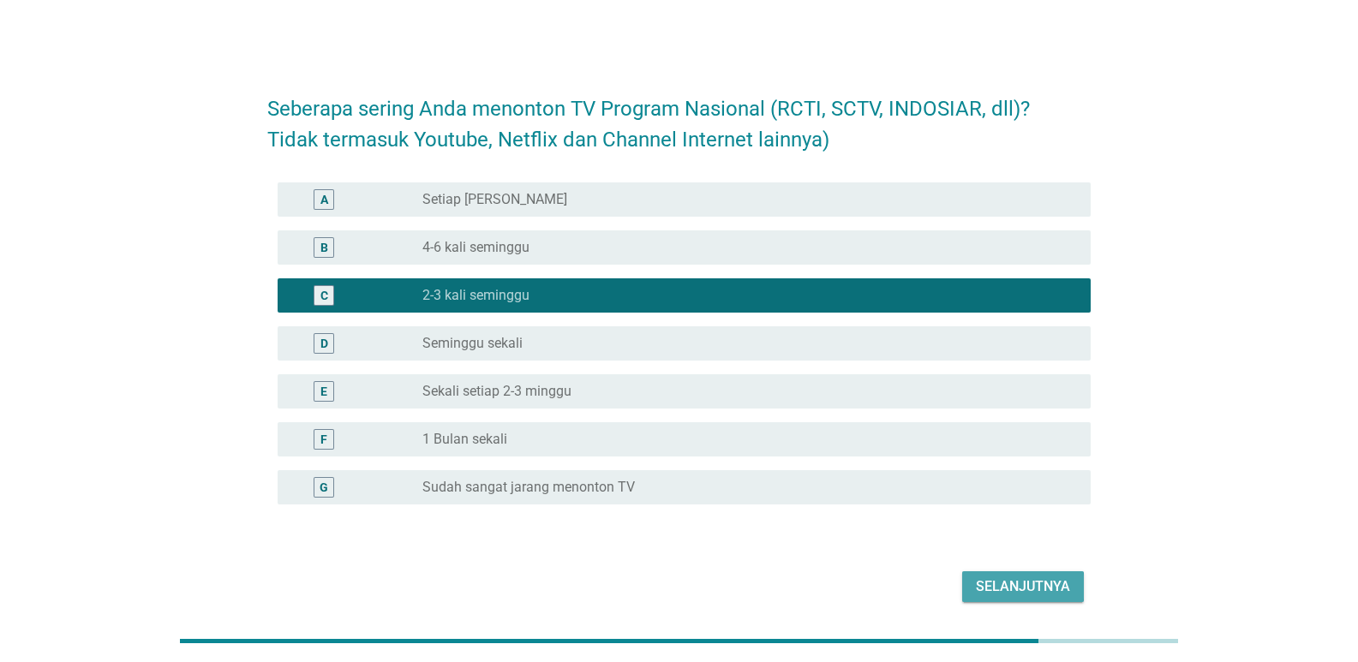
click at [1039, 587] on div "Selanjutnya" at bounding box center [1023, 586] width 94 height 21
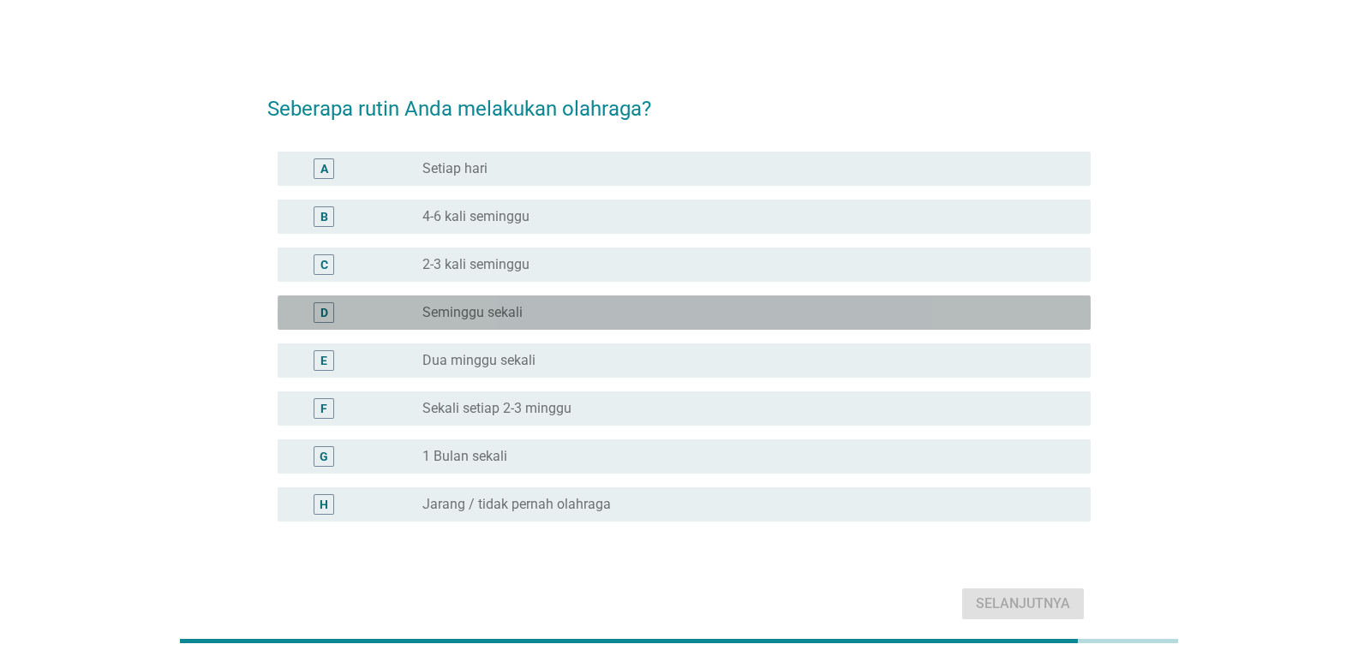
click at [494, 323] on div "D radio_button_unchecked Seminggu sekali" at bounding box center [684, 313] width 813 height 34
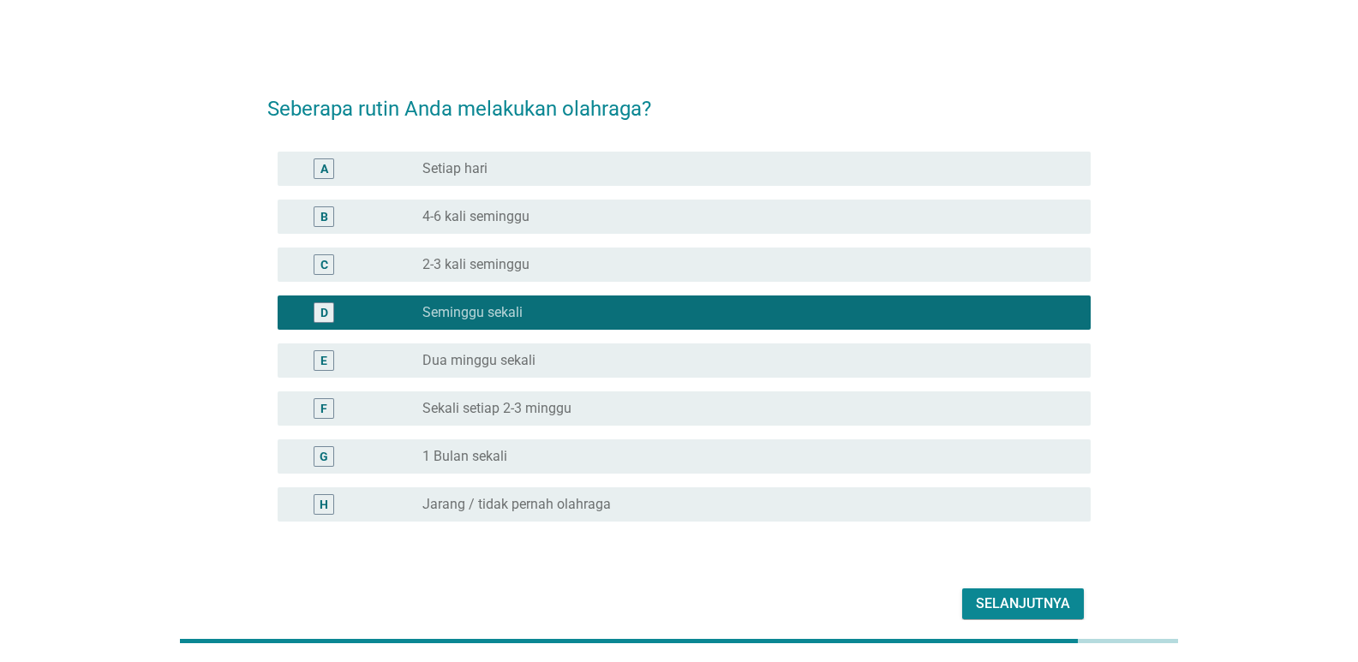
click at [987, 608] on div "Selanjutnya" at bounding box center [1023, 604] width 94 height 21
